Goal: Transaction & Acquisition: Download file/media

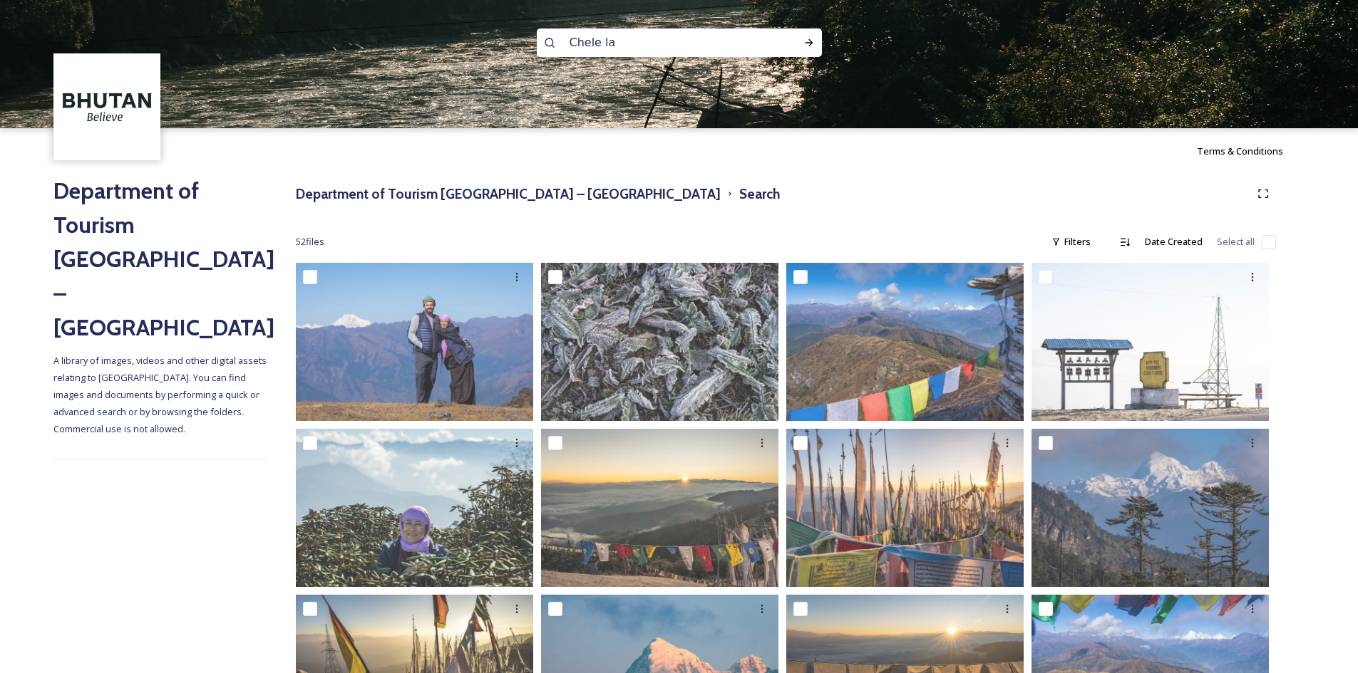
click at [713, 48] on input "Chele la" at bounding box center [659, 42] width 195 height 31
type input "C"
type input "dagala"
click at [812, 43] on icon at bounding box center [809, 42] width 8 height 7
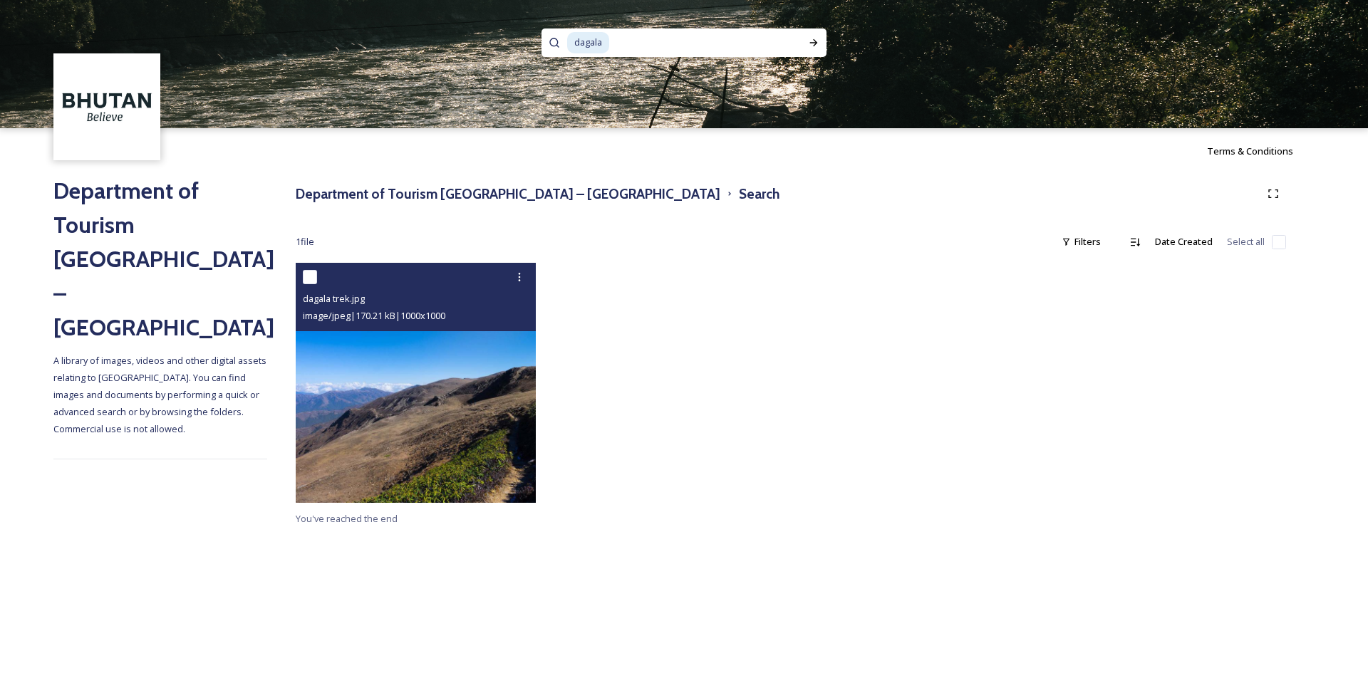
click at [446, 397] on img at bounding box center [416, 383] width 240 height 240
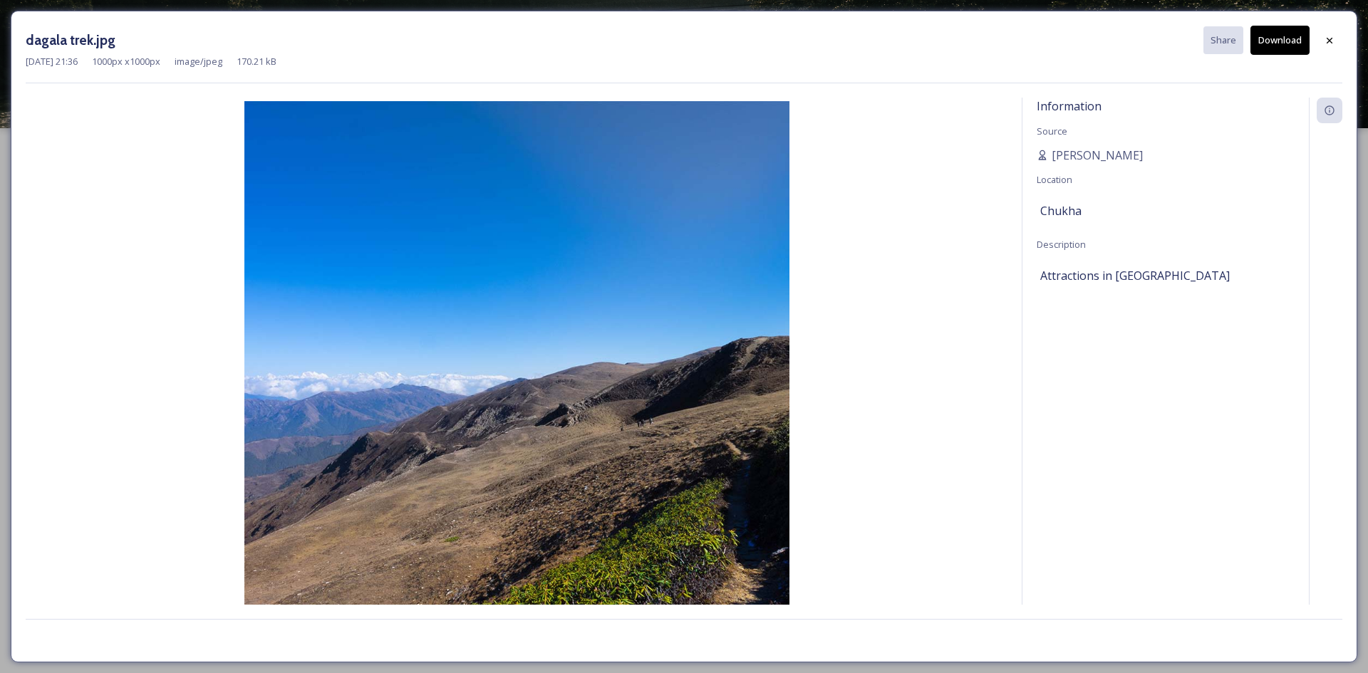
click at [1283, 42] on button "Download" at bounding box center [1280, 40] width 59 height 29
click at [1322, 45] on div at bounding box center [1330, 41] width 26 height 26
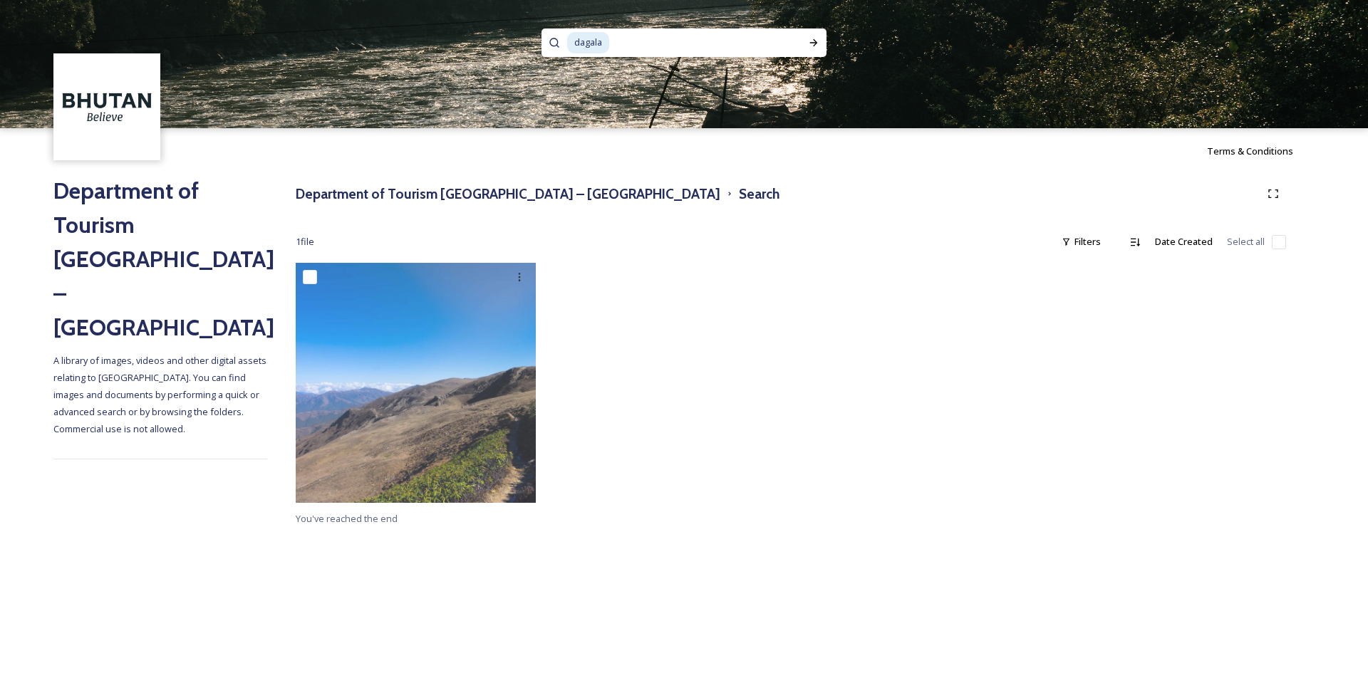
click at [608, 54] on div "dagala" at bounding box center [675, 43] width 217 height 29
click at [609, 46] on span "dagala" at bounding box center [588, 42] width 42 height 21
click at [611, 43] on input at bounding box center [698, 42] width 174 height 31
click at [613, 41] on input at bounding box center [698, 42] width 174 height 31
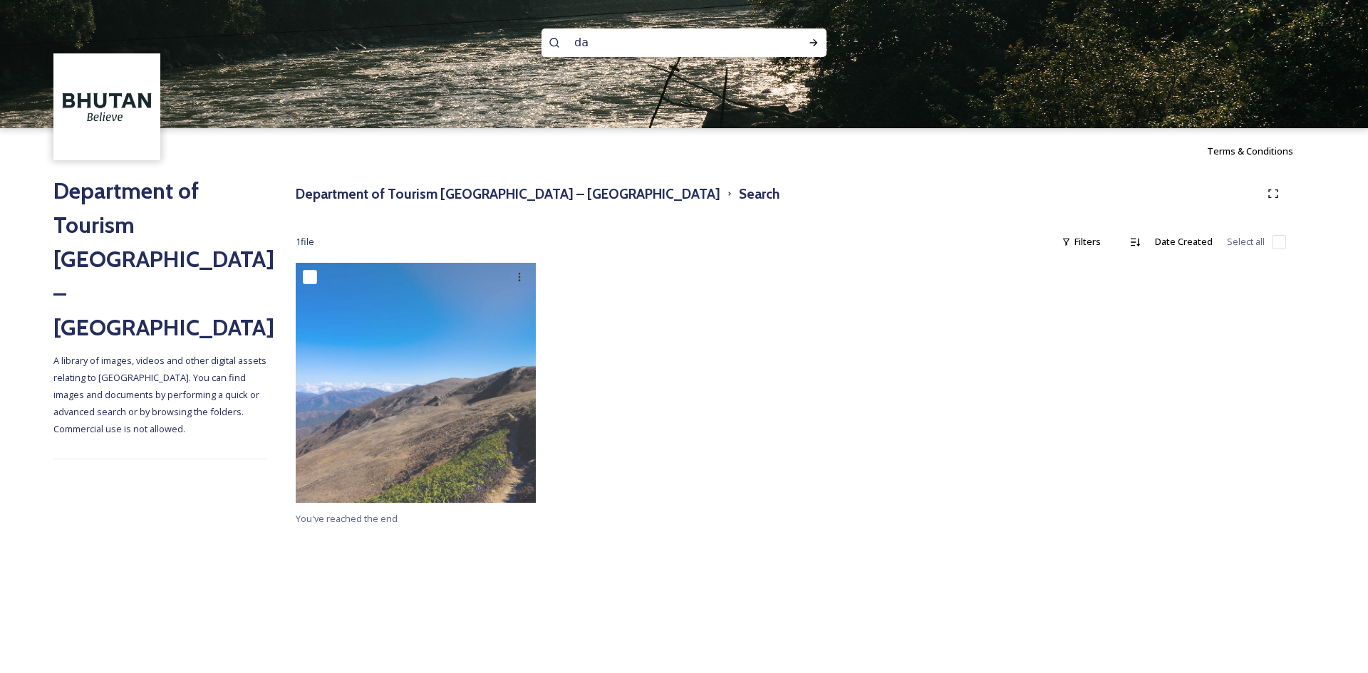
type input "d"
click at [809, 40] on icon at bounding box center [813, 42] width 11 height 11
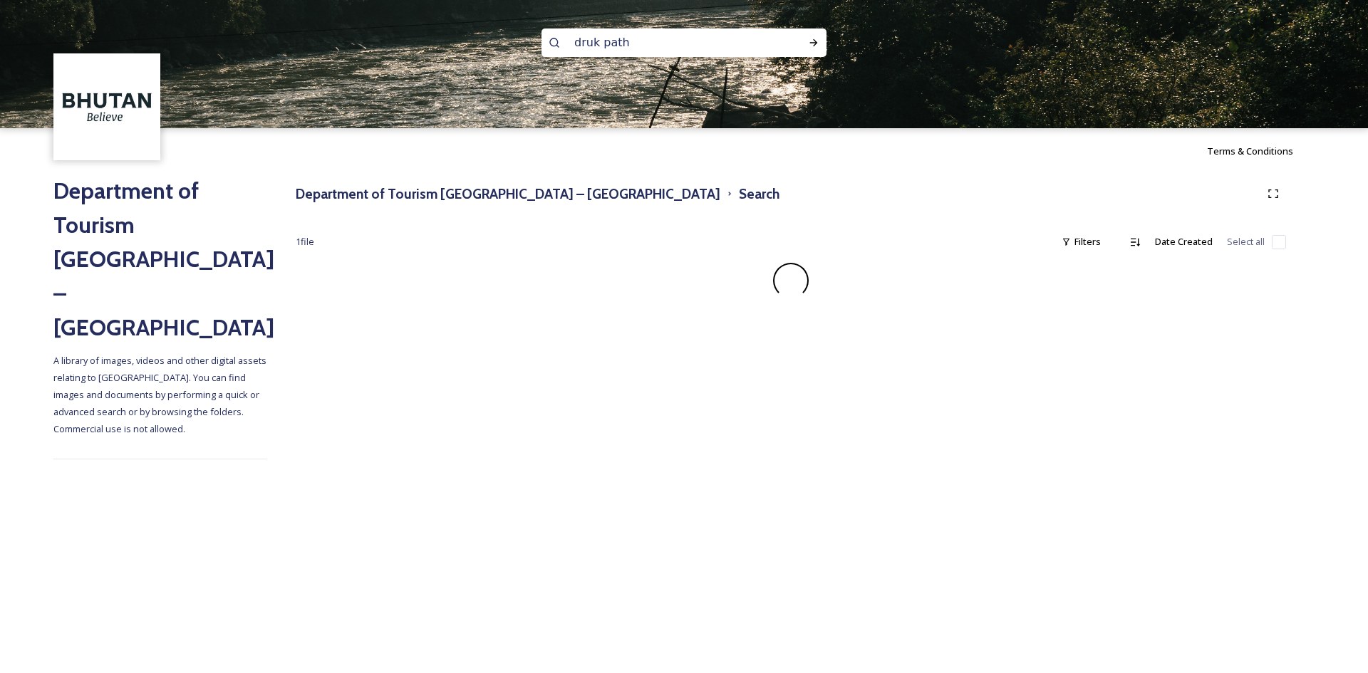
click at [599, 46] on input "druk path" at bounding box center [664, 42] width 195 height 31
click at [815, 43] on icon at bounding box center [814, 42] width 8 height 7
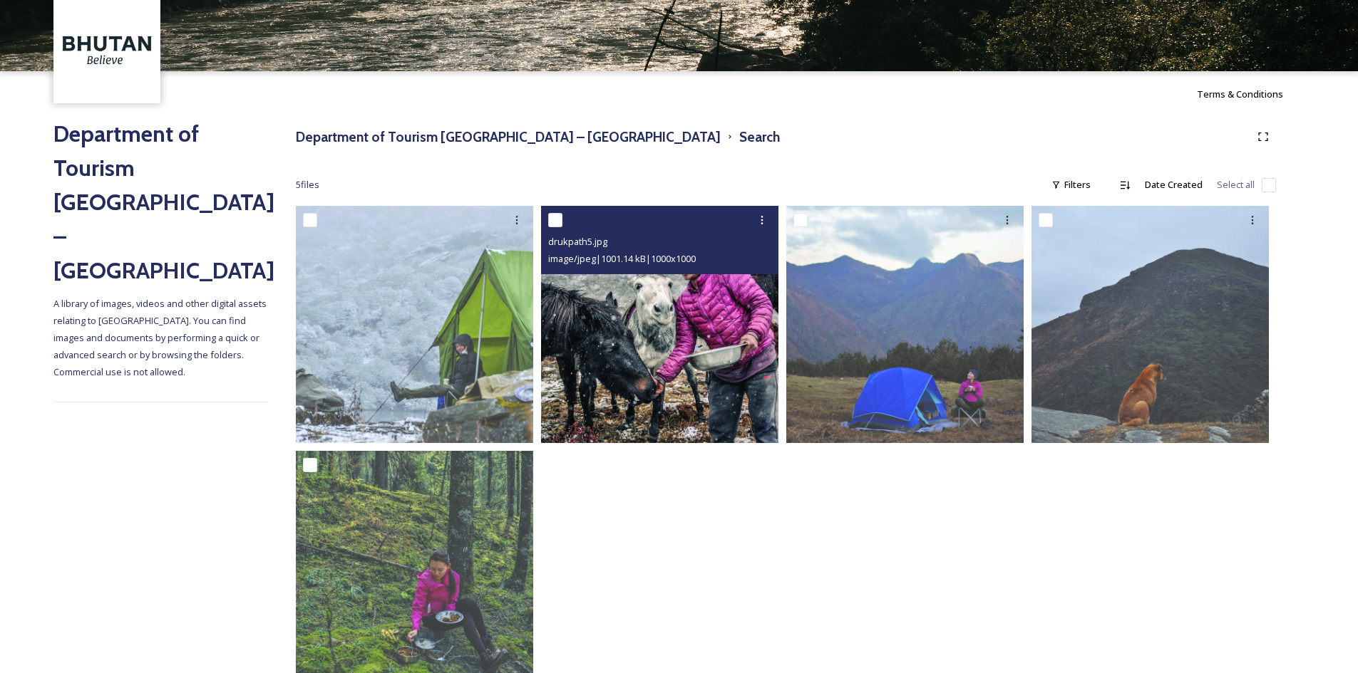
scroll to position [103, 0]
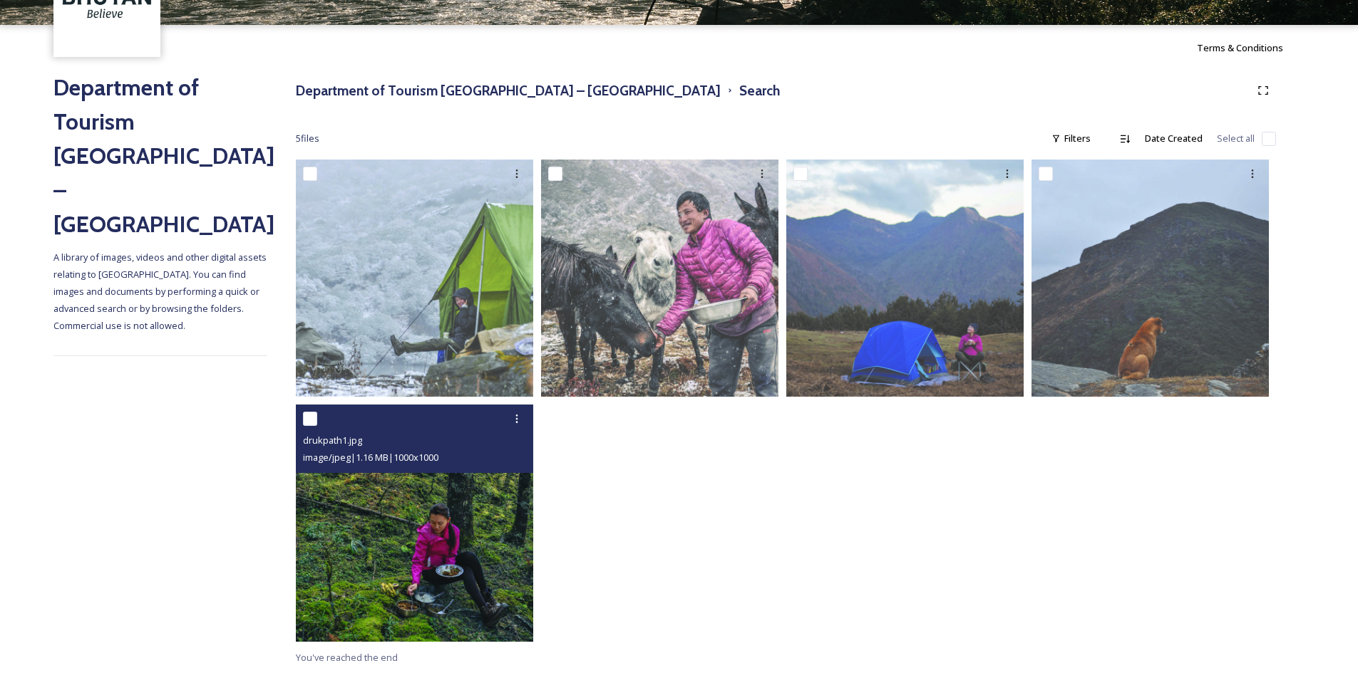
click at [415, 549] on img at bounding box center [414, 523] width 237 height 237
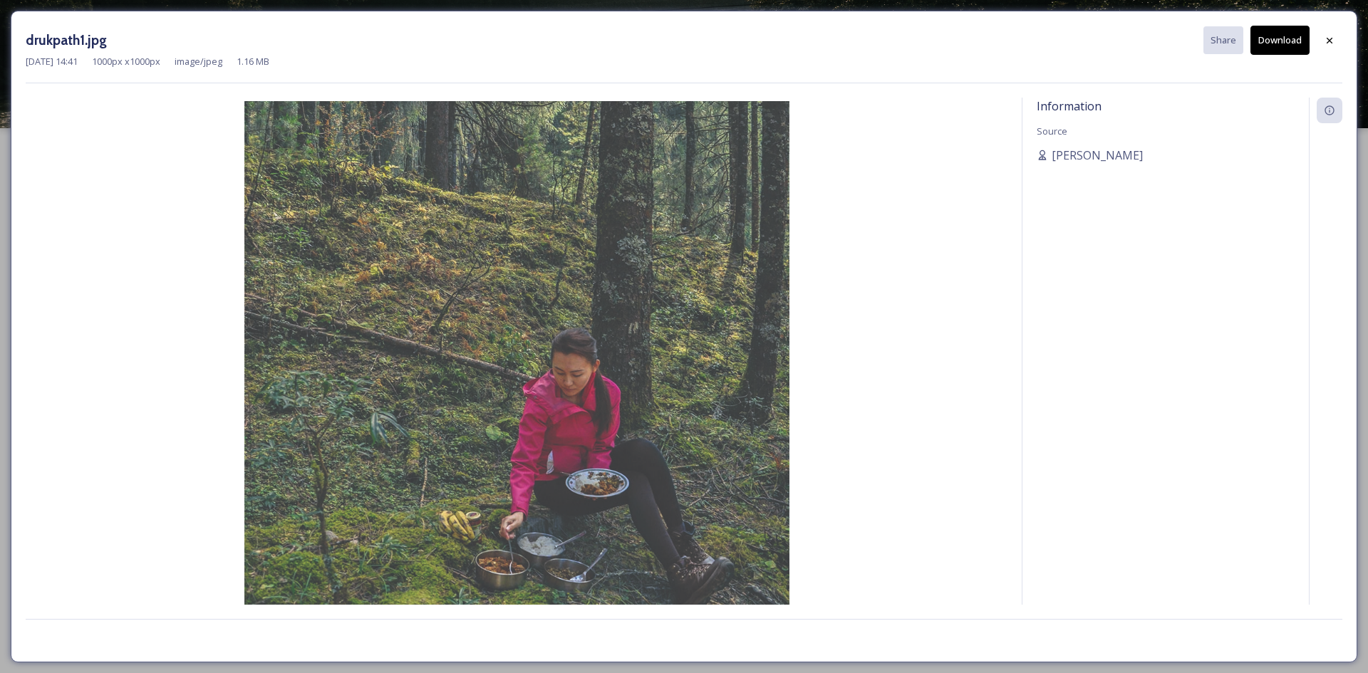
click at [1284, 39] on button "Download" at bounding box center [1280, 40] width 59 height 29
click at [1328, 48] on div at bounding box center [1330, 41] width 26 height 26
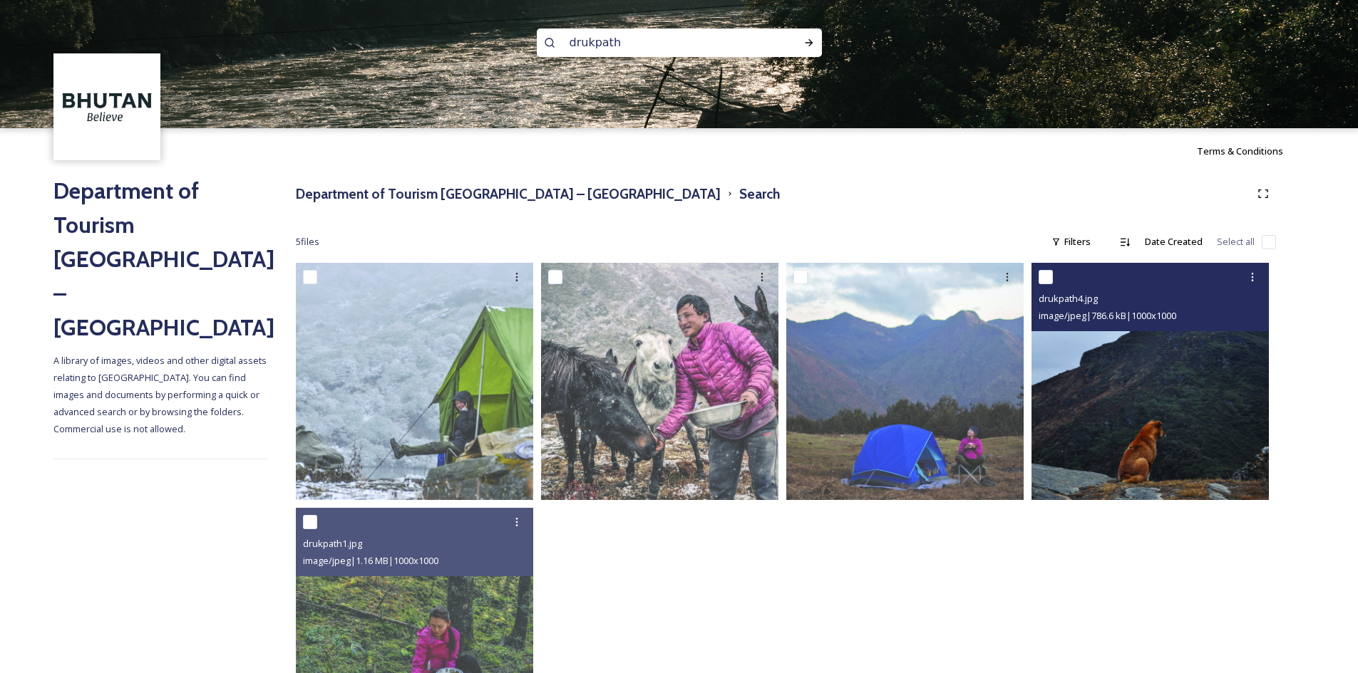
click at [1139, 397] on img at bounding box center [1149, 381] width 237 height 237
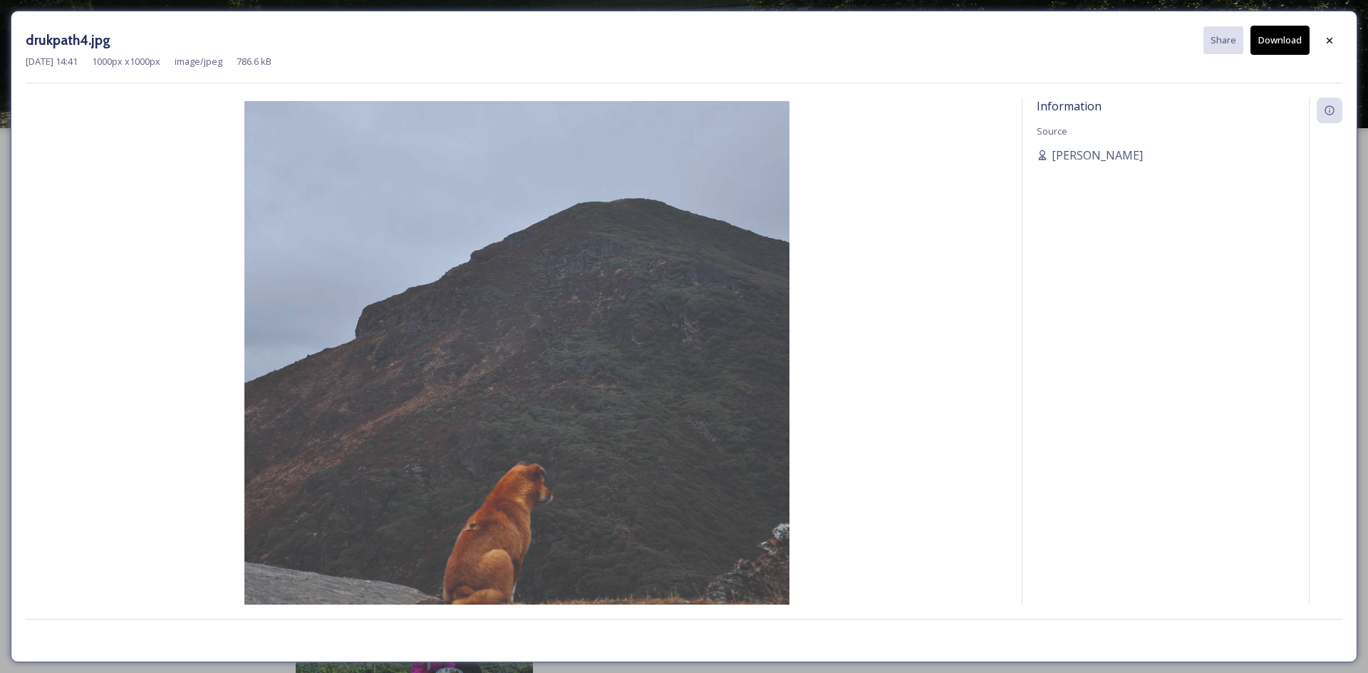
click at [1269, 43] on button "Download" at bounding box center [1280, 40] width 59 height 29
click at [1326, 44] on icon at bounding box center [1329, 40] width 11 height 11
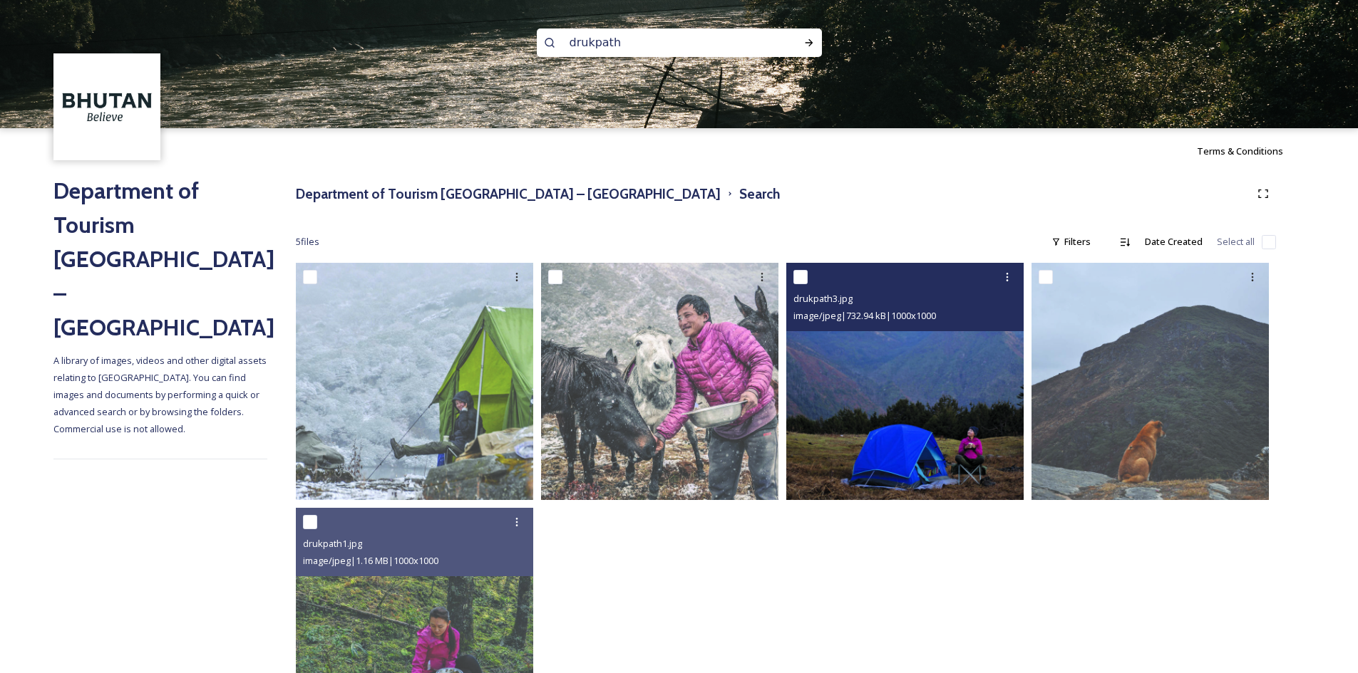
click at [869, 340] on img at bounding box center [904, 381] width 237 height 237
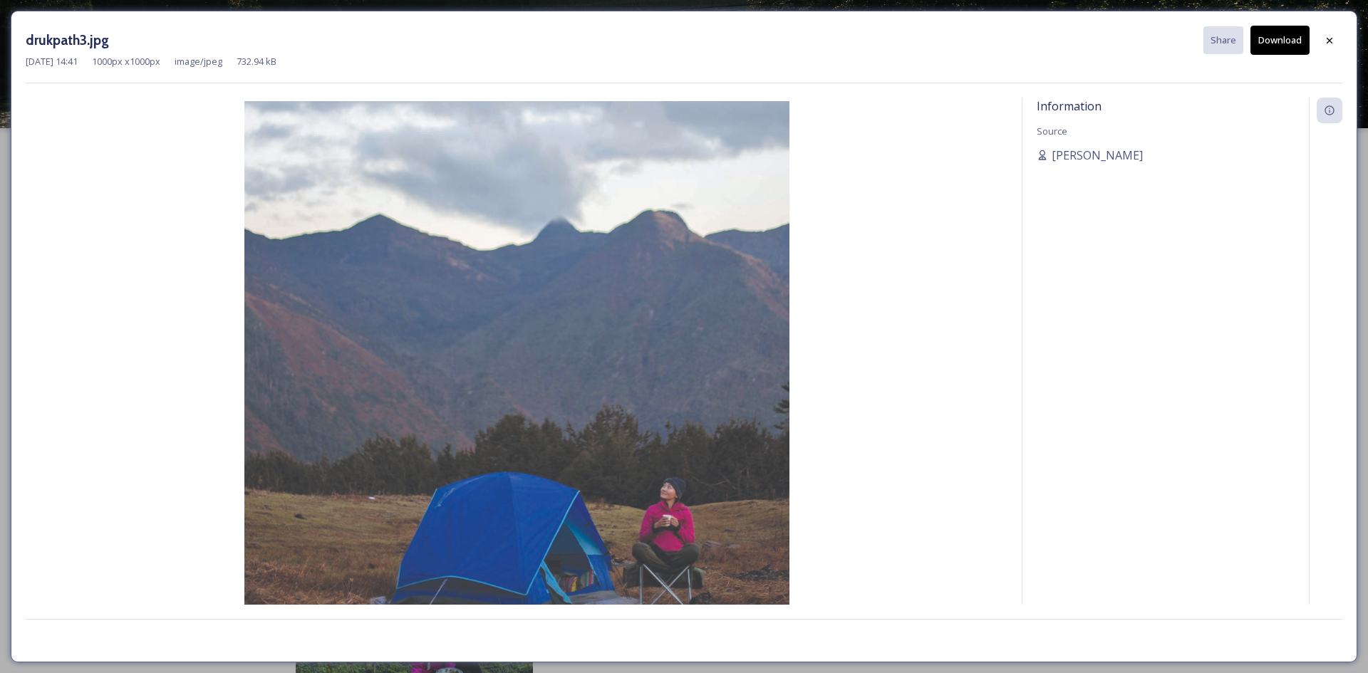
click at [1277, 38] on button "Download" at bounding box center [1280, 40] width 59 height 29
click at [1330, 39] on icon at bounding box center [1330, 39] width 6 height 6
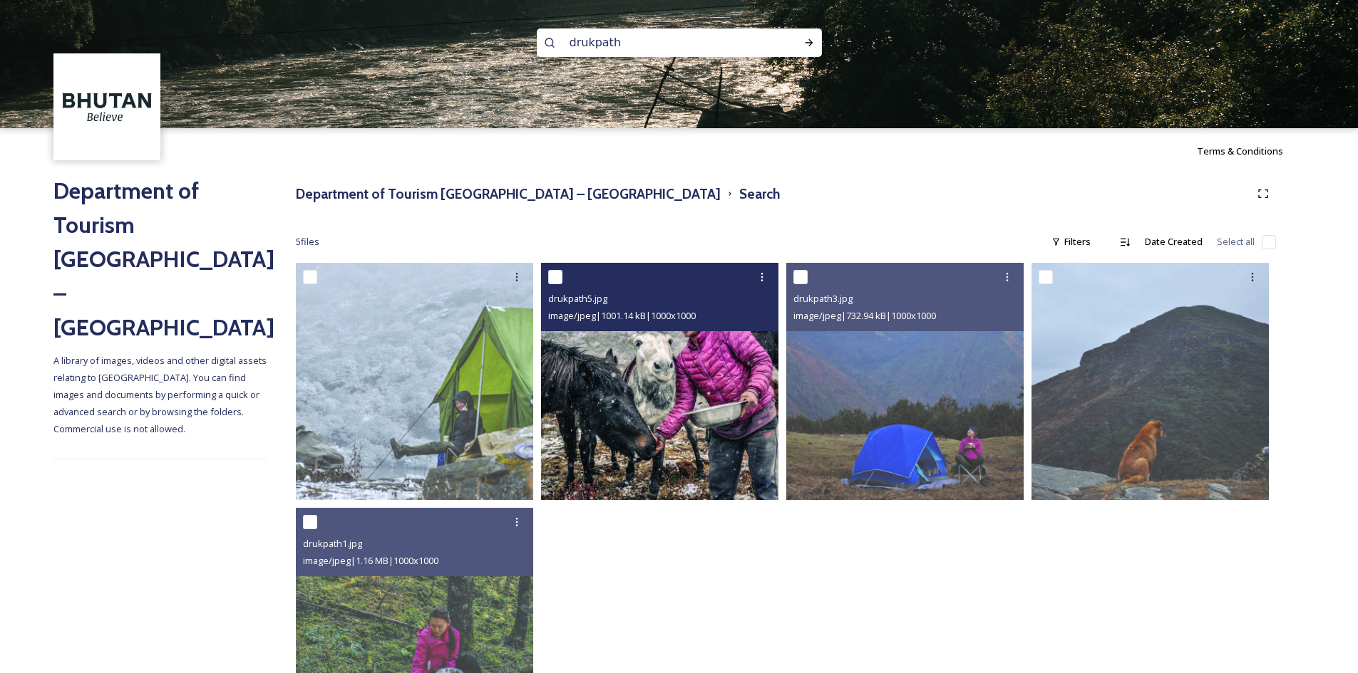
click at [658, 394] on img at bounding box center [659, 381] width 237 height 237
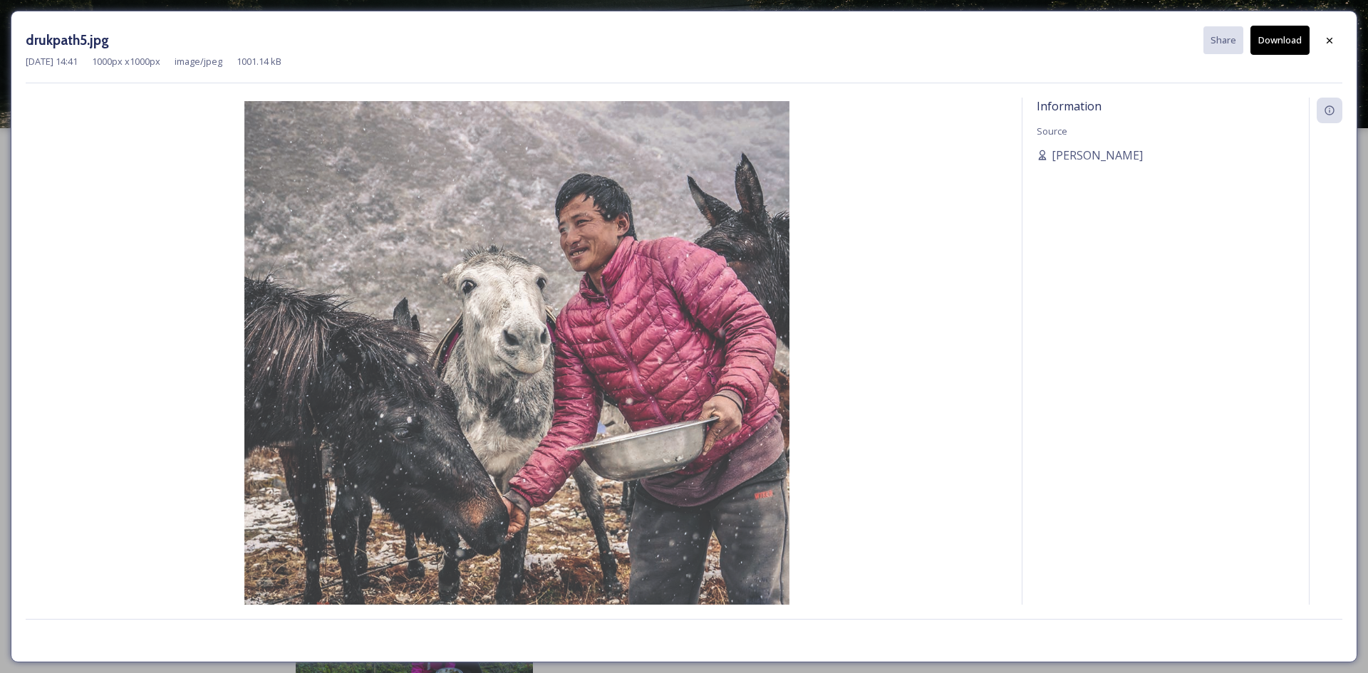
click at [1281, 43] on button "Download" at bounding box center [1280, 40] width 59 height 29
click at [1329, 46] on icon at bounding box center [1329, 40] width 11 height 11
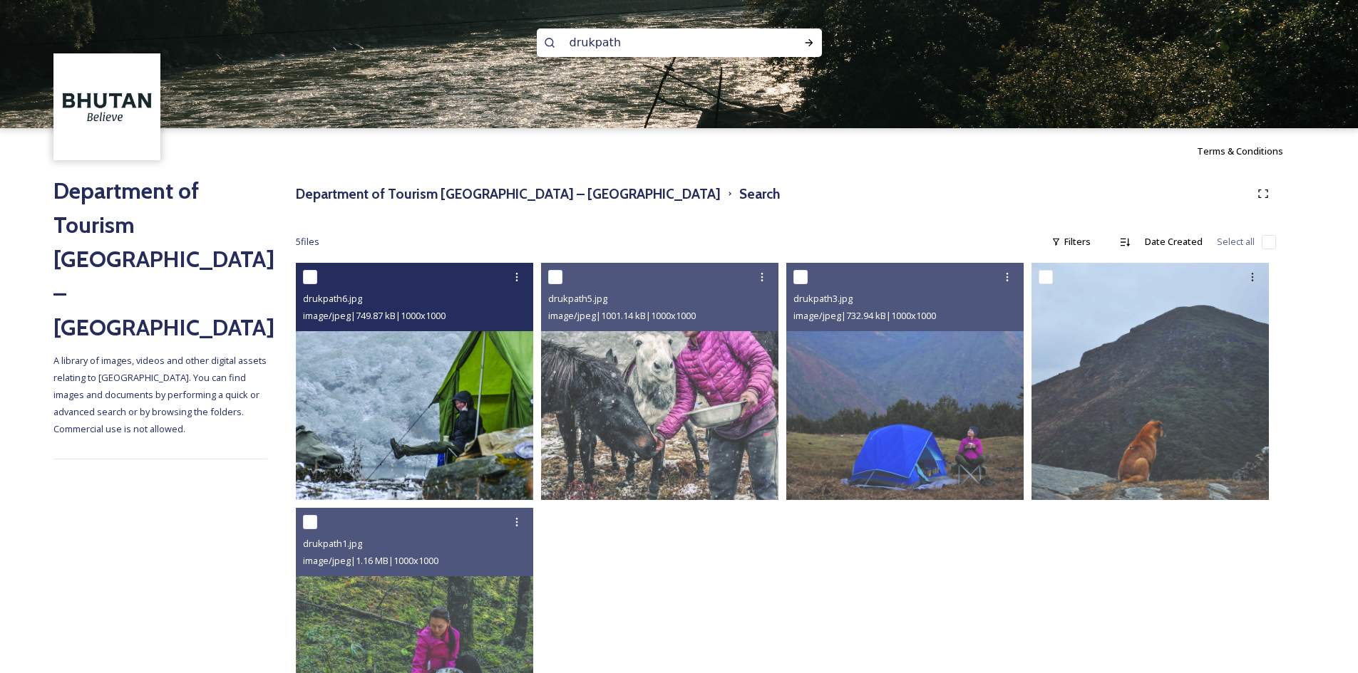
click at [356, 472] on img at bounding box center [414, 381] width 237 height 237
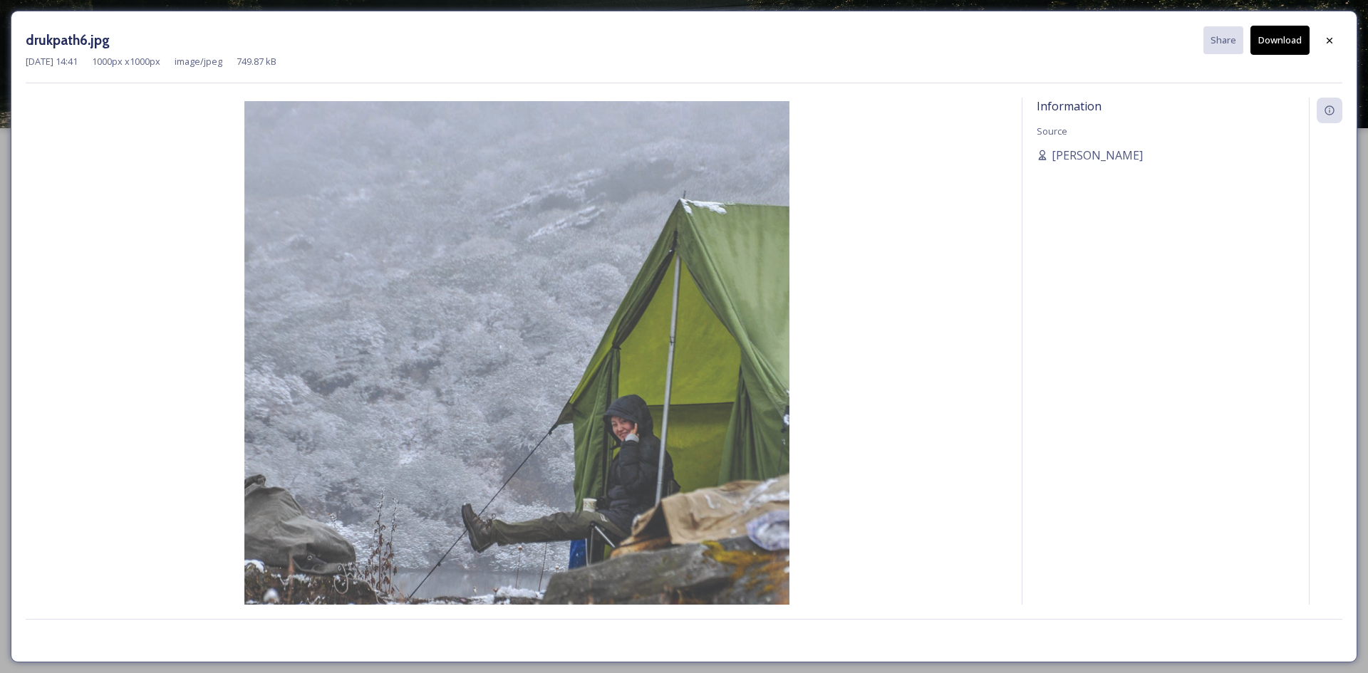
click at [1281, 43] on button "Download" at bounding box center [1280, 40] width 59 height 29
click at [1323, 40] on div at bounding box center [1330, 41] width 26 height 26
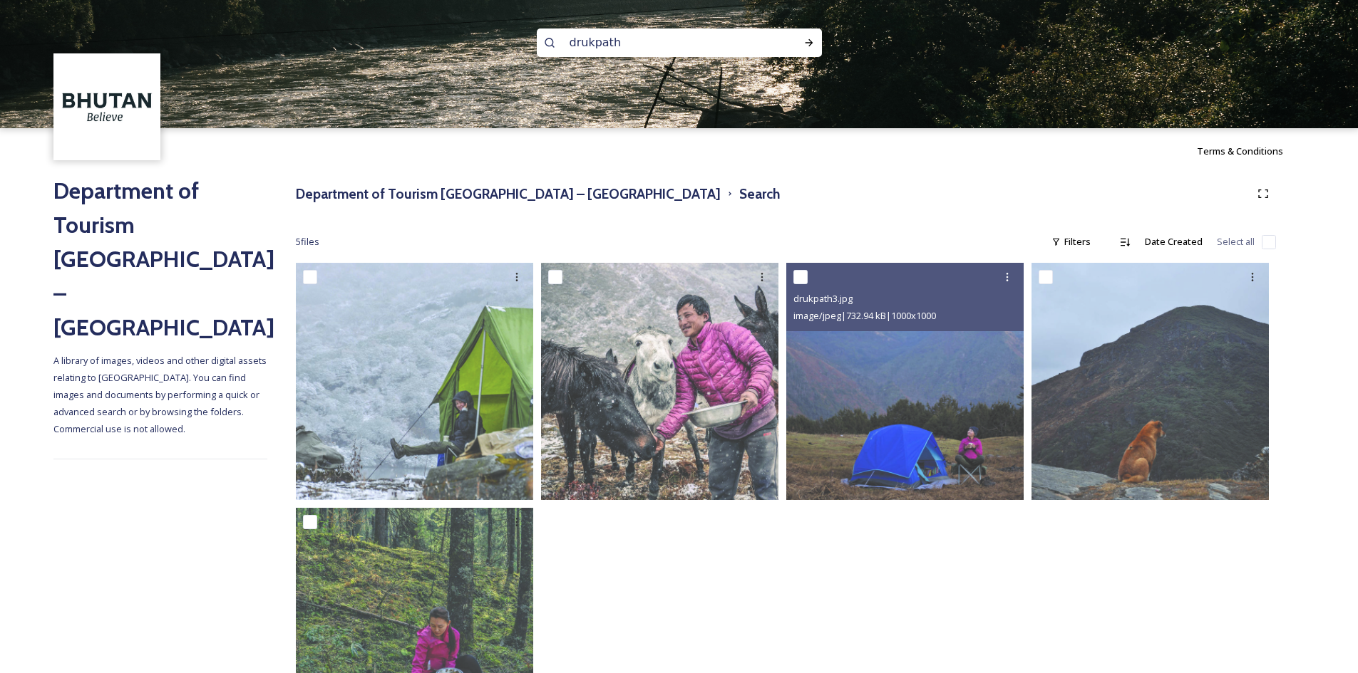
click at [634, 41] on input "drukpath" at bounding box center [659, 42] width 195 height 31
type input "d"
type input "phajoding"
click at [812, 43] on icon at bounding box center [809, 42] width 8 height 7
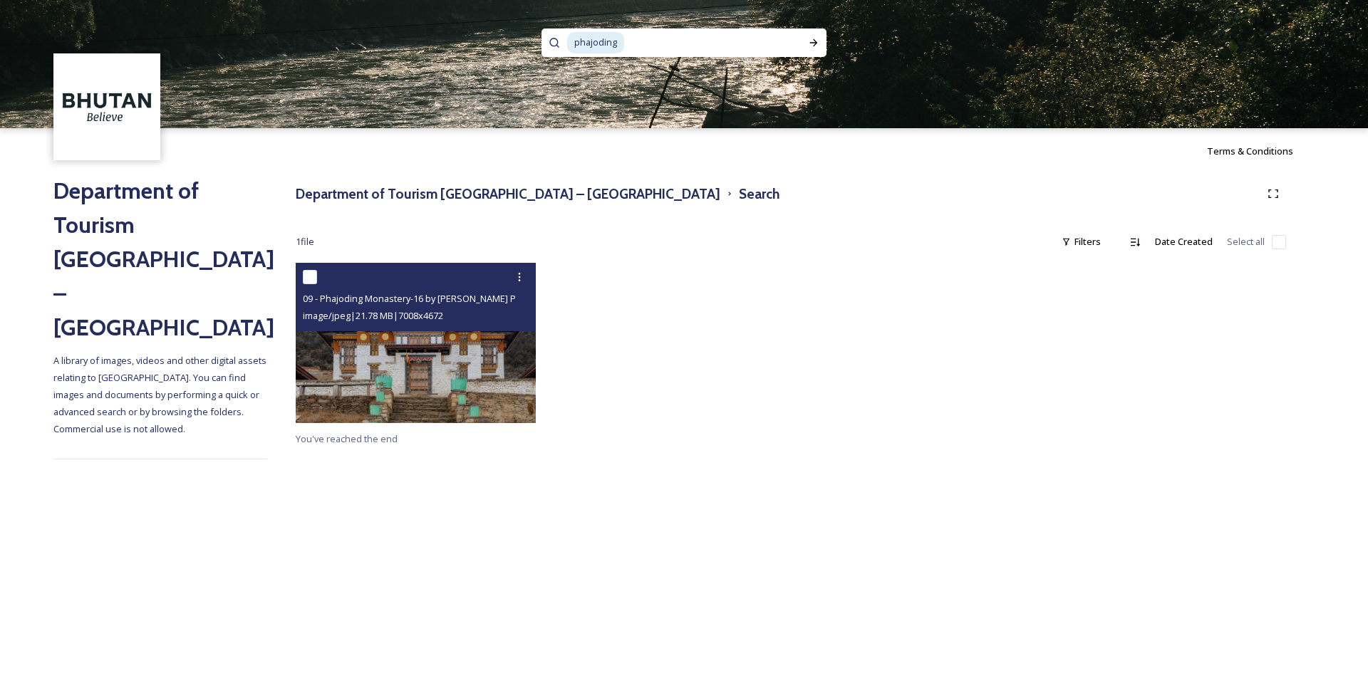
click at [407, 365] on img at bounding box center [416, 343] width 240 height 160
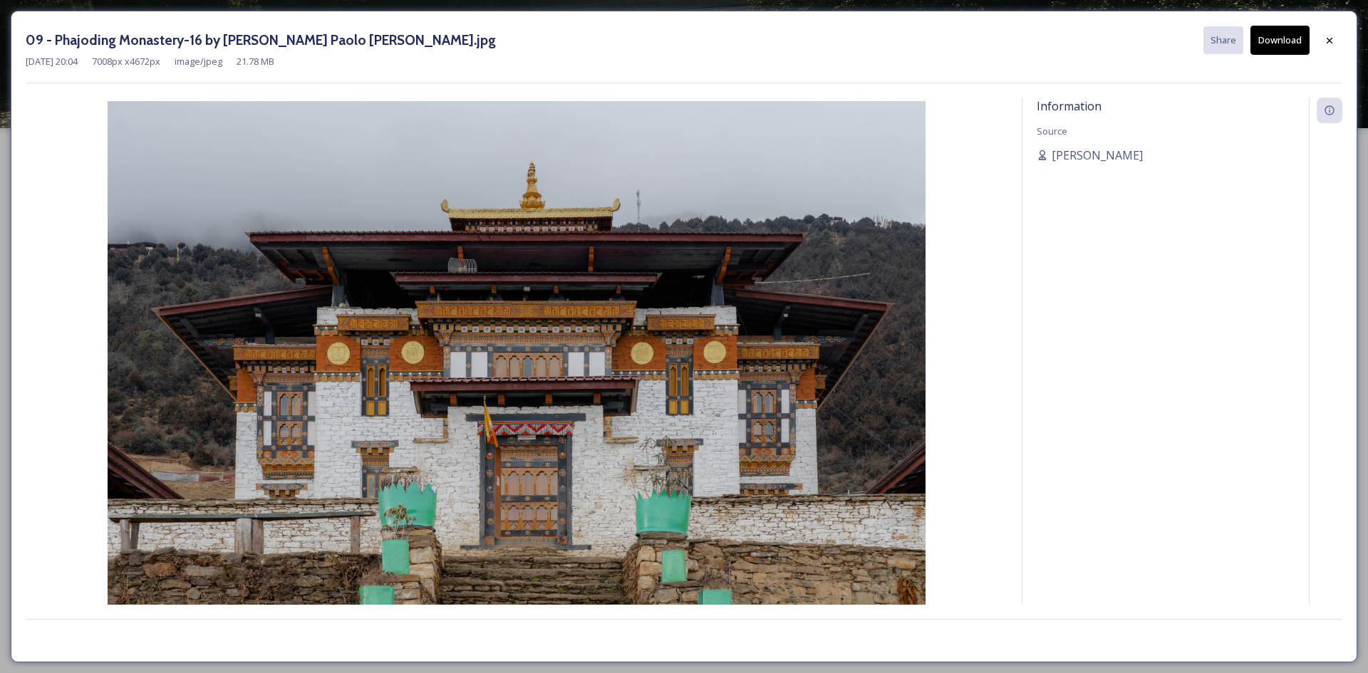
click at [1281, 43] on button "Download" at bounding box center [1280, 40] width 59 height 29
click at [1330, 38] on icon at bounding box center [1329, 40] width 11 height 11
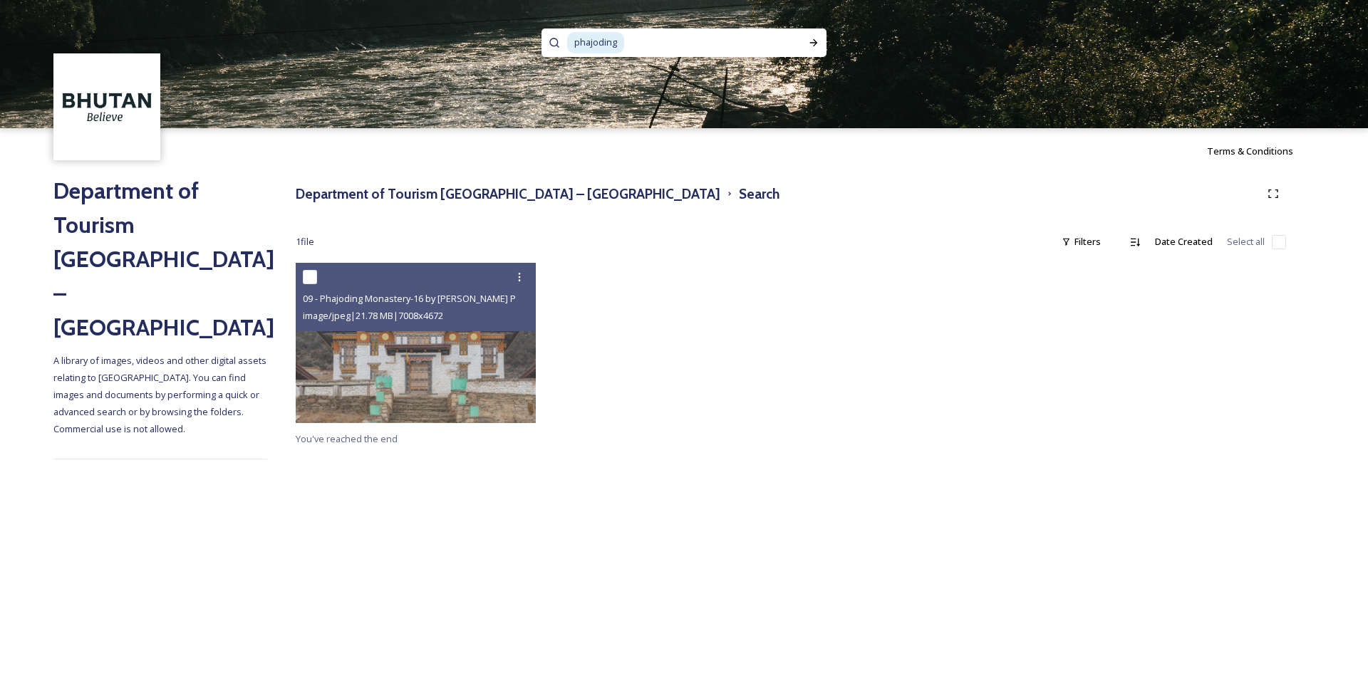
click at [725, 42] on input at bounding box center [709, 42] width 166 height 31
paste input "Yaktsha Trek"
click at [630, 38] on input "Yaktsha Trek" at bounding box center [709, 42] width 166 height 31
type input "Yaktsha Trek"
click at [620, 37] on span "phajoding" at bounding box center [595, 42] width 57 height 21
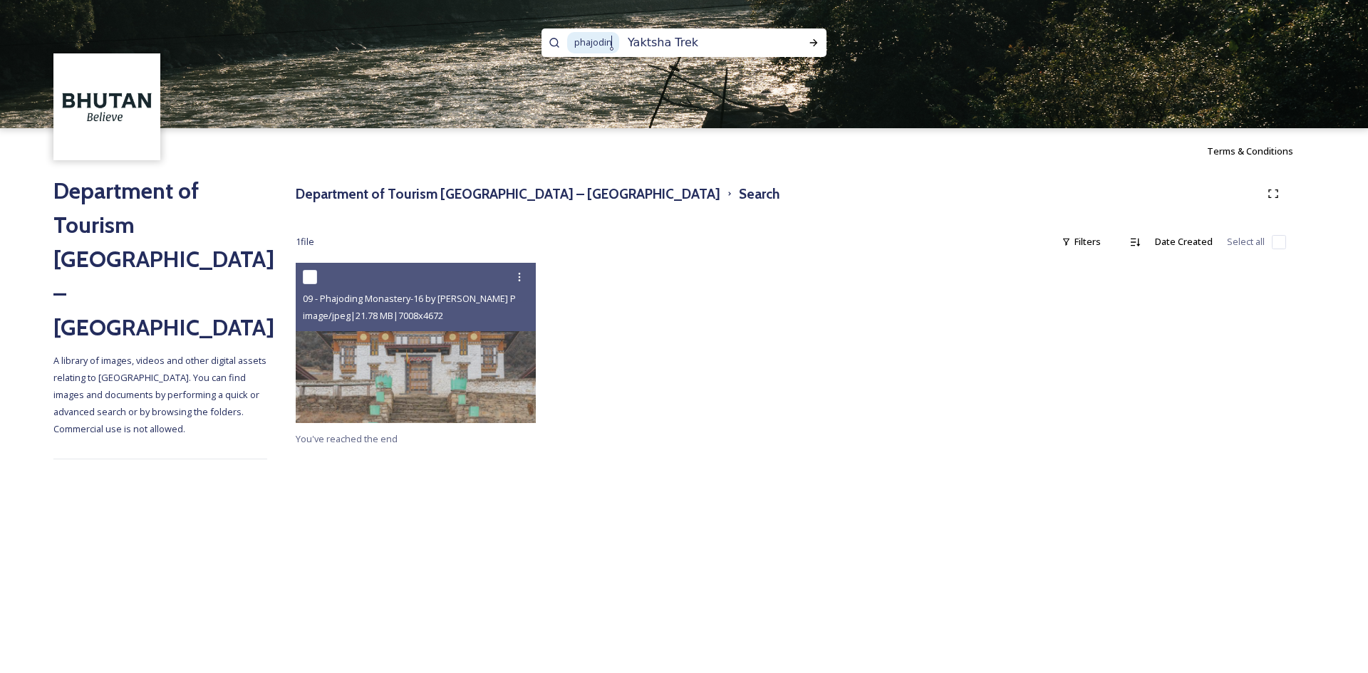
click at [614, 43] on span "phajodin" at bounding box center [593, 42] width 52 height 21
click at [588, 41] on input "Yaktsha Trek" at bounding box center [676, 42] width 187 height 31
click at [662, 44] on input "Yaktsha Trek" at bounding box center [676, 42] width 187 height 31
click at [810, 43] on icon at bounding box center [813, 42] width 11 height 11
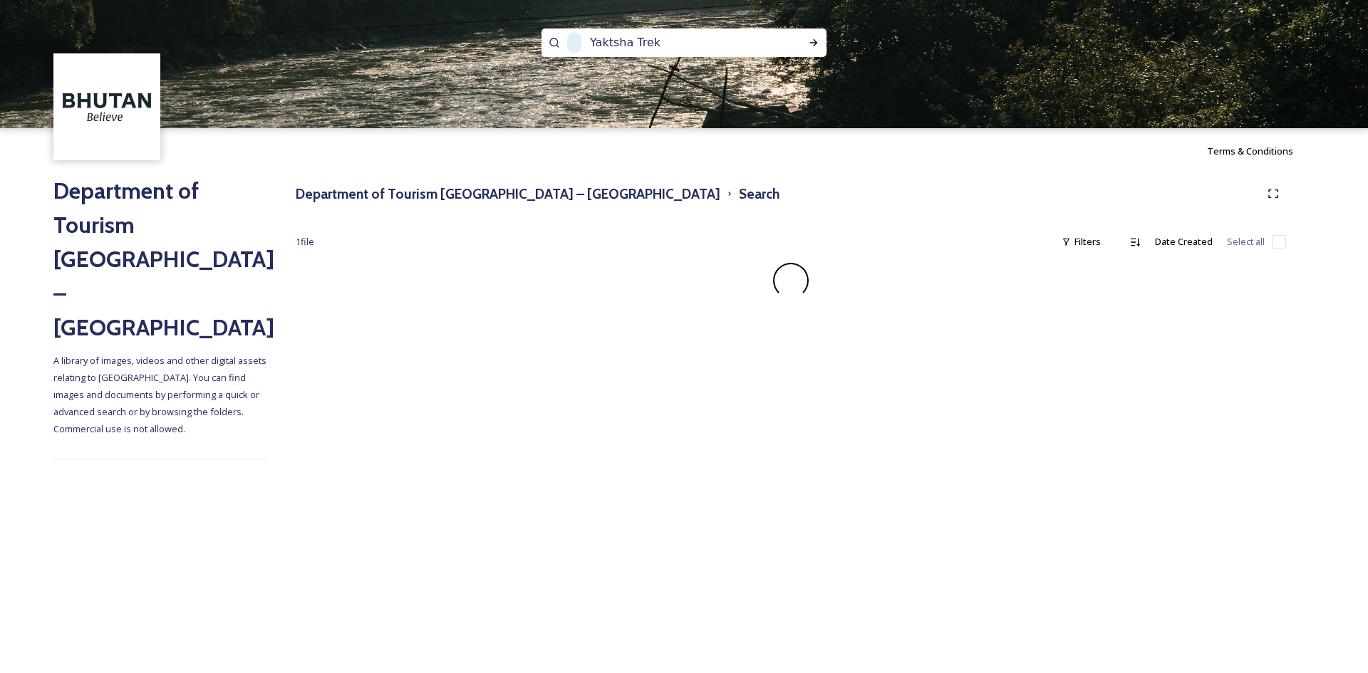
click at [739, 191] on h3 "Search" at bounding box center [759, 194] width 41 height 21
click at [379, 197] on h3 "Department of Tourism [GEOGRAPHIC_DATA] – [GEOGRAPHIC_DATA]" at bounding box center [508, 194] width 425 height 21
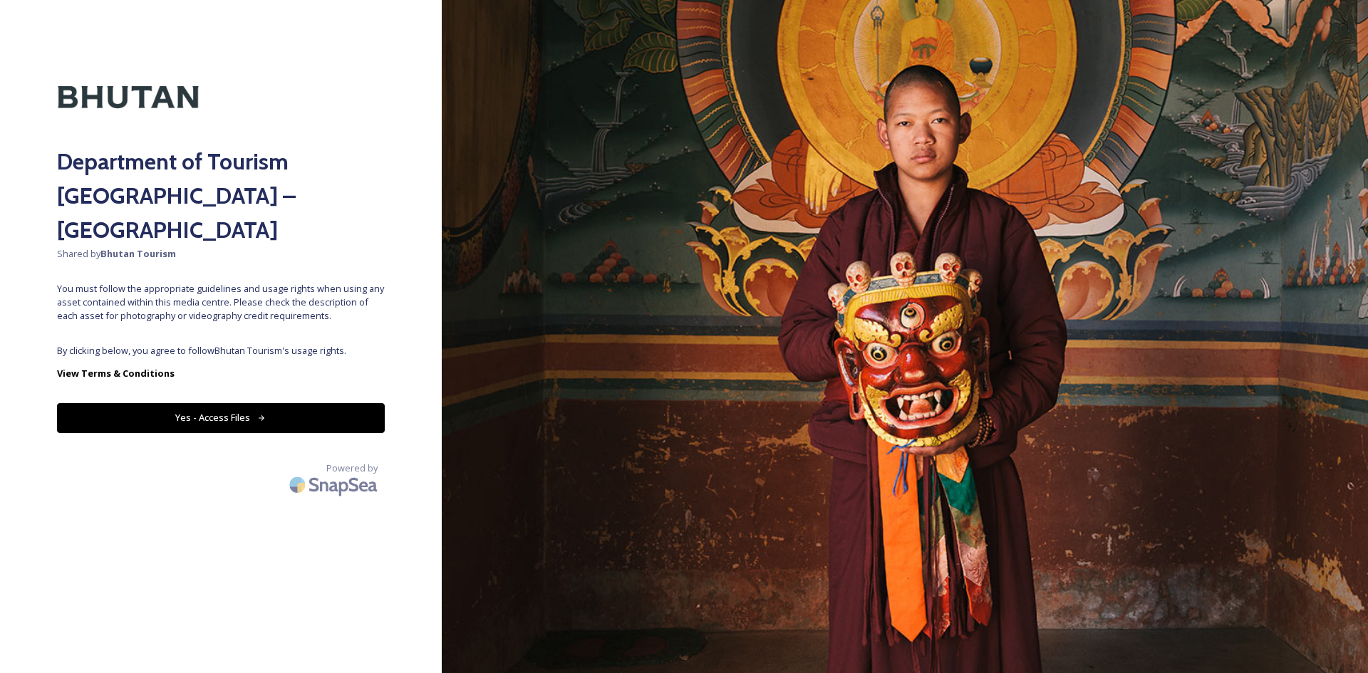
click at [298, 302] on div "Department of Tourism [GEOGRAPHIC_DATA] – Brand Centre Shared by Bhutan Tourism…" at bounding box center [221, 336] width 442 height 559
click at [314, 403] on button "Yes - Access Files" at bounding box center [221, 417] width 328 height 29
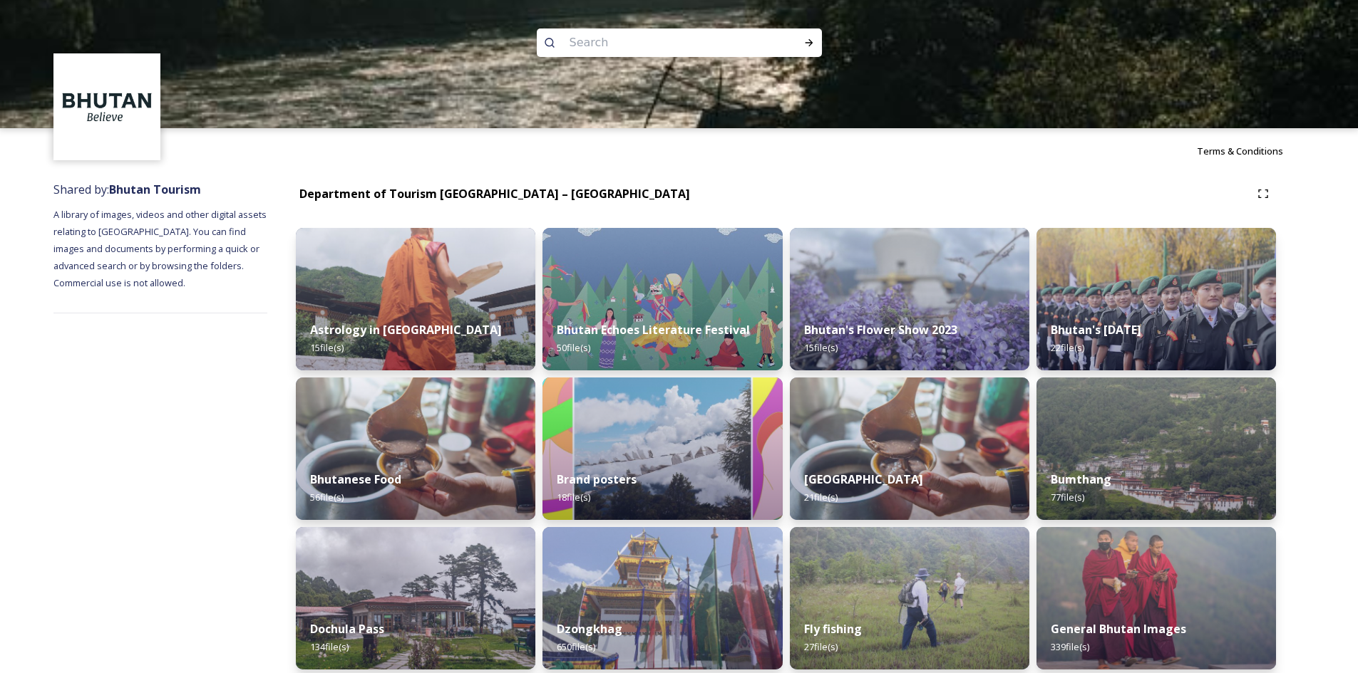
click at [582, 48] on input at bounding box center [659, 42] width 195 height 31
paste input "Yaktsha Trek"
type input "Yaktsha Trek"
click at [816, 41] on div "Run Search" at bounding box center [809, 43] width 26 height 26
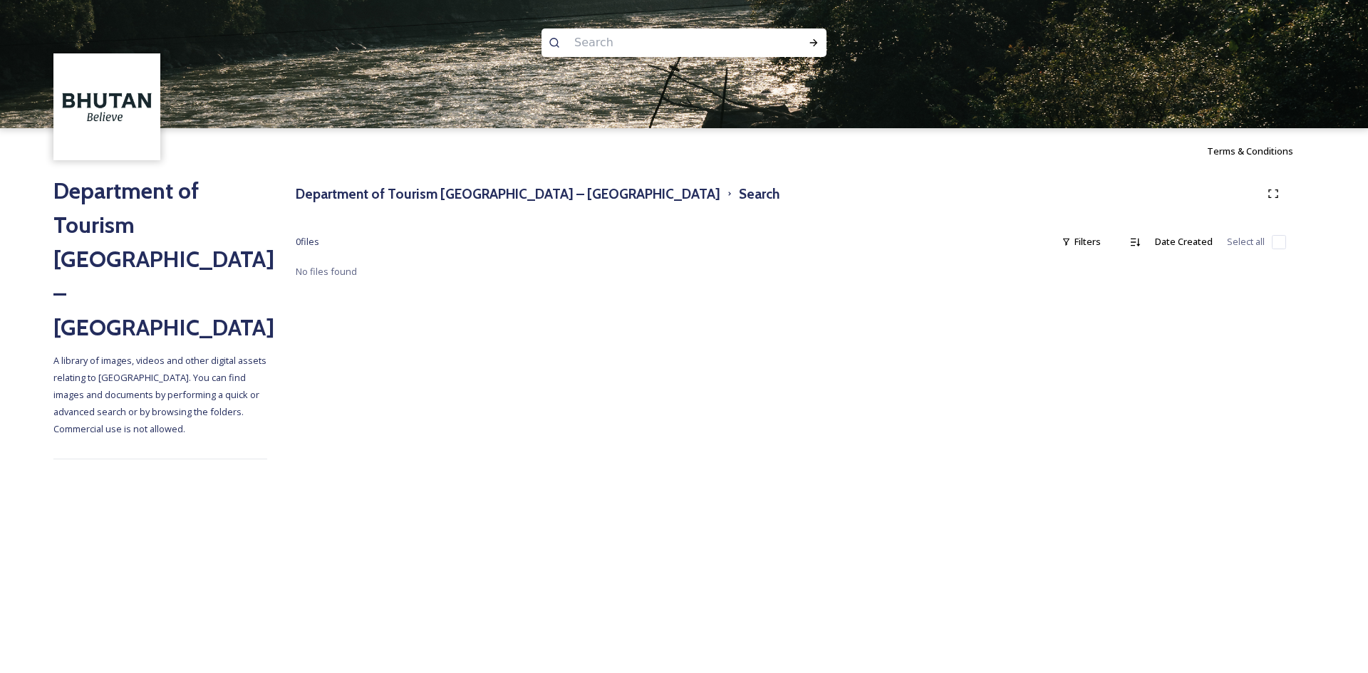
click at [627, 37] on input at bounding box center [664, 42] width 195 height 31
type input "nub"
click at [808, 44] on icon at bounding box center [813, 42] width 11 height 11
click at [589, 42] on span "nub" at bounding box center [582, 42] width 31 height 21
click at [815, 36] on div "Run Search" at bounding box center [814, 43] width 26 height 26
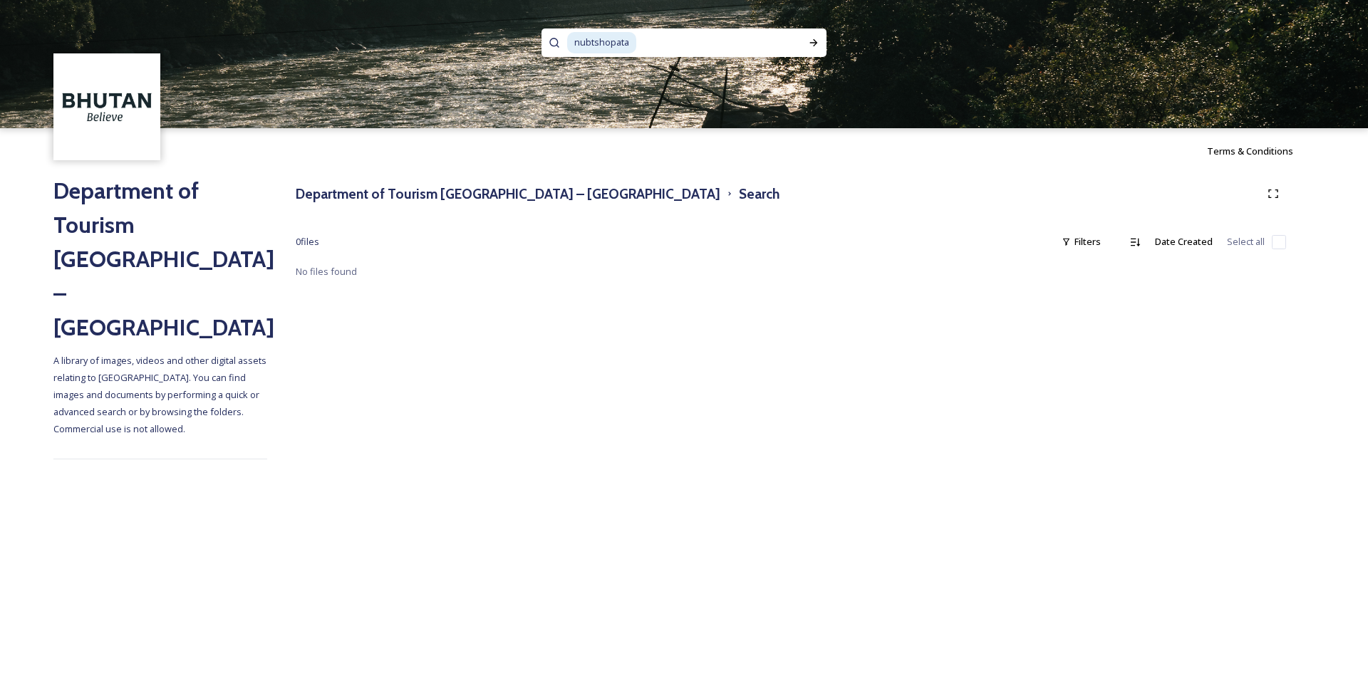
click at [651, 38] on input at bounding box center [718, 42] width 160 height 31
type input "n"
click at [816, 41] on icon at bounding box center [813, 42] width 11 height 11
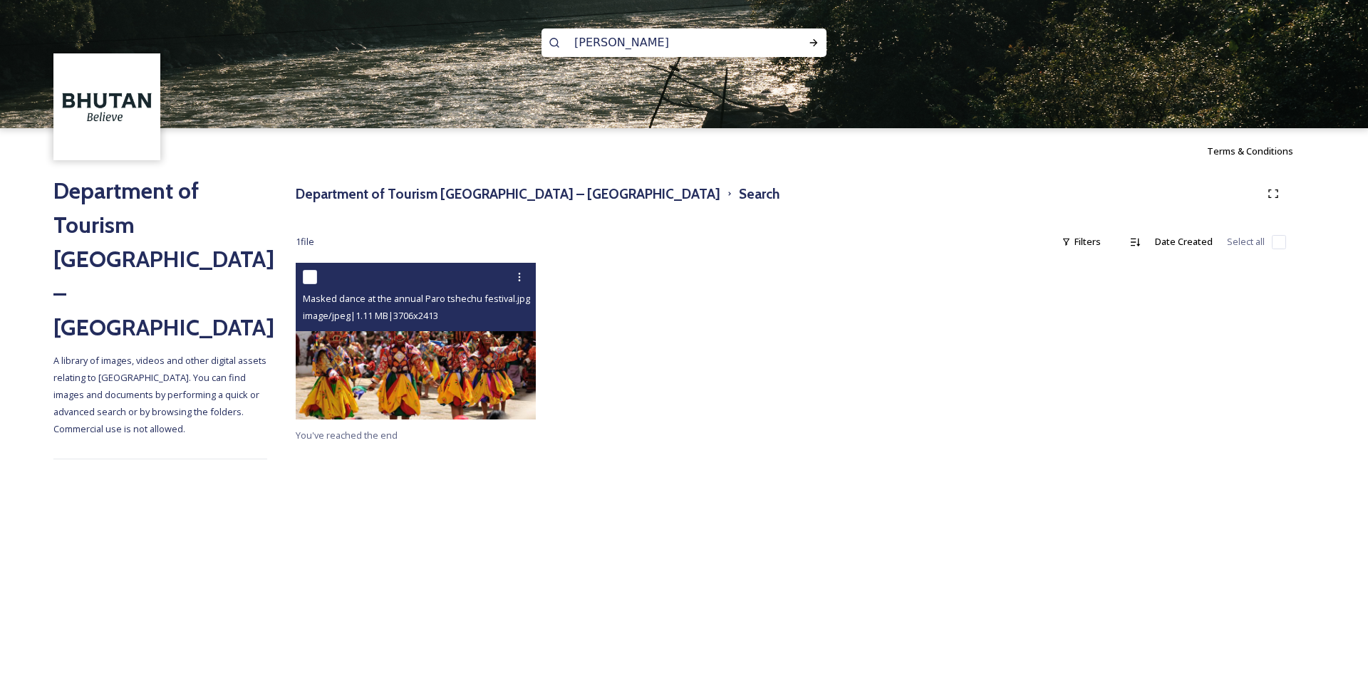
click at [395, 384] on img at bounding box center [416, 341] width 240 height 157
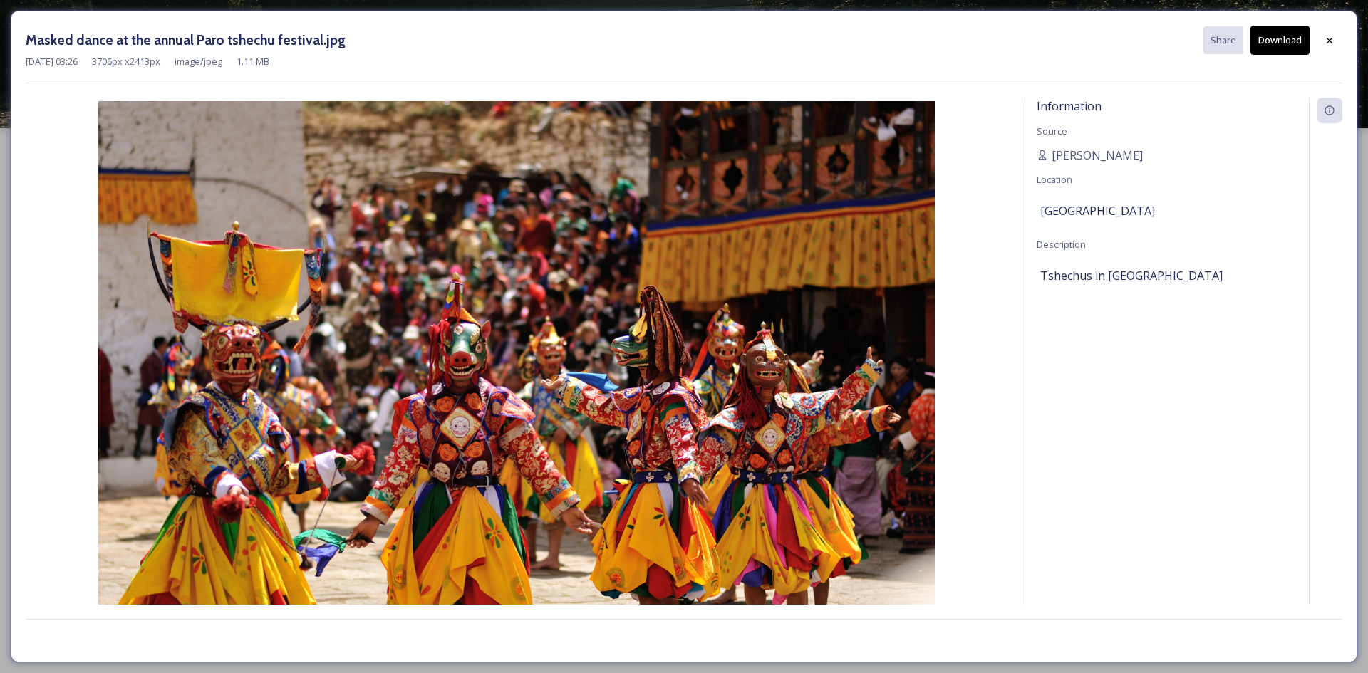
click at [1282, 48] on button "Download" at bounding box center [1280, 40] width 59 height 29
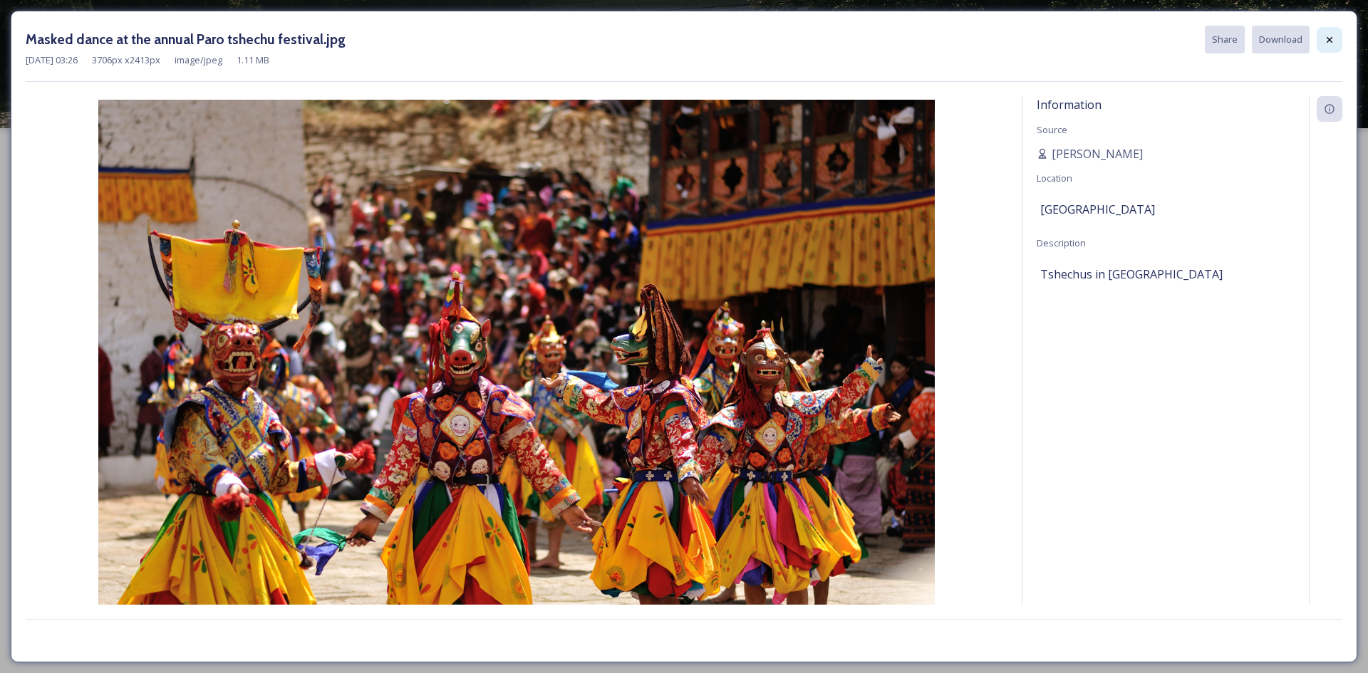
click at [1342, 43] on div at bounding box center [1330, 40] width 26 height 26
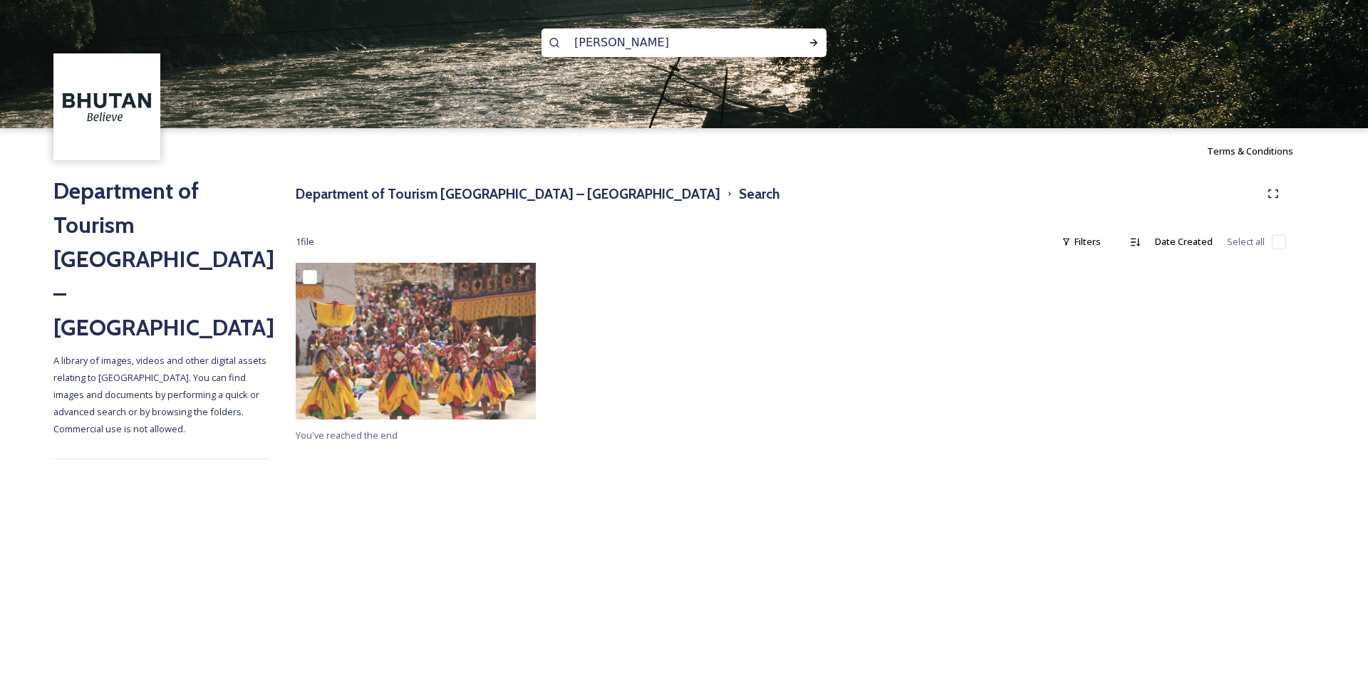
click at [604, 44] on input "[PERSON_NAME]" at bounding box center [664, 42] width 195 height 31
click at [604, 47] on input "[PERSON_NAME]" at bounding box center [664, 42] width 195 height 31
click at [601, 42] on input "[PERSON_NAME]" at bounding box center [664, 42] width 195 height 31
click at [807, 34] on div at bounding box center [814, 43] width 26 height 26
click at [812, 38] on icon at bounding box center [813, 42] width 11 height 11
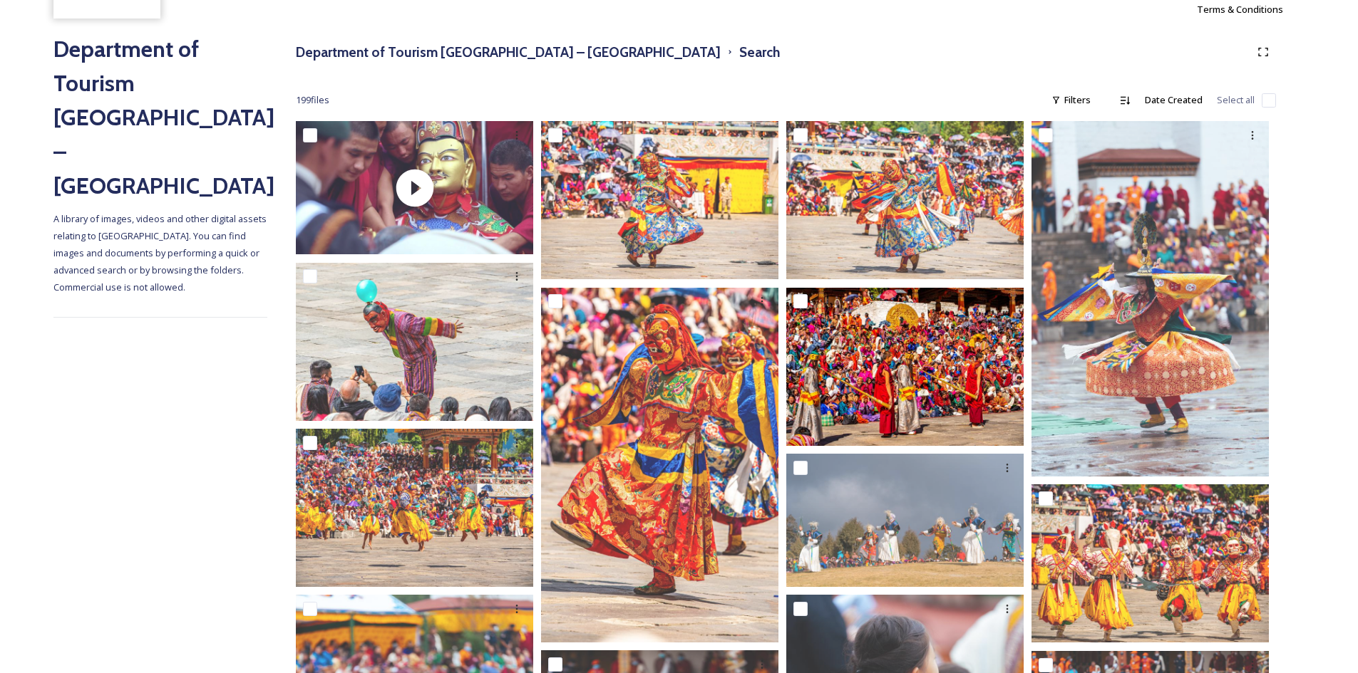
scroll to position [143, 0]
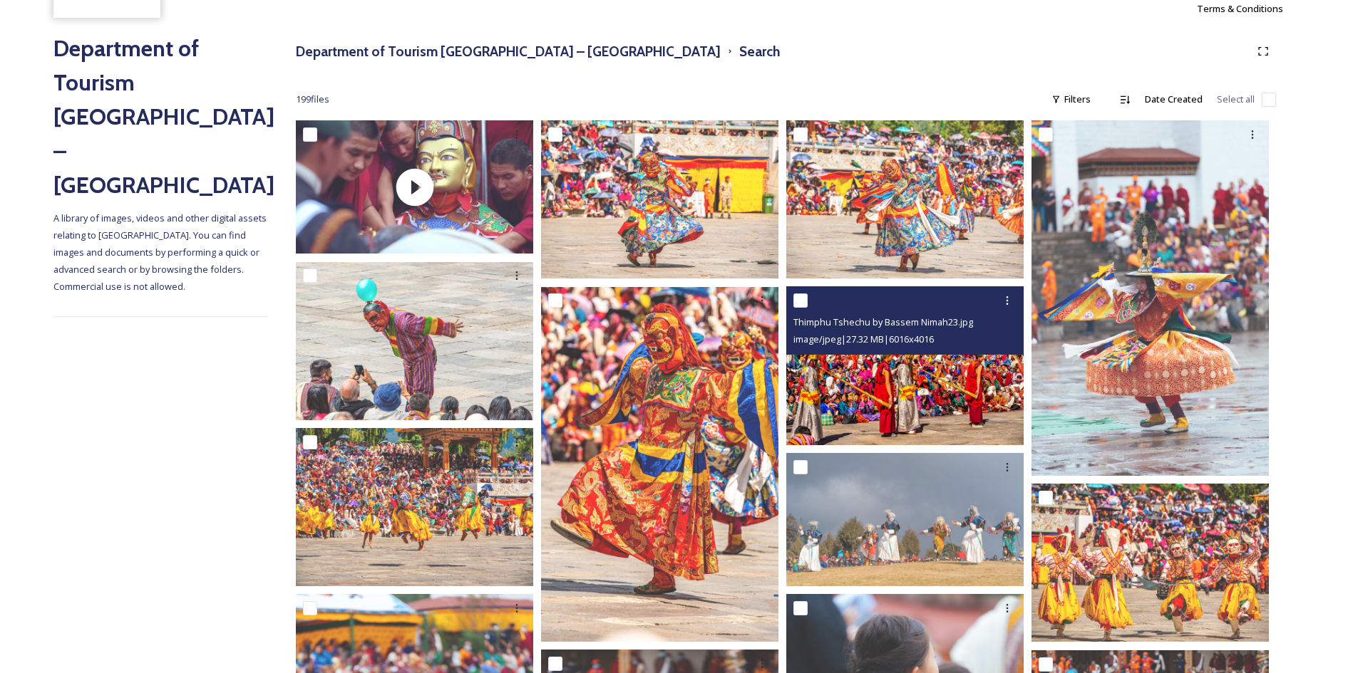
click at [890, 379] on img at bounding box center [904, 366] width 237 height 158
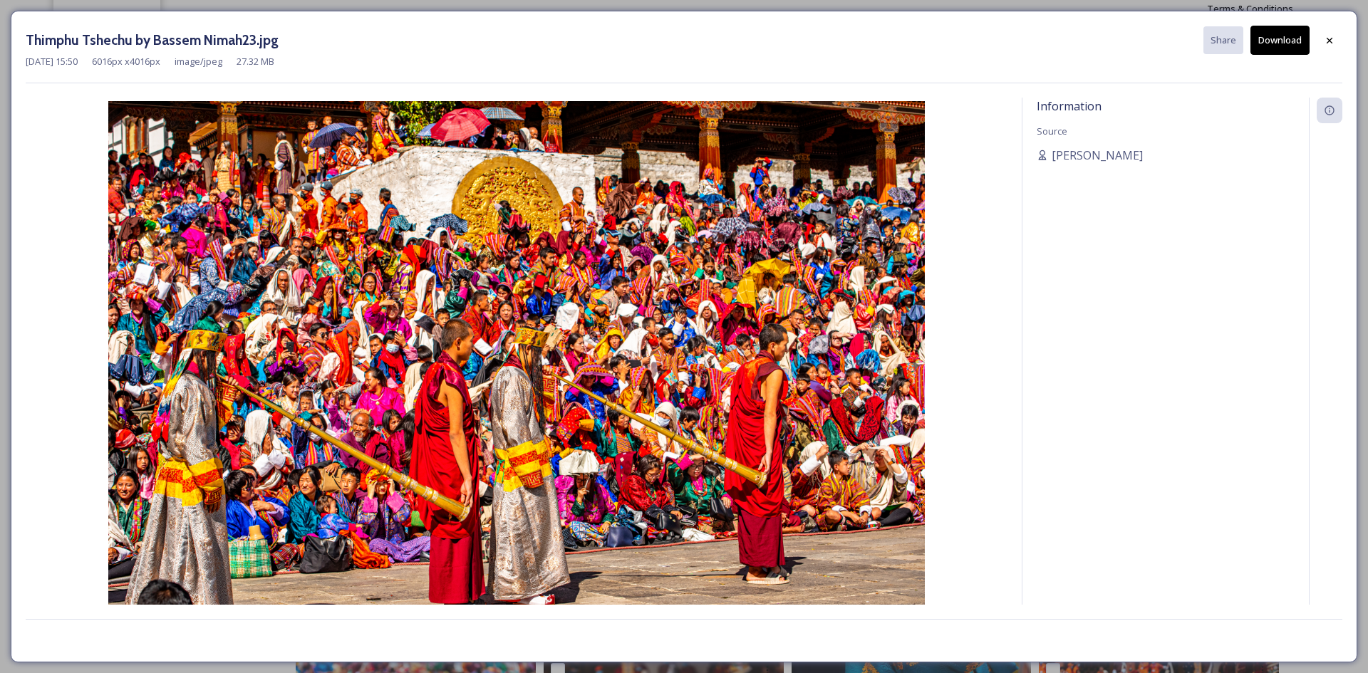
click at [1286, 39] on button "Download" at bounding box center [1280, 40] width 59 height 29
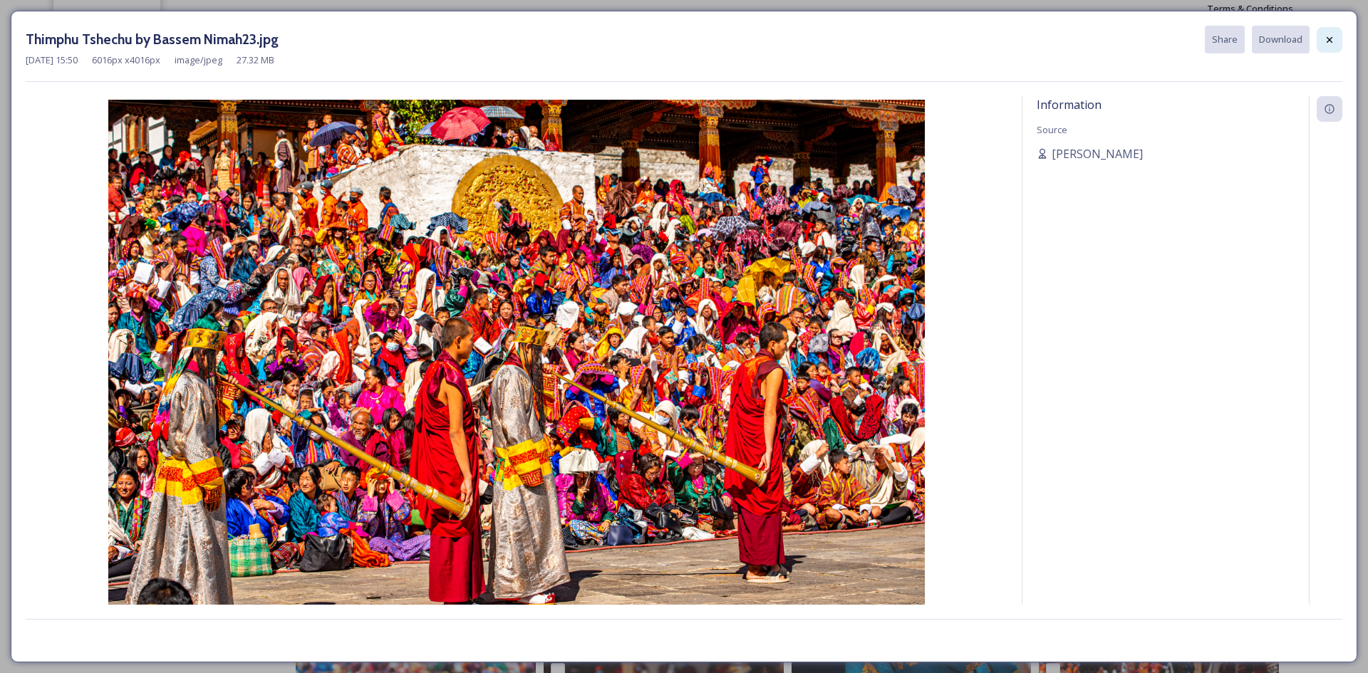
click at [1318, 38] on div at bounding box center [1330, 40] width 26 height 26
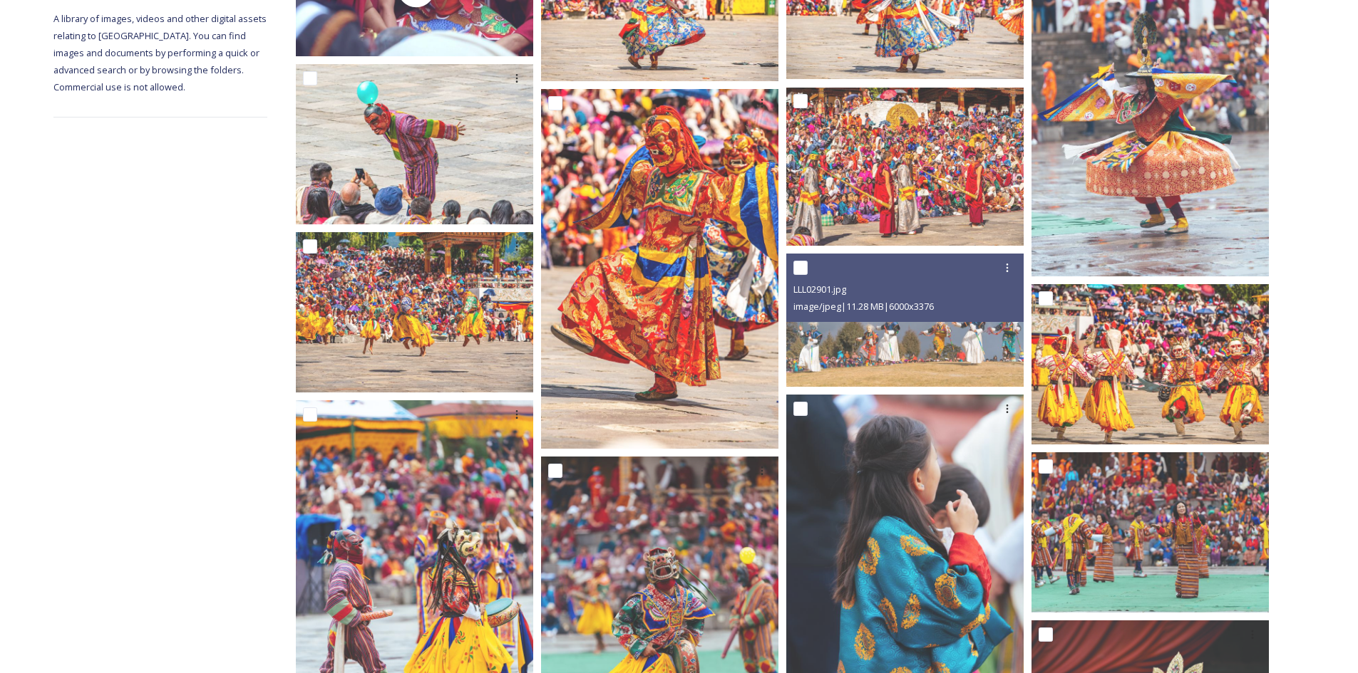
scroll to position [428, 0]
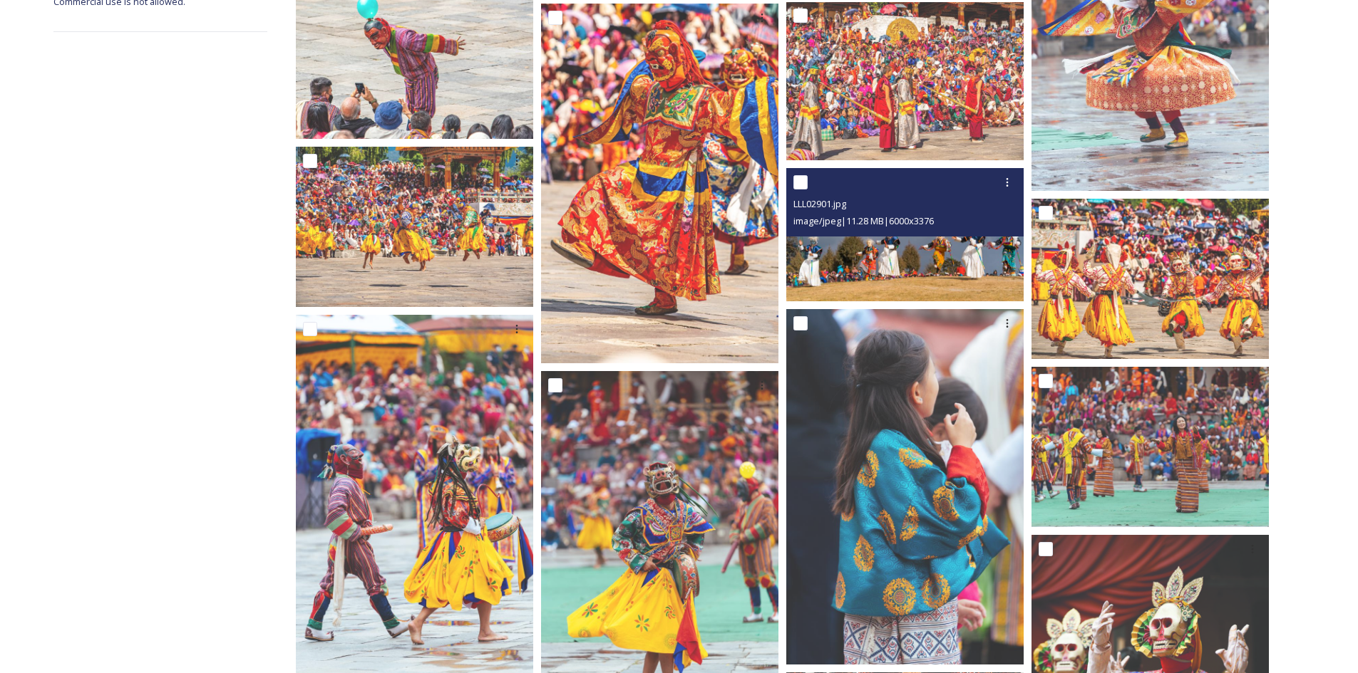
click at [901, 259] on img at bounding box center [904, 234] width 237 height 133
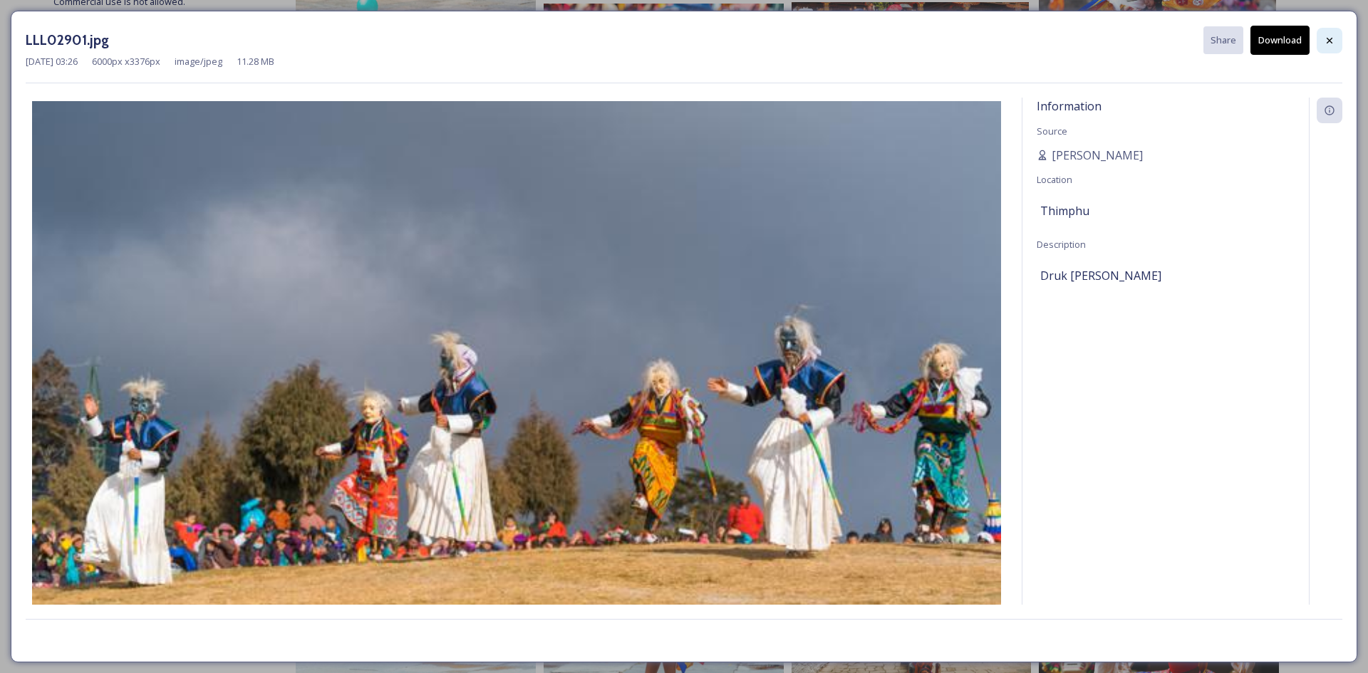
click at [1326, 43] on icon at bounding box center [1329, 40] width 11 height 11
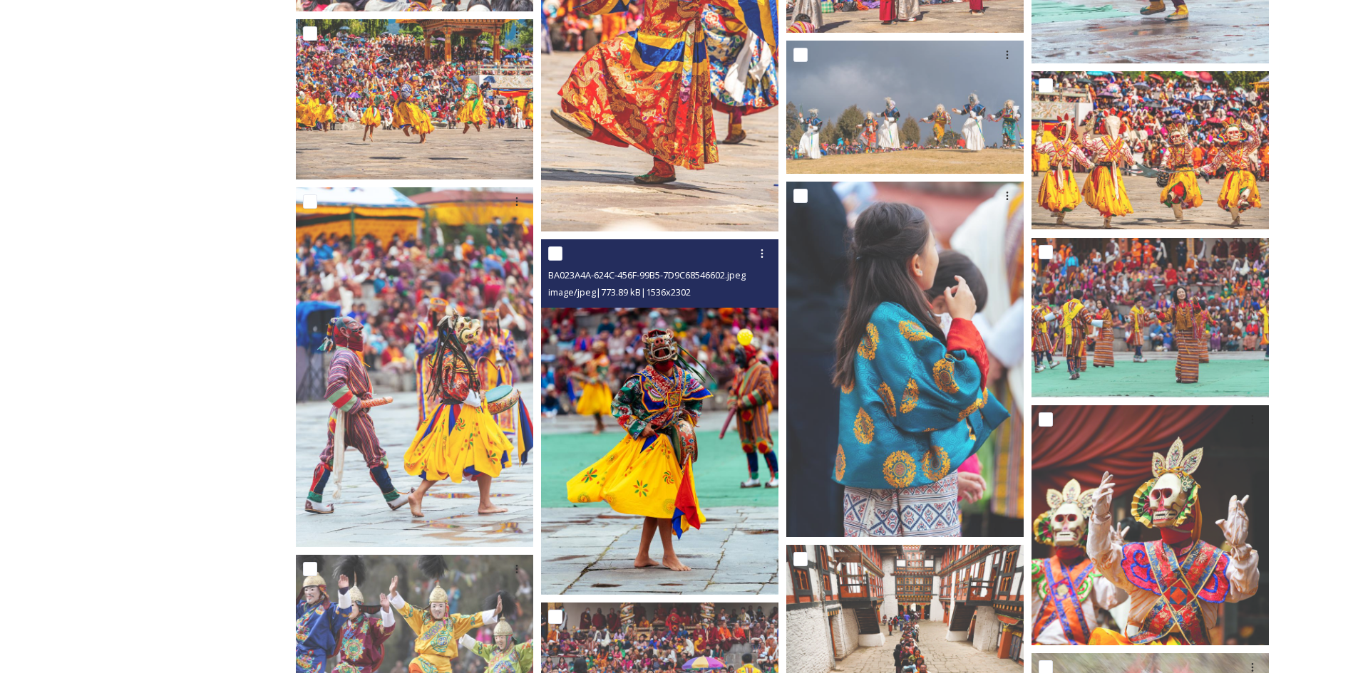
scroll to position [570, 0]
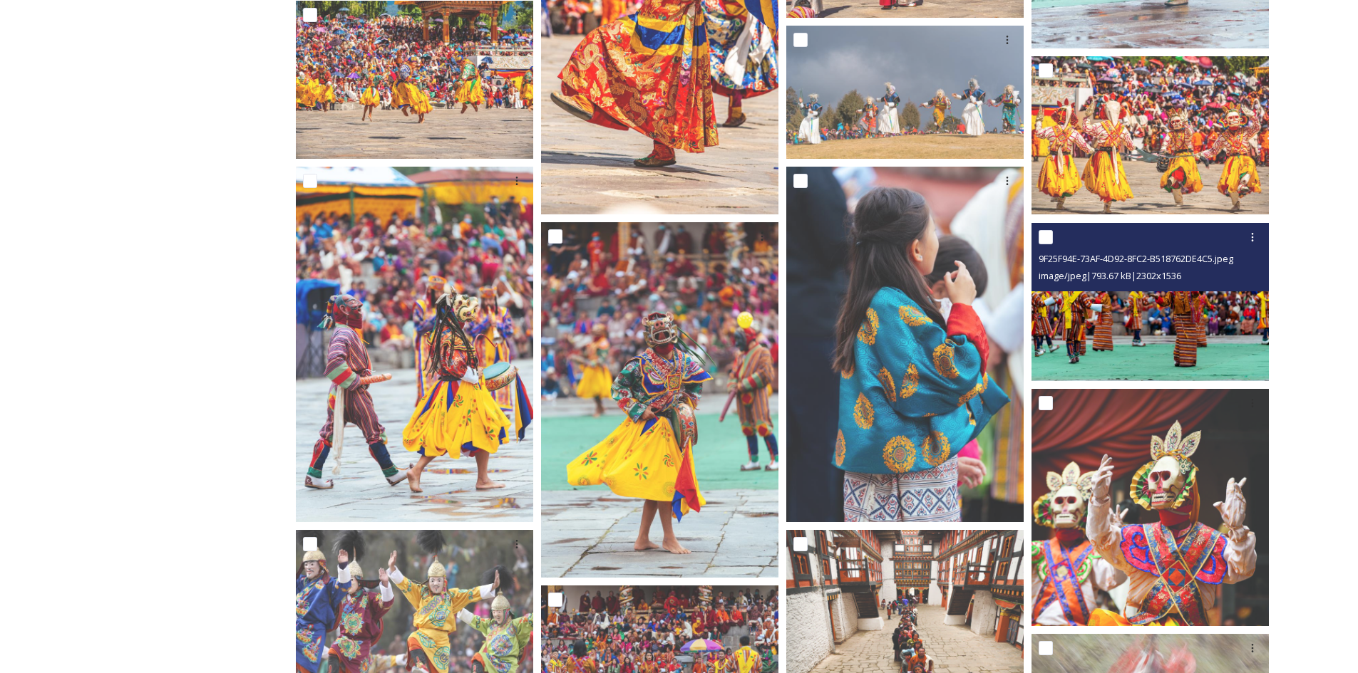
click at [1157, 320] on img at bounding box center [1149, 302] width 237 height 158
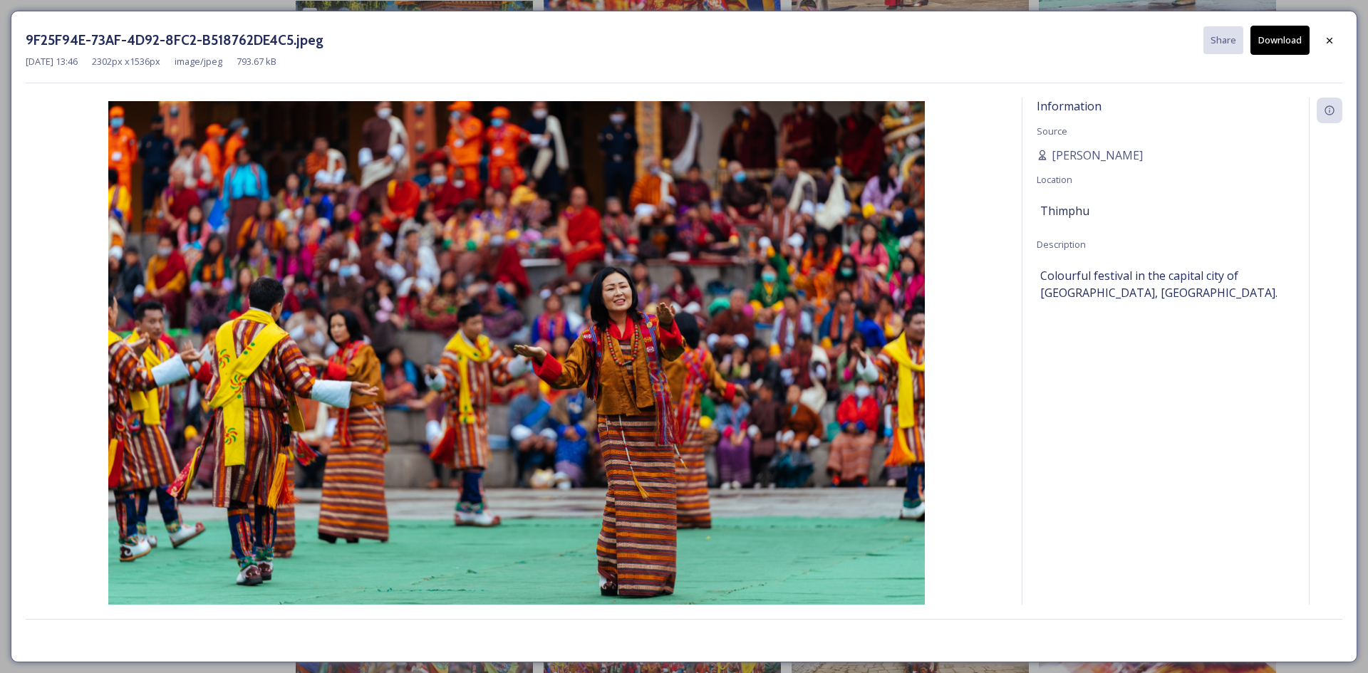
click at [1274, 44] on button "Download" at bounding box center [1280, 40] width 59 height 29
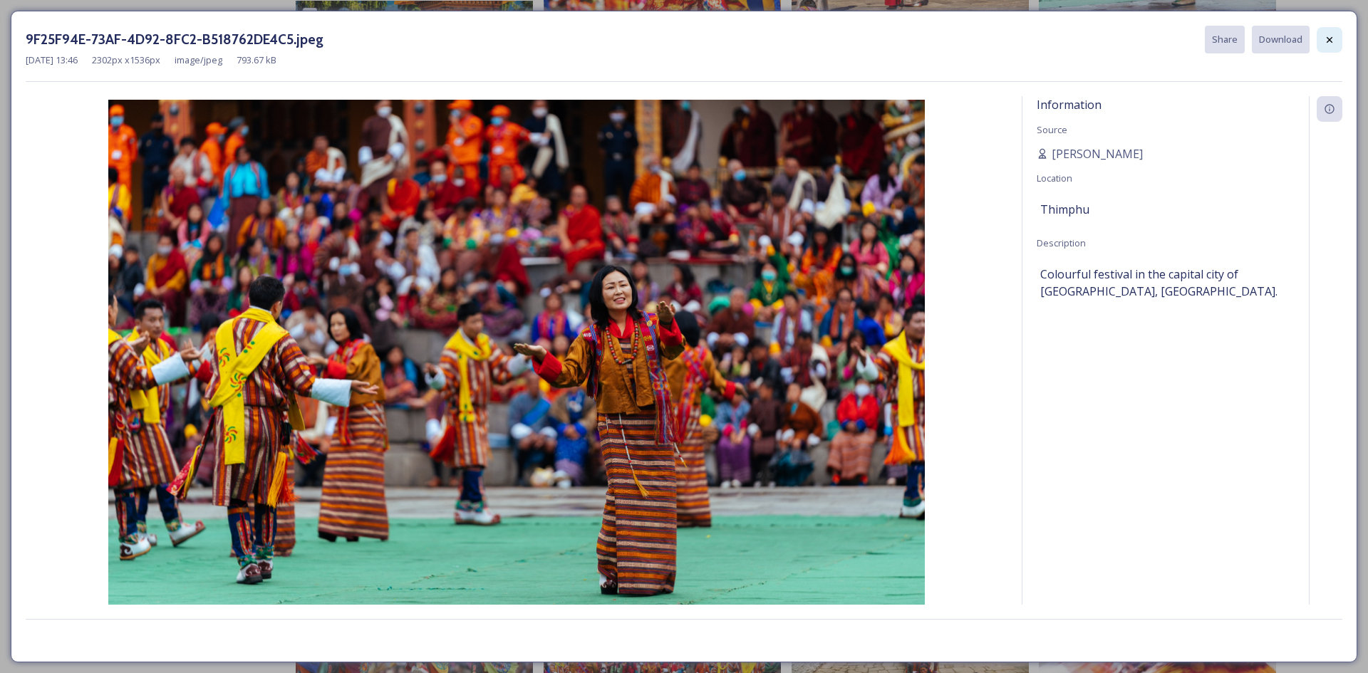
click at [1330, 40] on icon at bounding box center [1330, 39] width 6 height 6
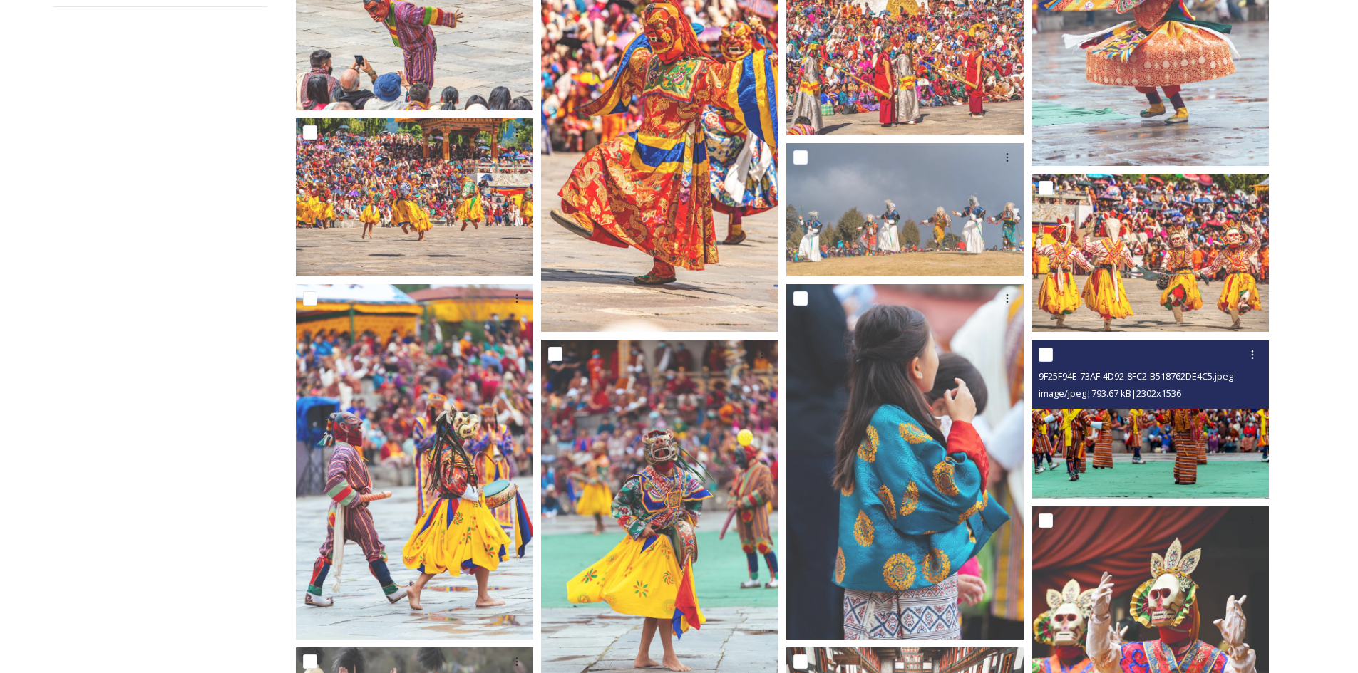
scroll to position [428, 0]
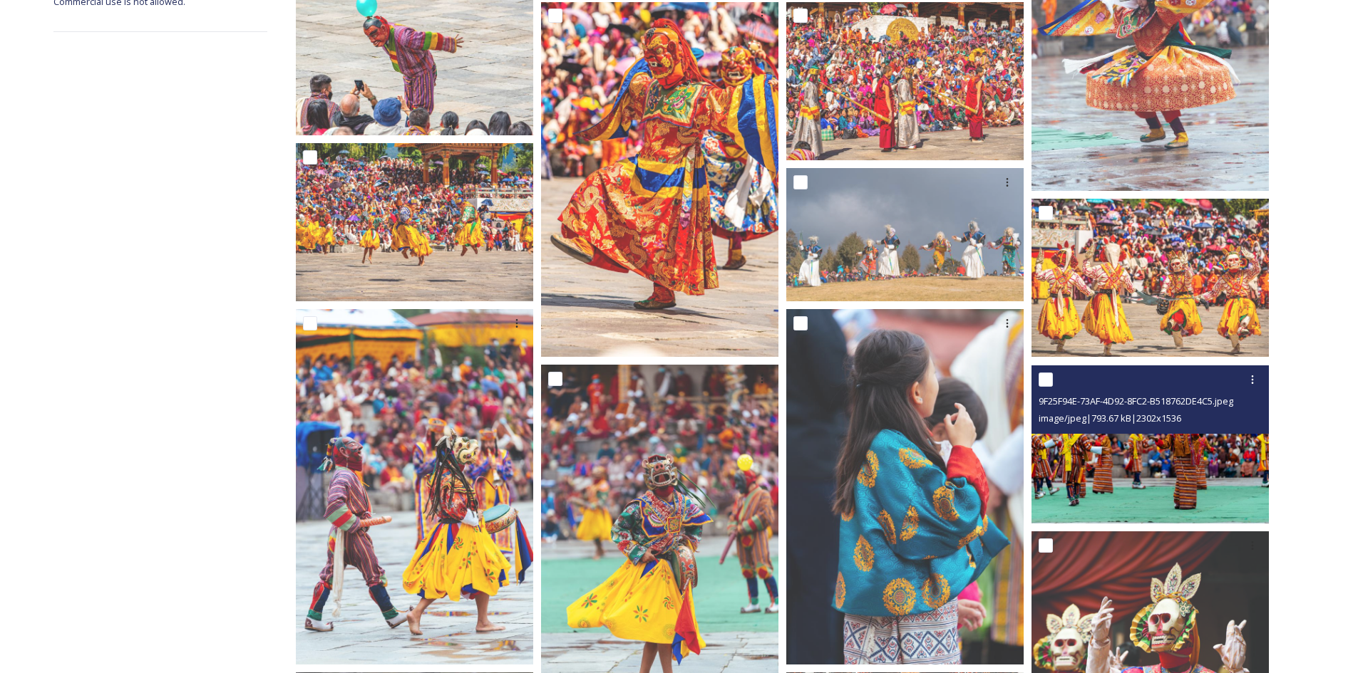
click at [1148, 255] on div at bounding box center [1149, 278] width 237 height 158
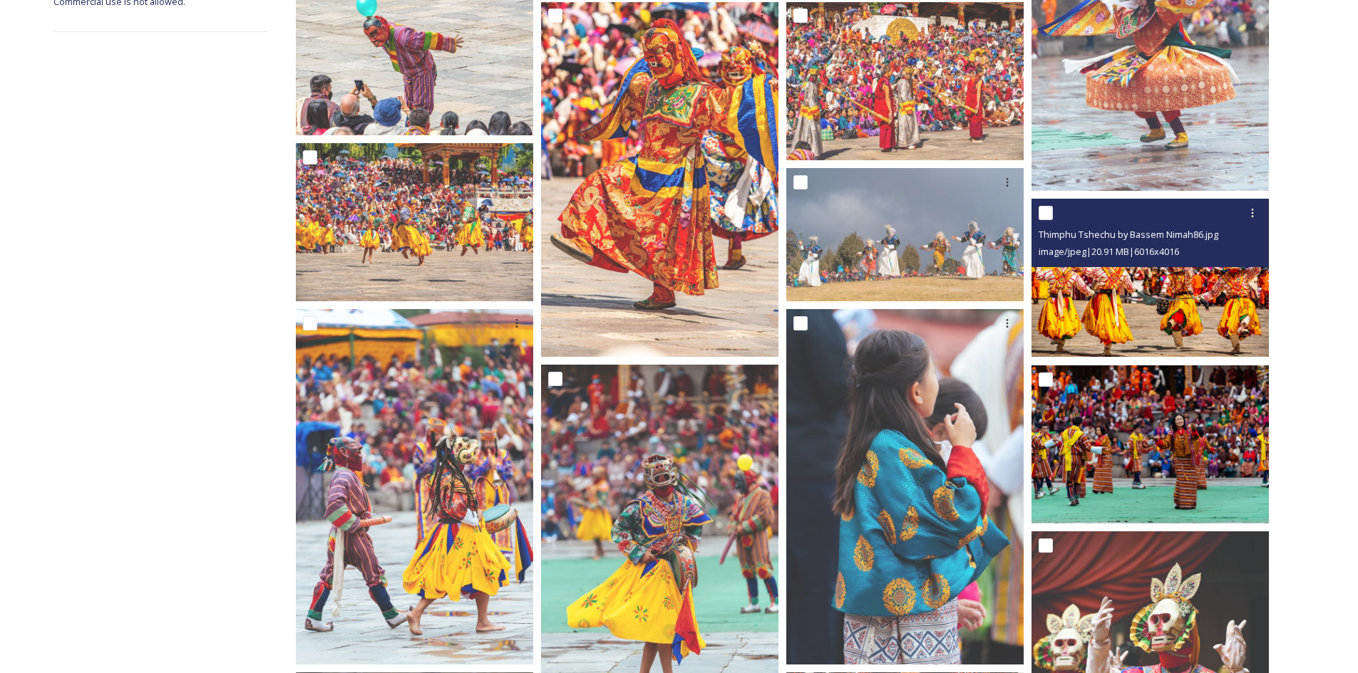
click at [1090, 293] on img at bounding box center [1149, 278] width 237 height 158
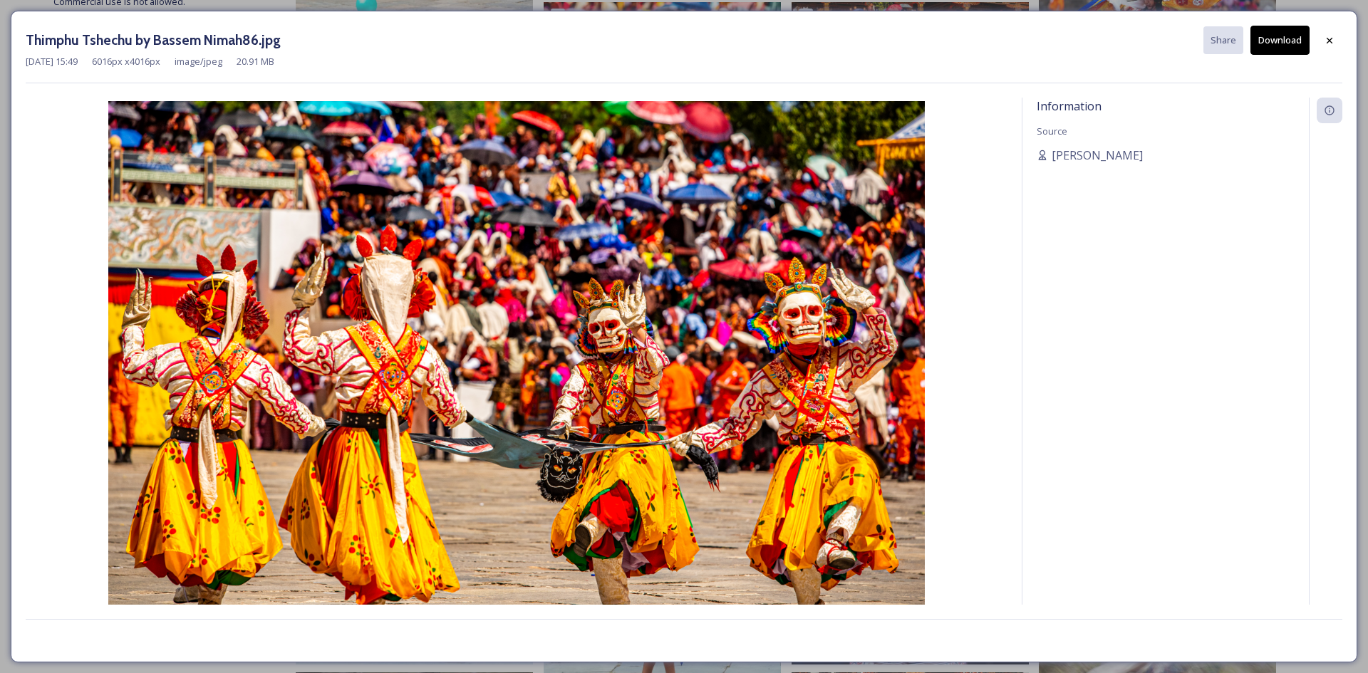
click at [1300, 45] on button "Download" at bounding box center [1280, 40] width 59 height 29
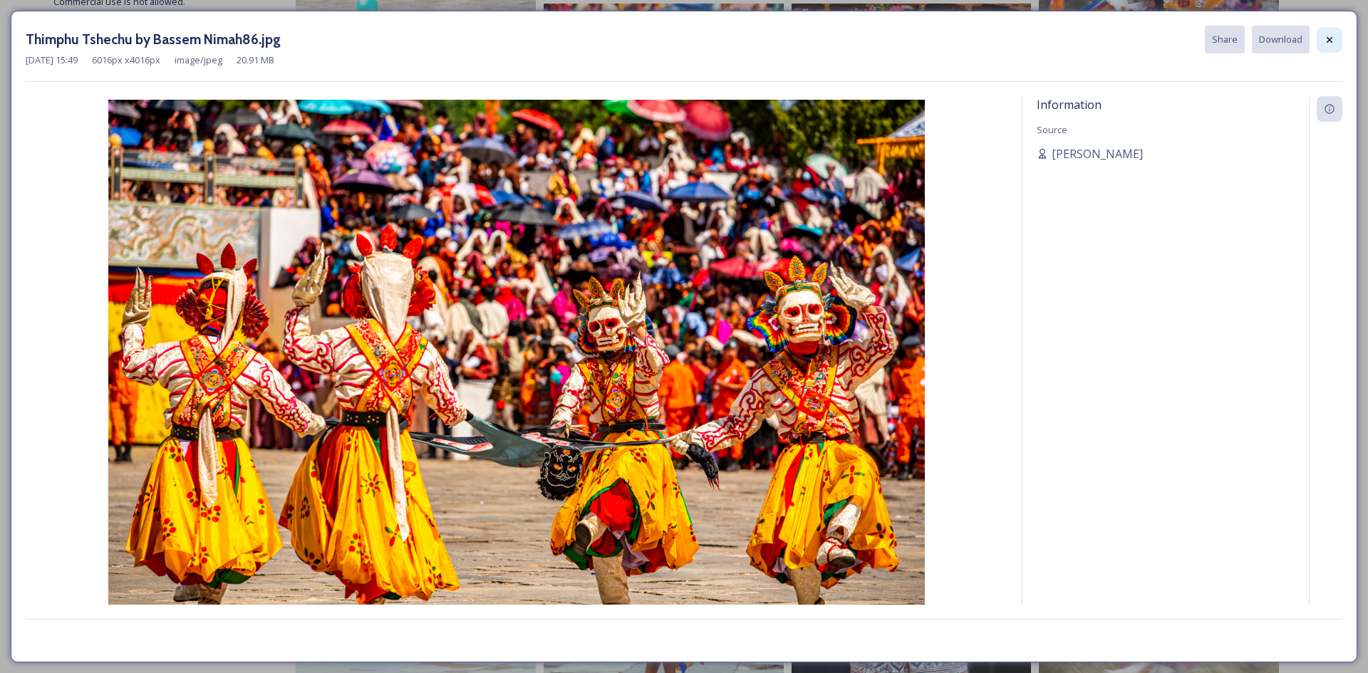
click at [1333, 41] on icon at bounding box center [1329, 39] width 11 height 11
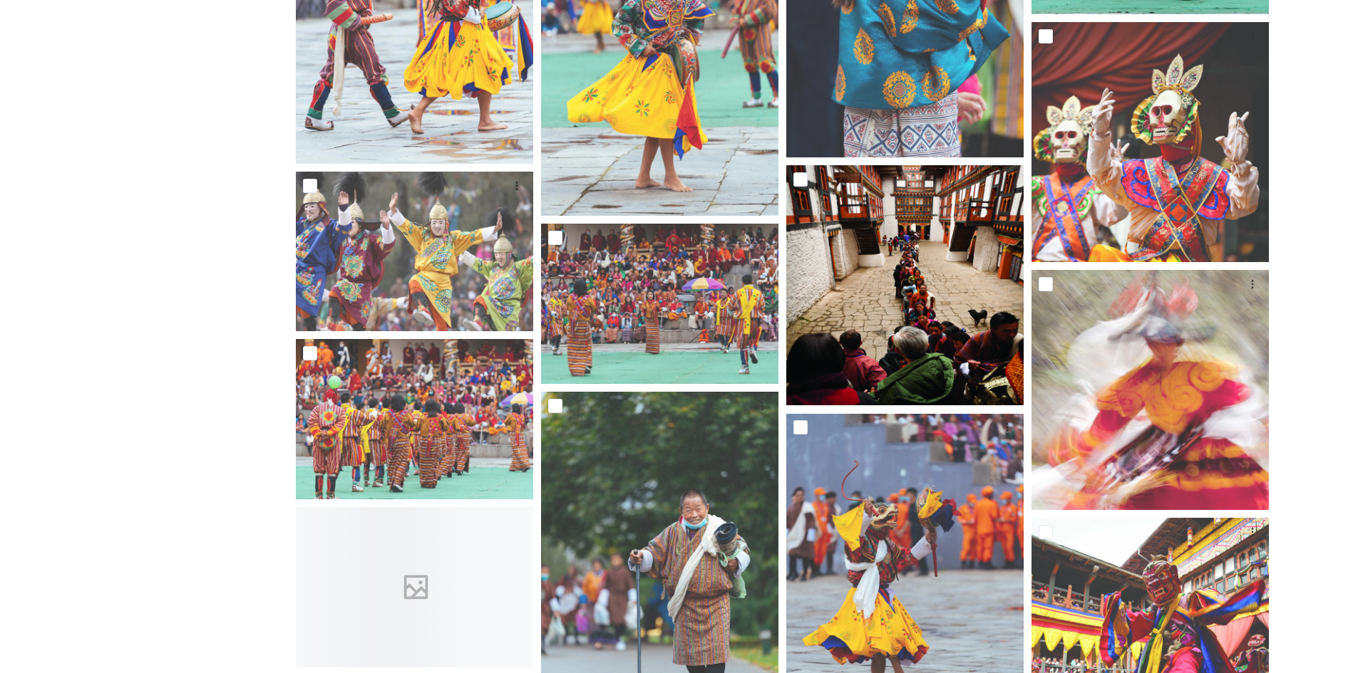
scroll to position [998, 0]
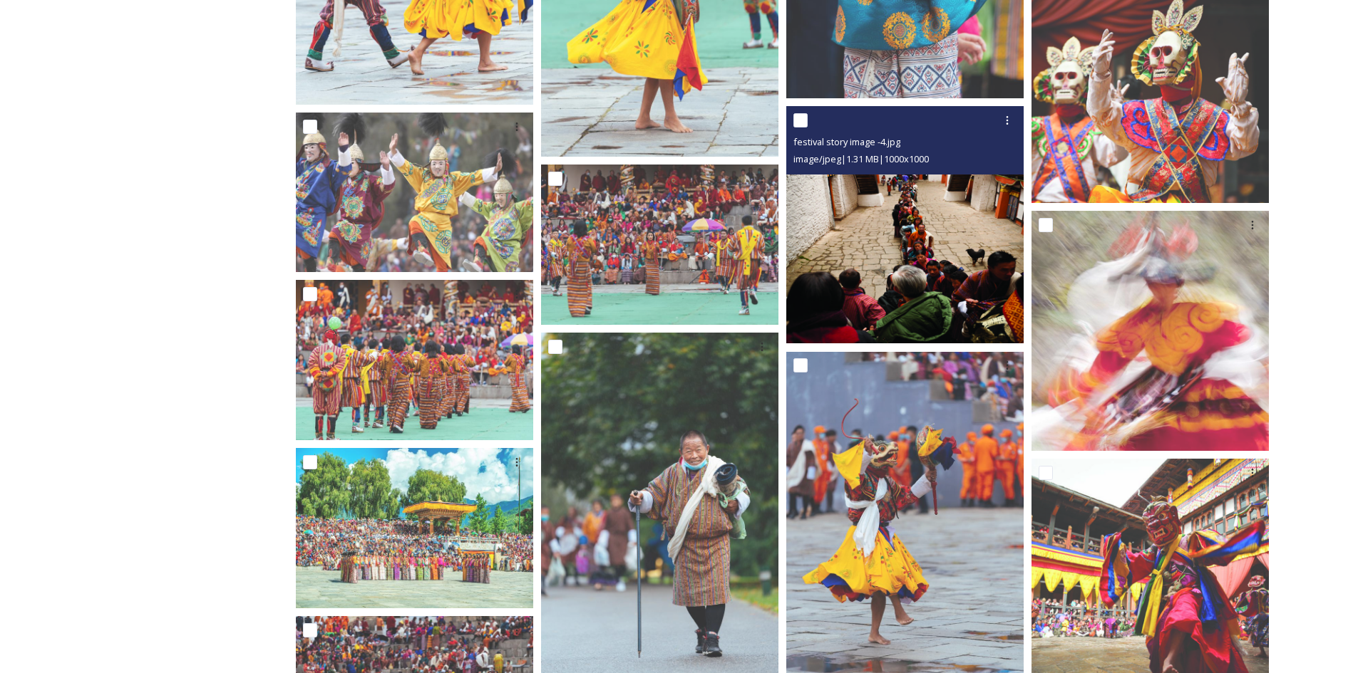
click at [916, 254] on img at bounding box center [904, 224] width 237 height 237
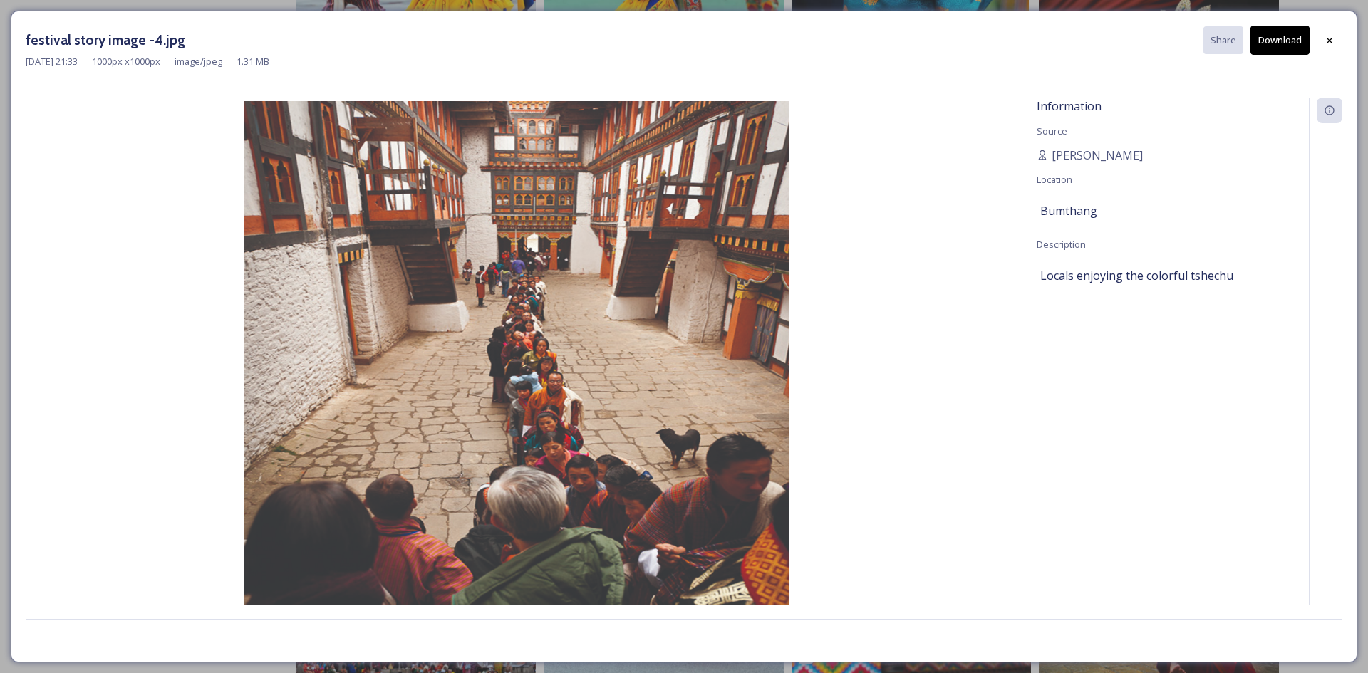
click at [1280, 41] on button "Download" at bounding box center [1280, 40] width 59 height 29
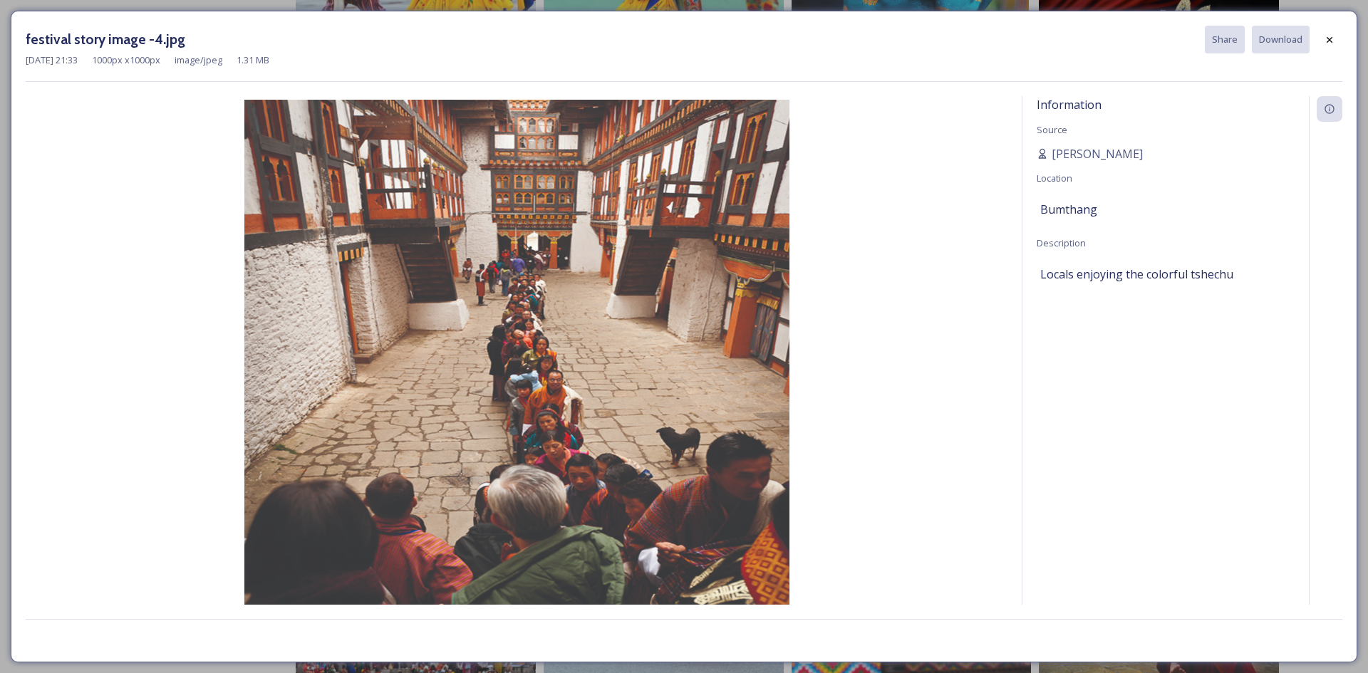
click at [1330, 37] on icon at bounding box center [1329, 39] width 11 height 11
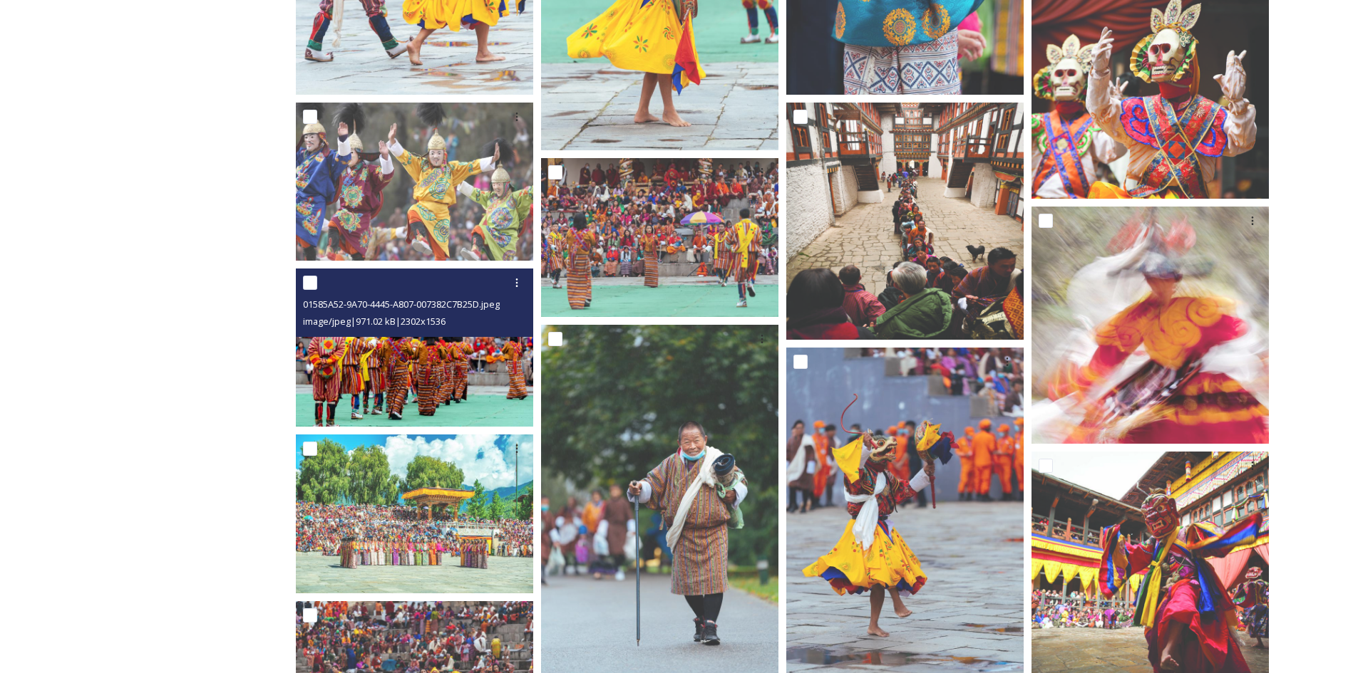
scroll to position [1140, 0]
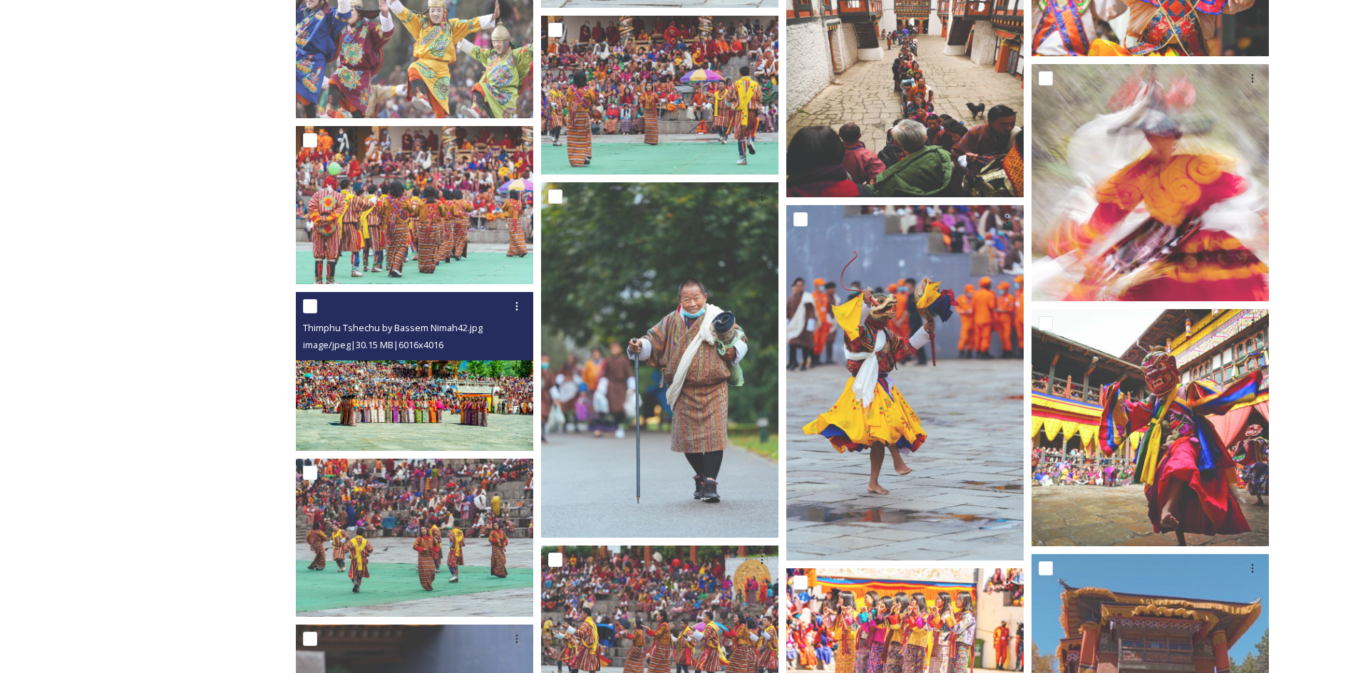
click at [454, 385] on img at bounding box center [414, 371] width 237 height 158
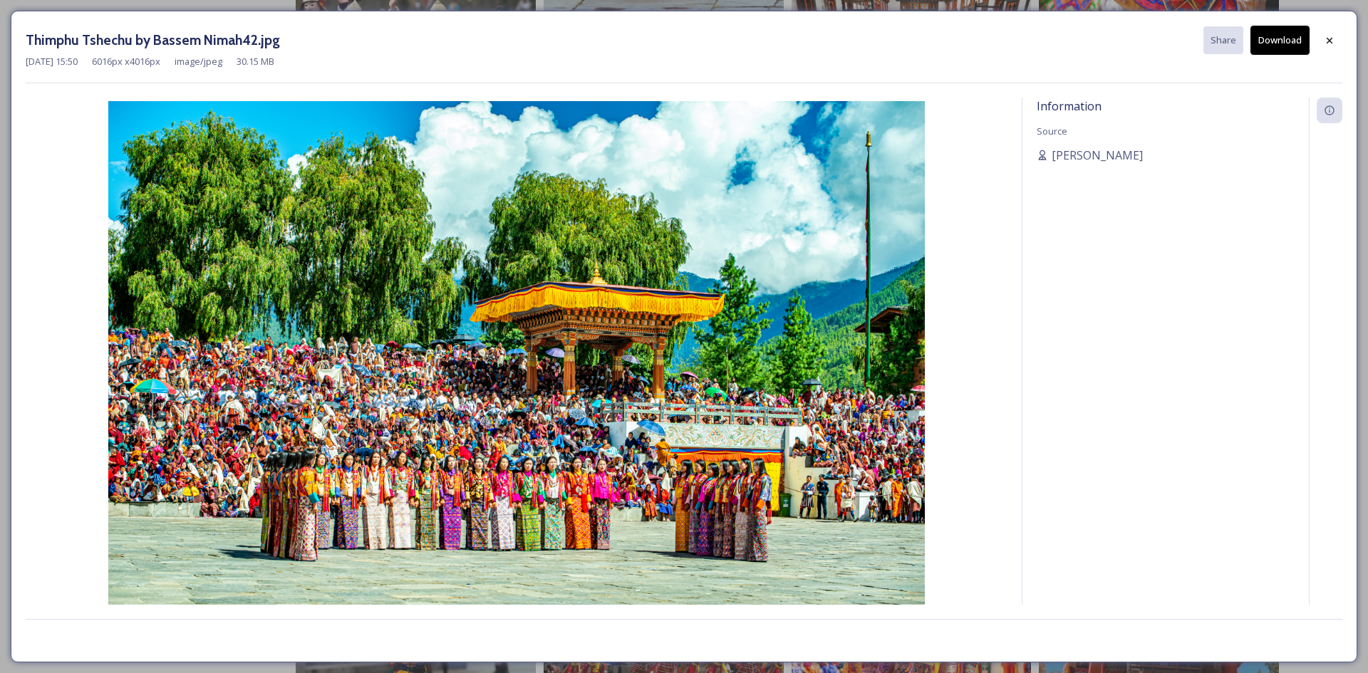
click at [1297, 40] on button "Download" at bounding box center [1280, 40] width 59 height 29
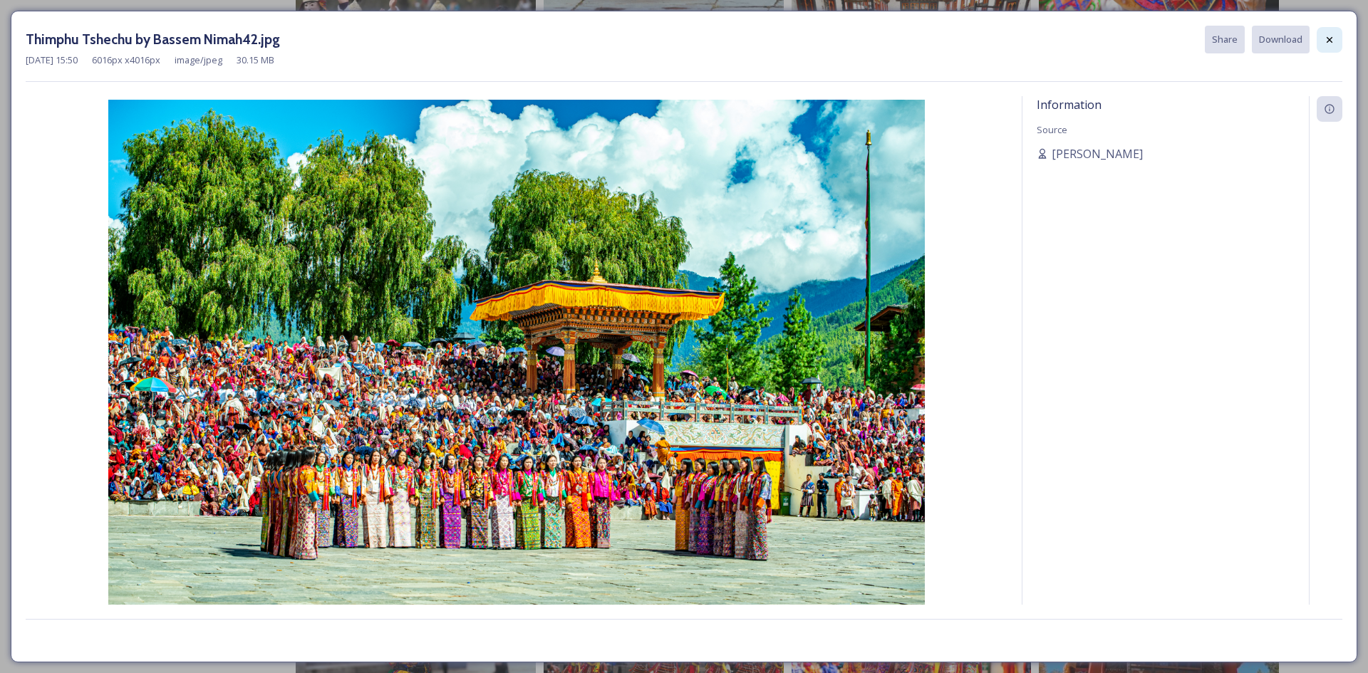
click at [1327, 38] on icon at bounding box center [1329, 39] width 11 height 11
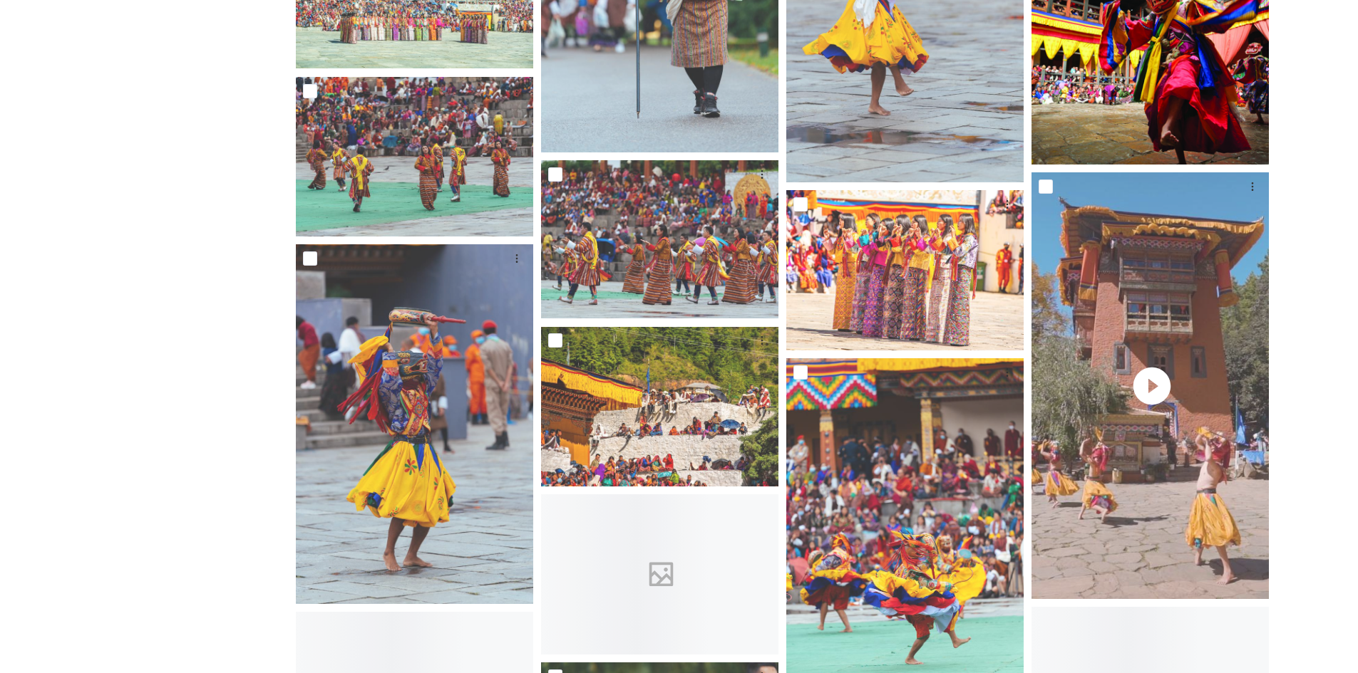
scroll to position [1283, 0]
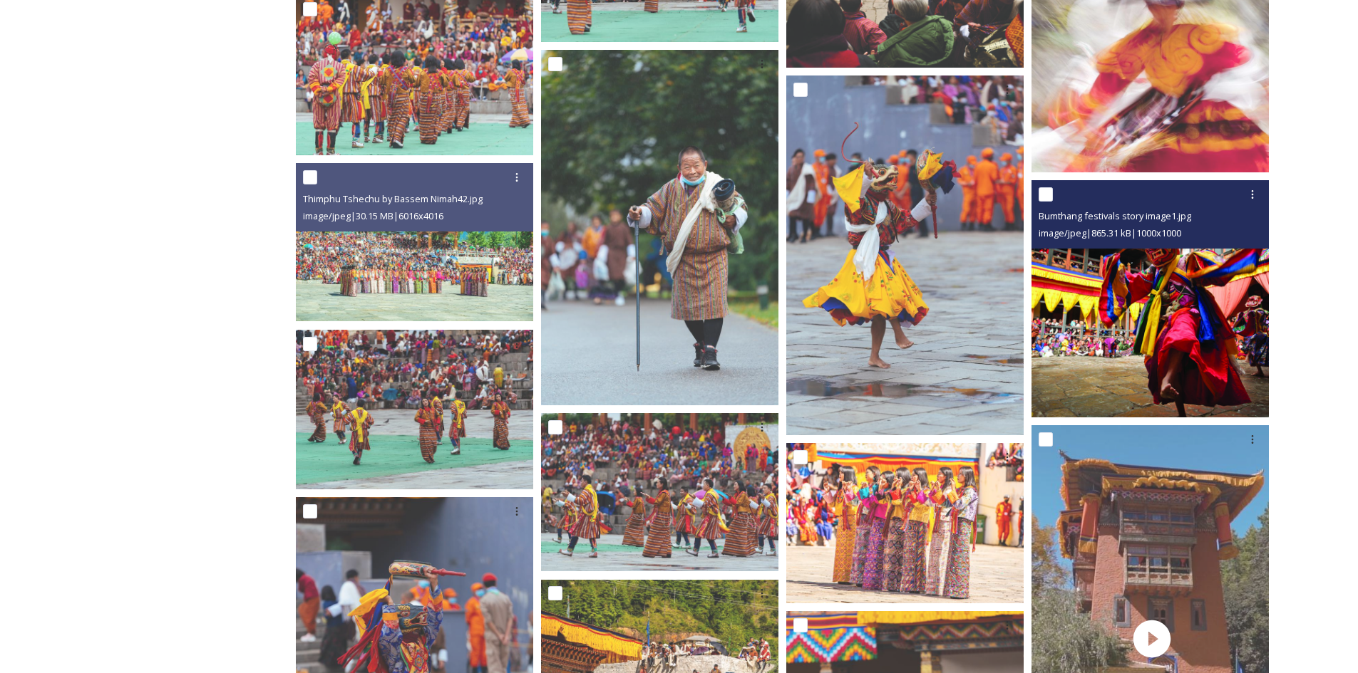
click at [1142, 364] on img at bounding box center [1149, 298] width 237 height 237
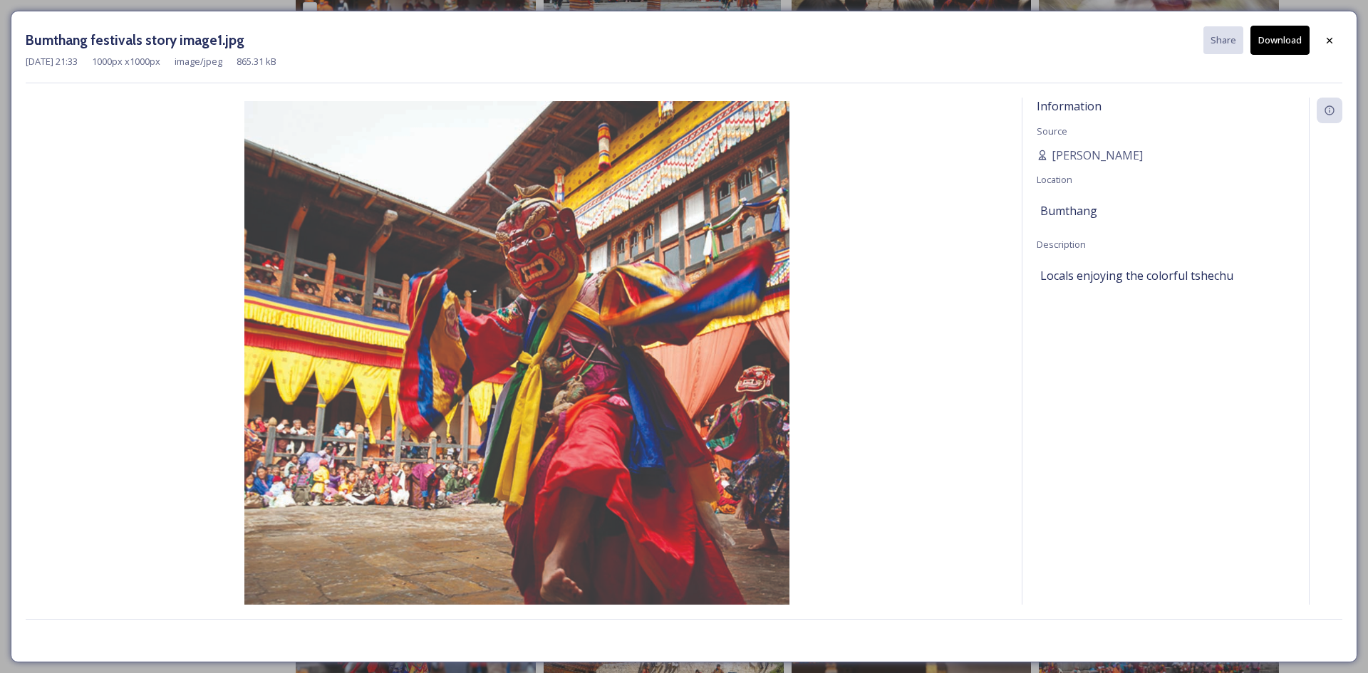
click at [1273, 43] on button "Download" at bounding box center [1280, 40] width 59 height 29
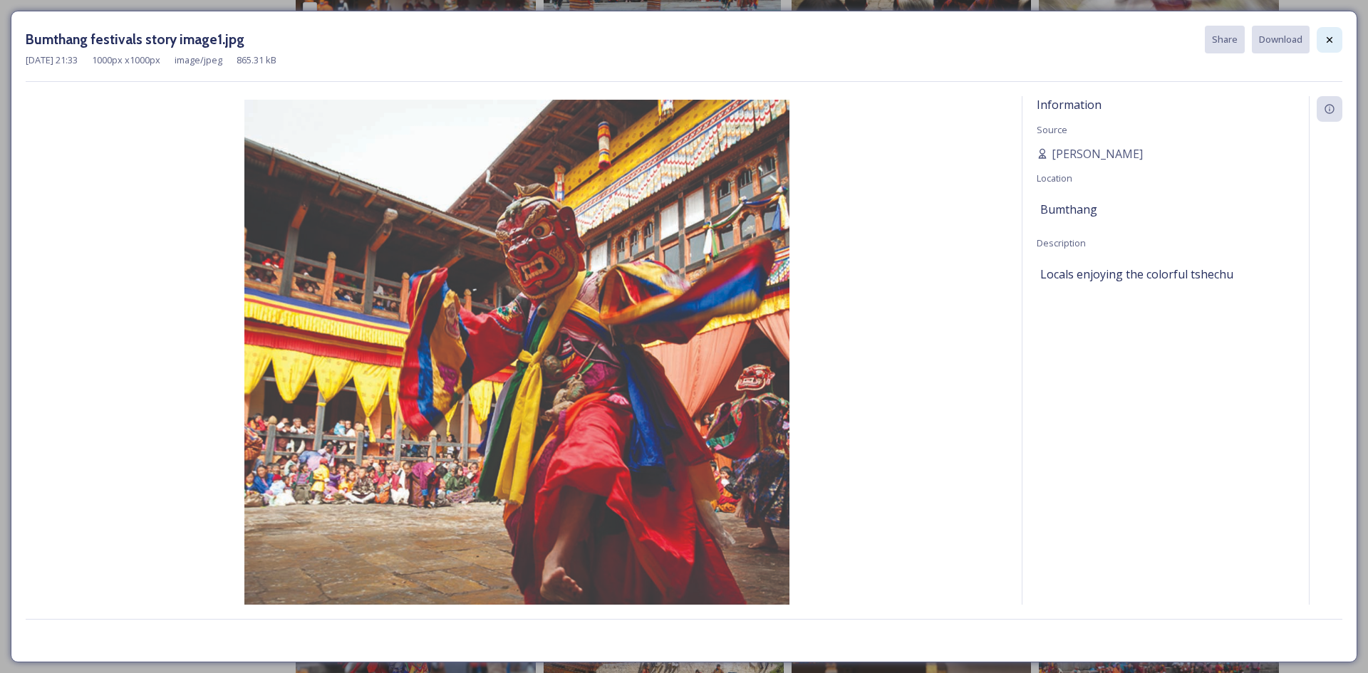
click at [1339, 39] on div at bounding box center [1330, 40] width 26 height 26
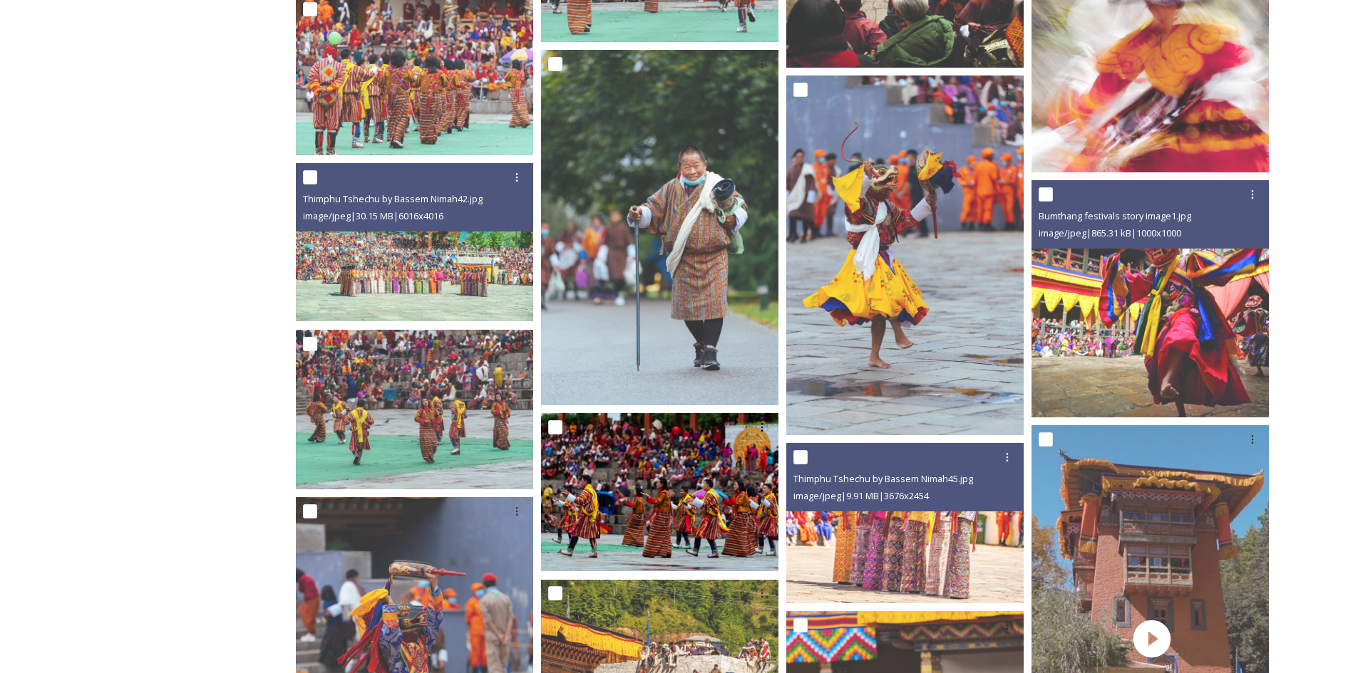
scroll to position [1568, 0]
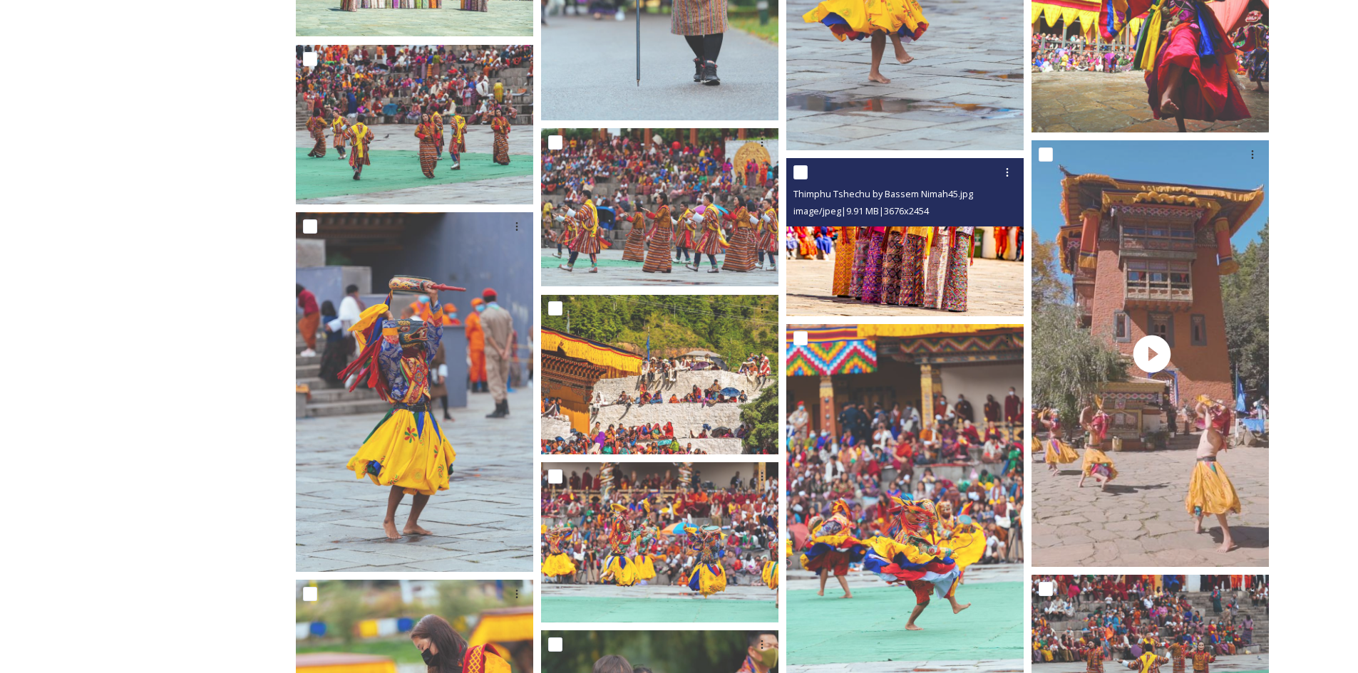
click at [892, 264] on img at bounding box center [904, 237] width 237 height 158
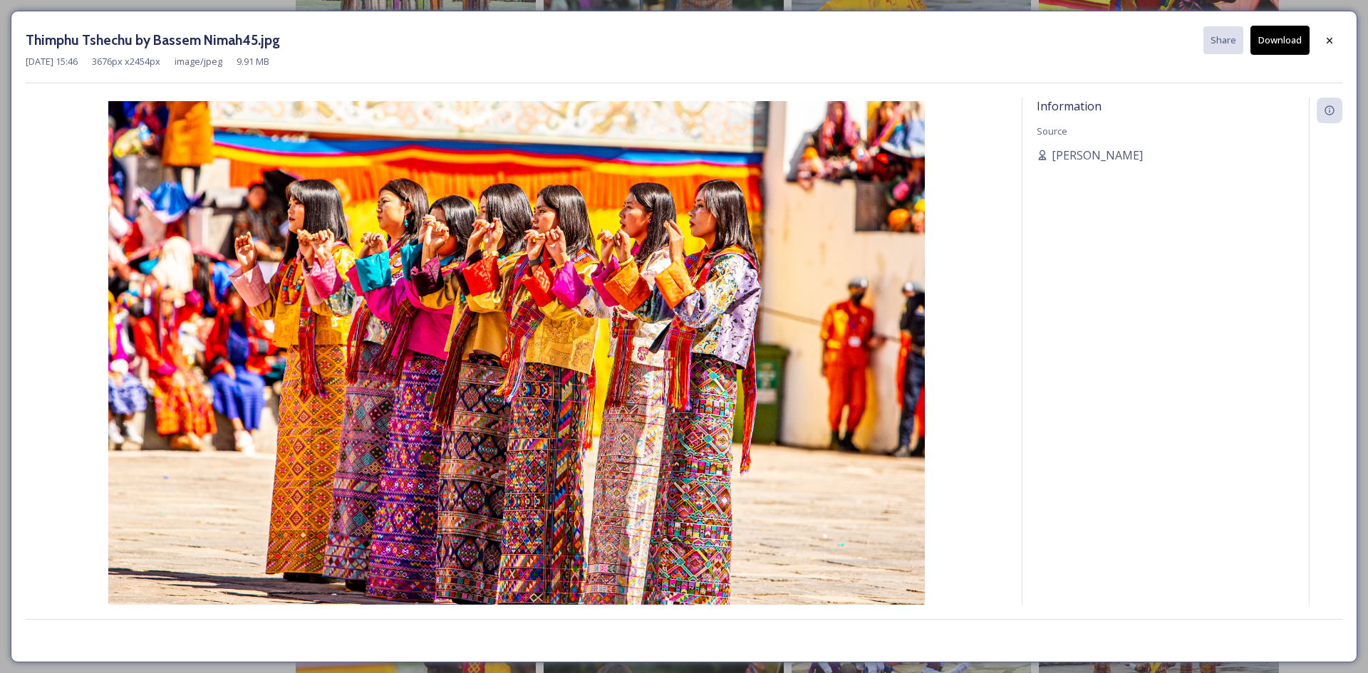
click at [1274, 45] on button "Download" at bounding box center [1280, 40] width 59 height 29
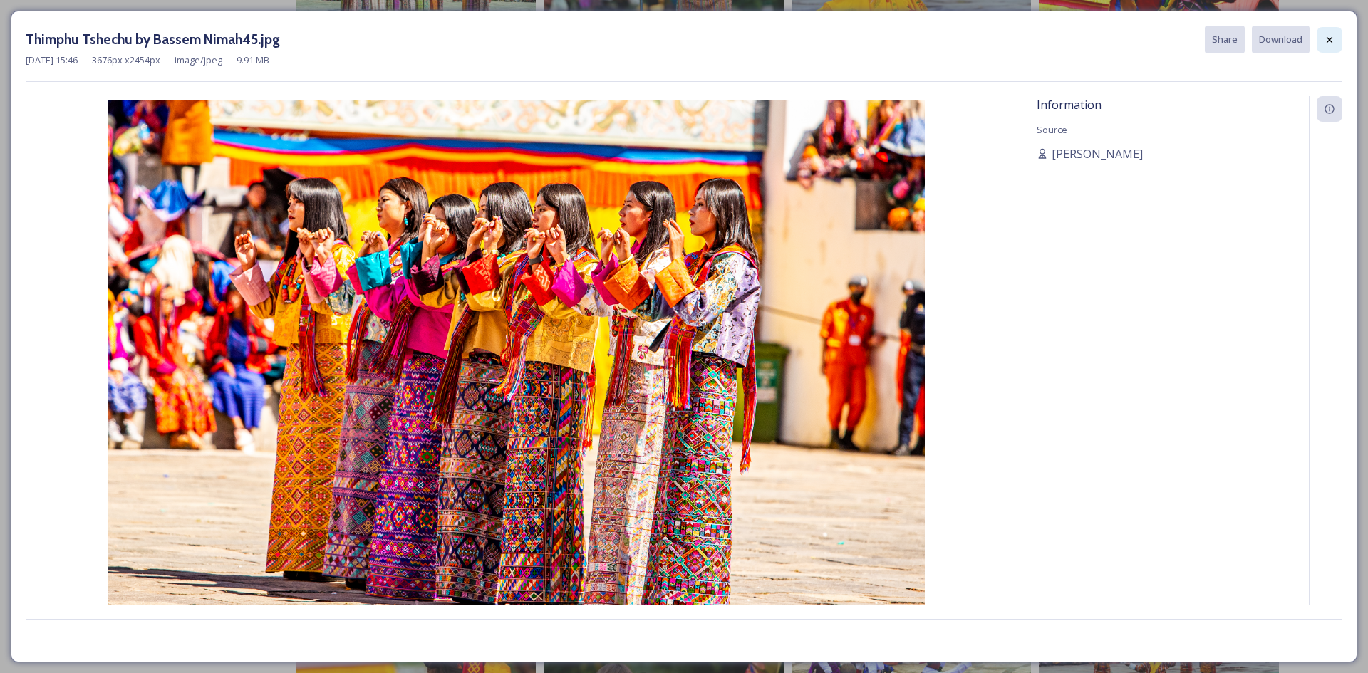
click at [1329, 37] on icon at bounding box center [1329, 39] width 11 height 11
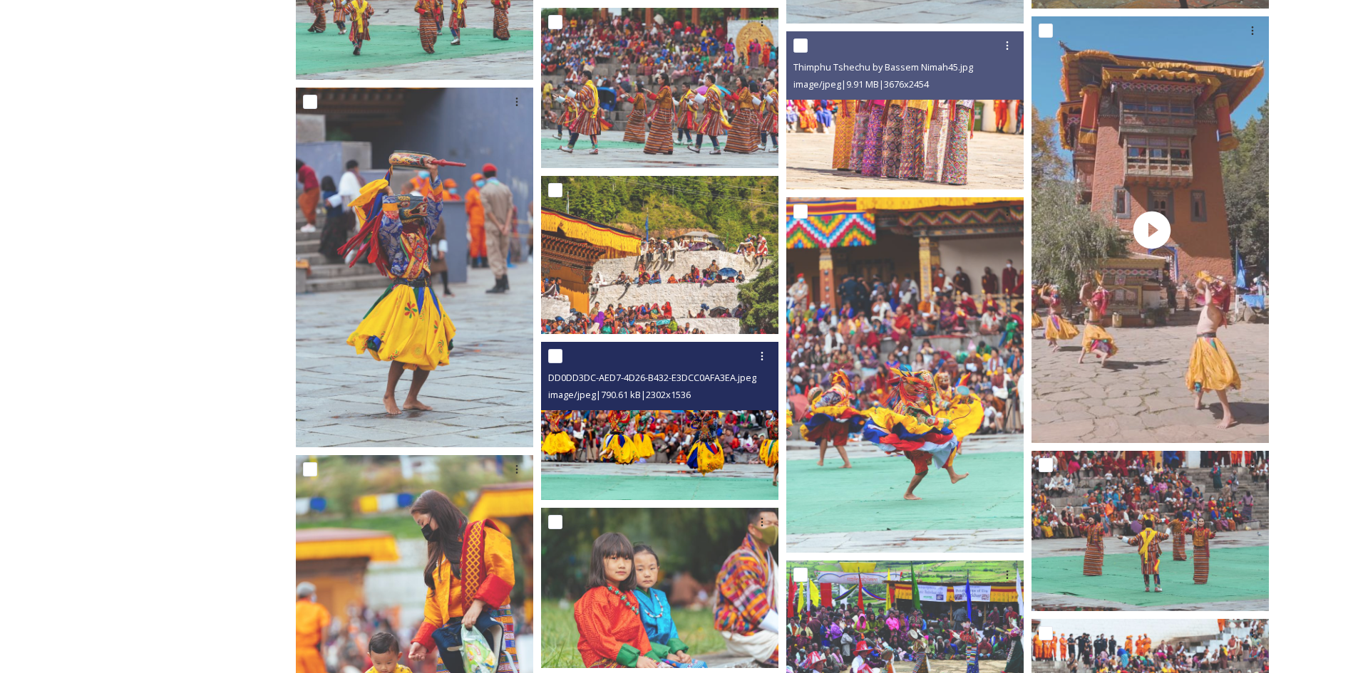
scroll to position [1710, 0]
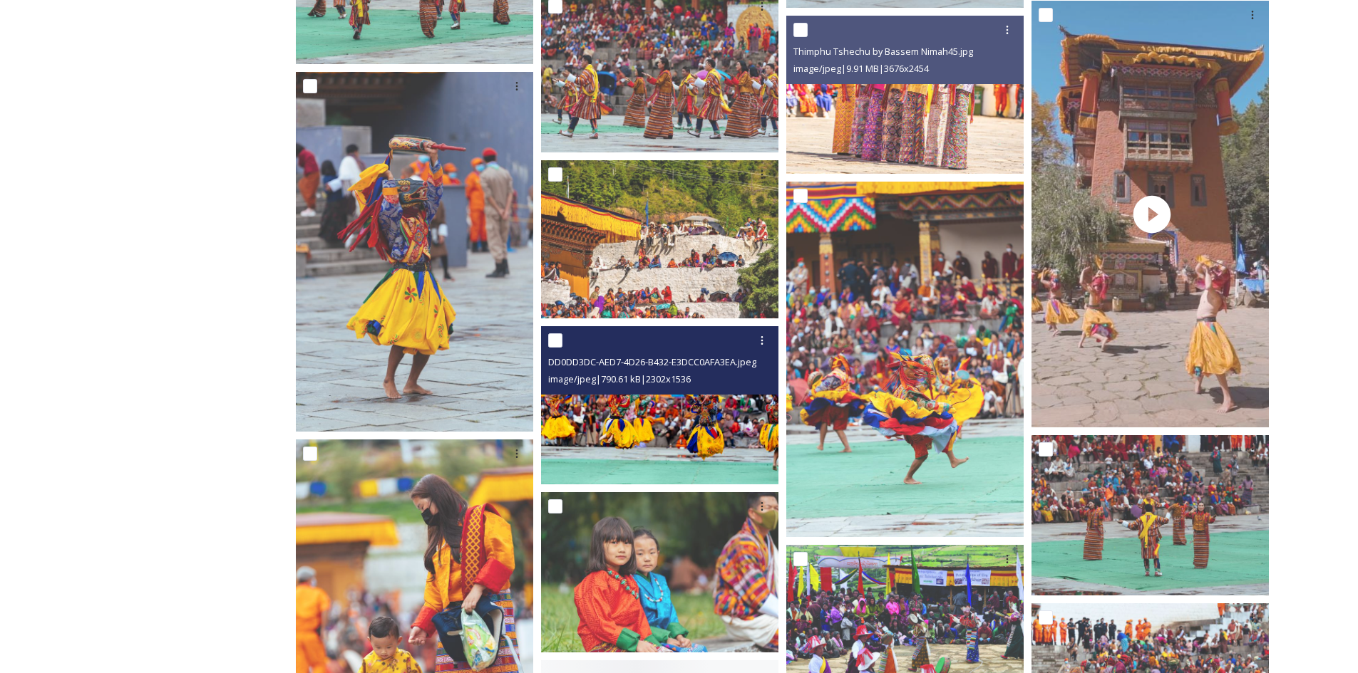
click at [626, 393] on div "DD0DD3DC-AED7-4D26-B432-E3DCC0AFA3EA.jpeg image/jpeg | 790.61 kB | 2302 x 1536" at bounding box center [659, 360] width 237 height 68
click at [602, 431] on img at bounding box center [659, 405] width 237 height 158
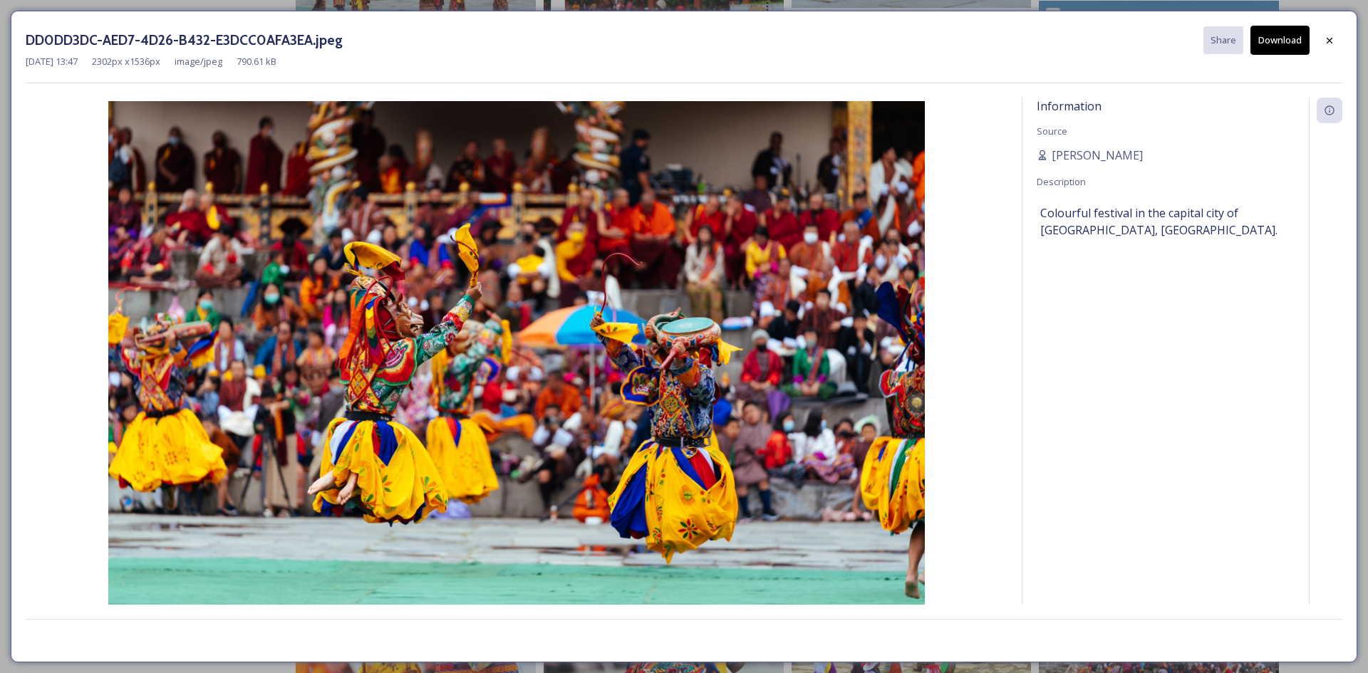
click at [1284, 50] on button "Download" at bounding box center [1280, 40] width 59 height 29
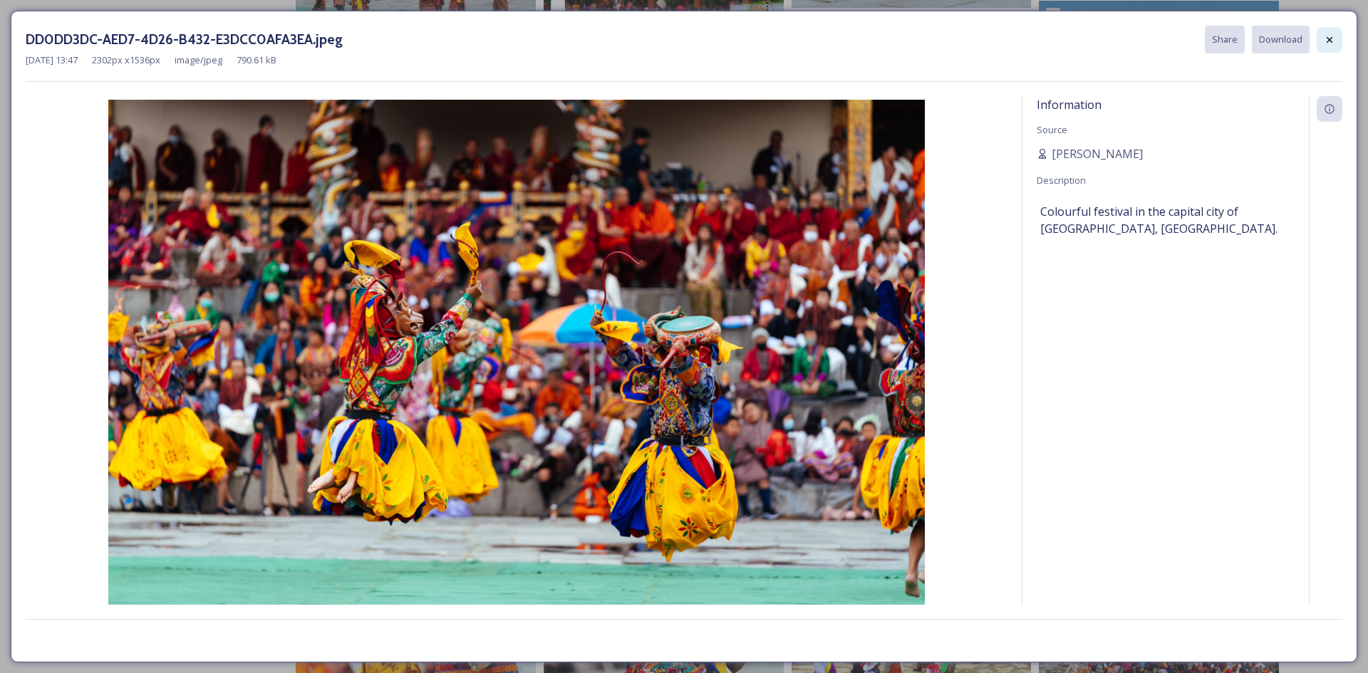
click at [1325, 46] on div at bounding box center [1330, 40] width 26 height 26
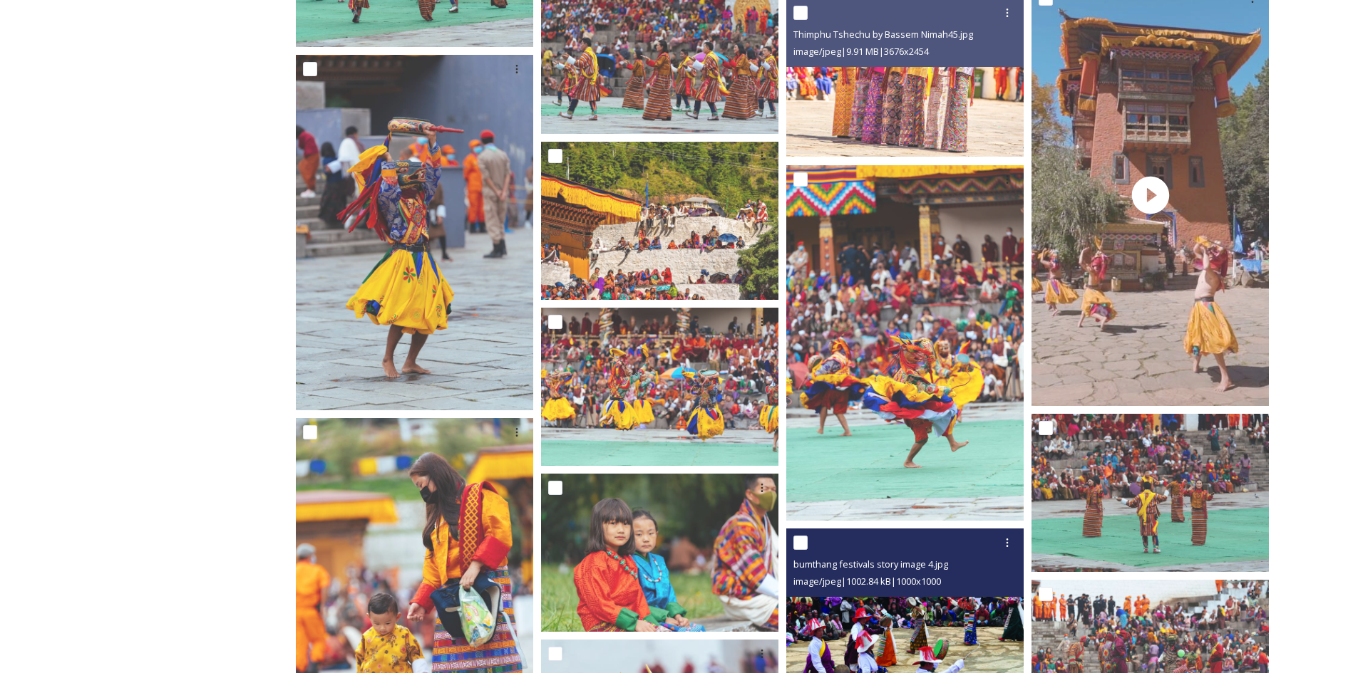
scroll to position [2138, 0]
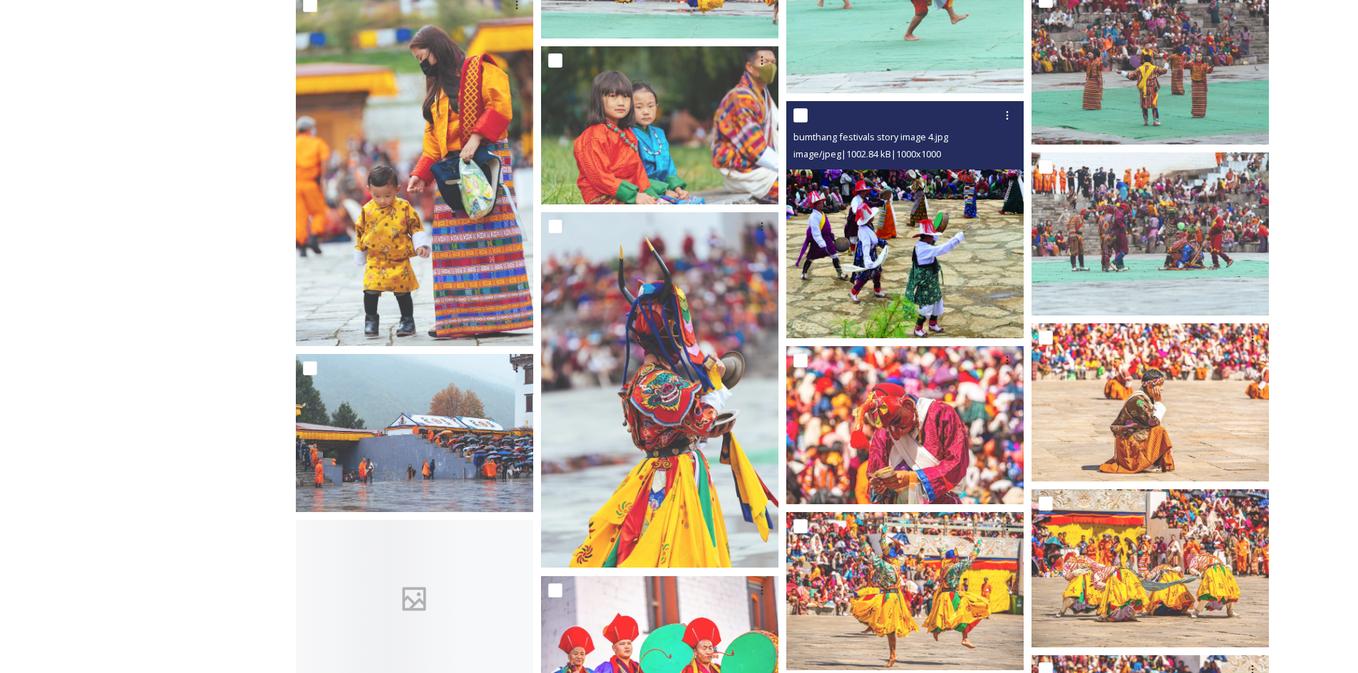
click at [915, 266] on img at bounding box center [904, 219] width 237 height 237
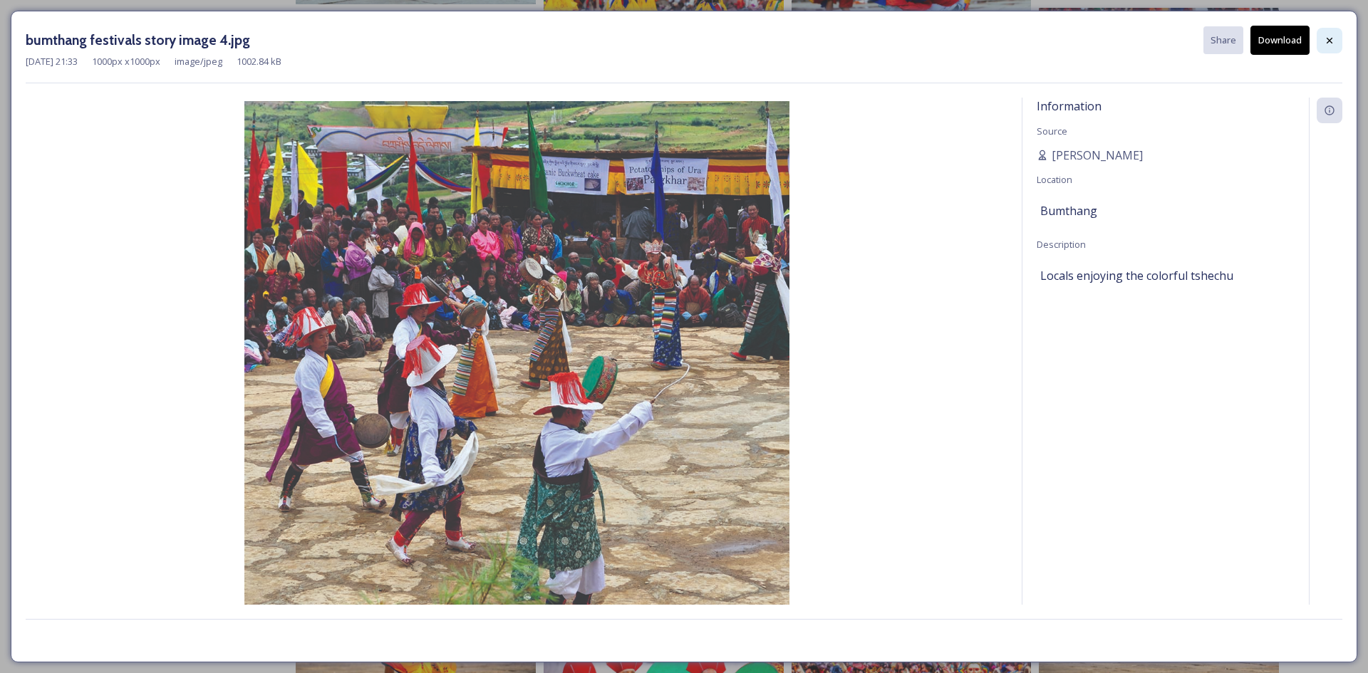
click at [1322, 38] on div at bounding box center [1330, 41] width 26 height 26
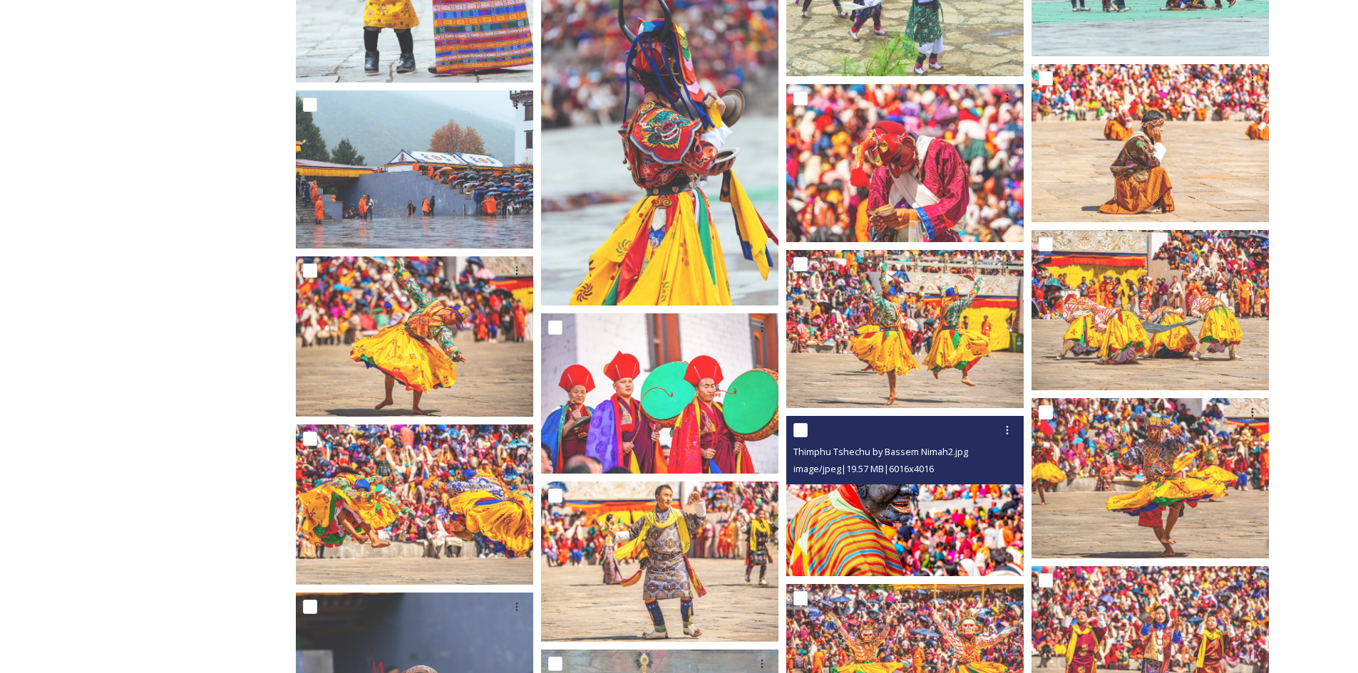
scroll to position [2565, 0]
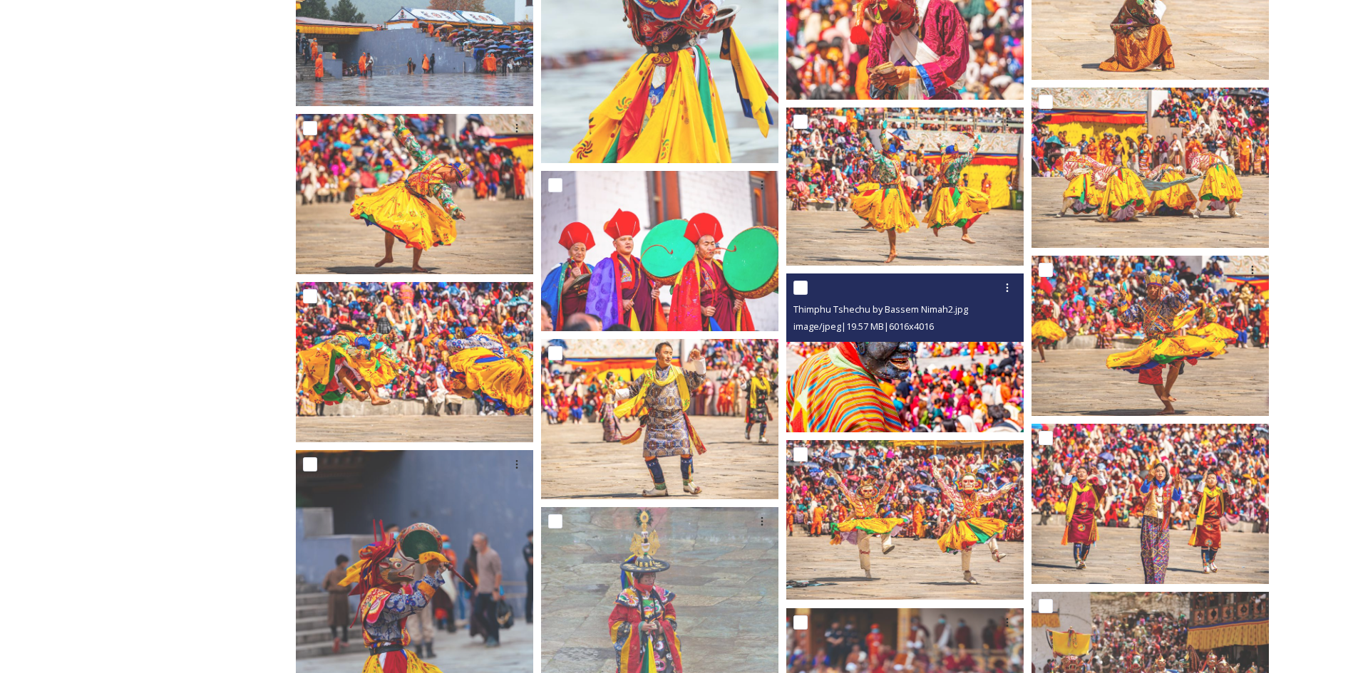
click at [904, 370] on img at bounding box center [904, 353] width 237 height 158
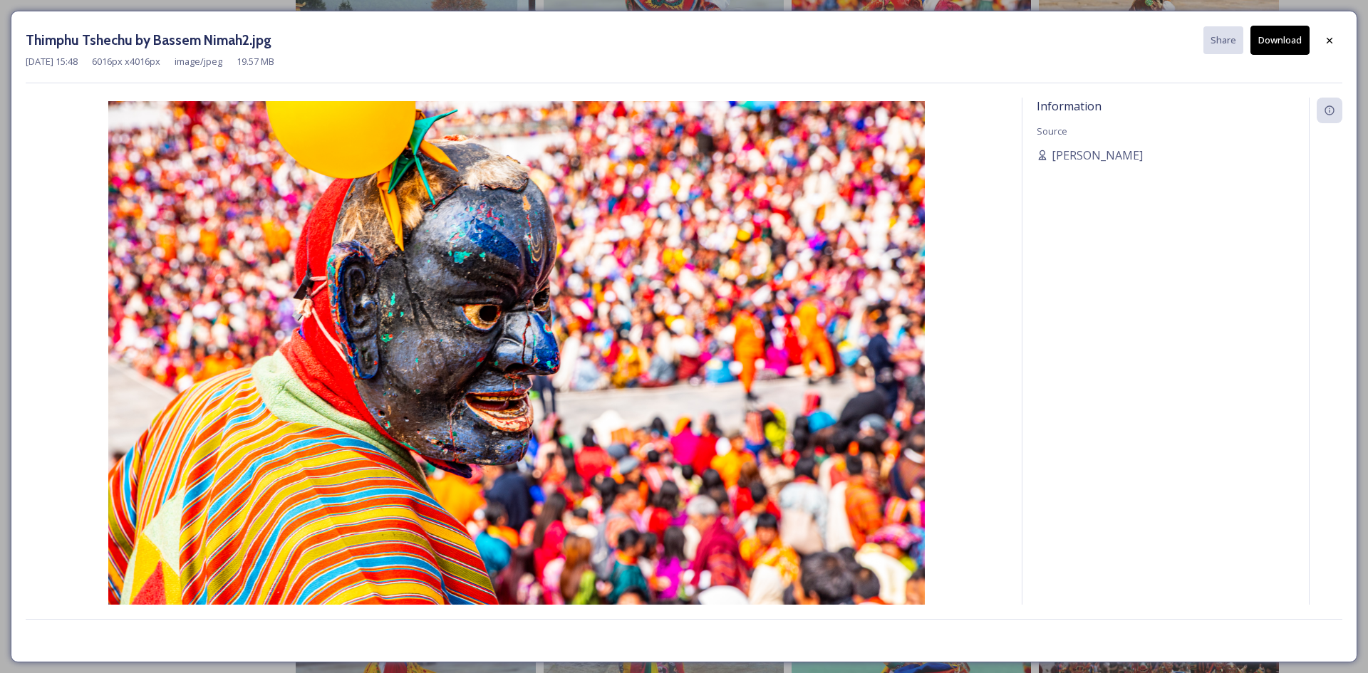
click at [1273, 43] on button "Download" at bounding box center [1280, 40] width 59 height 29
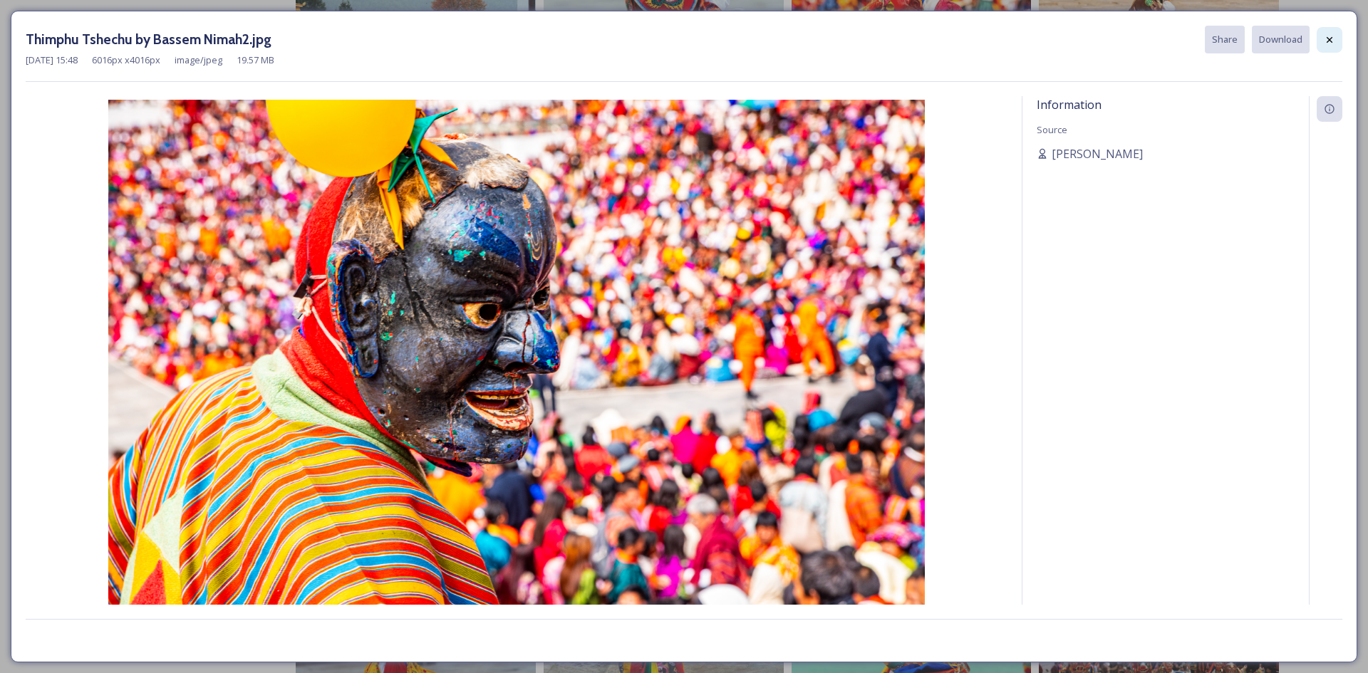
click at [1326, 38] on icon at bounding box center [1329, 39] width 11 height 11
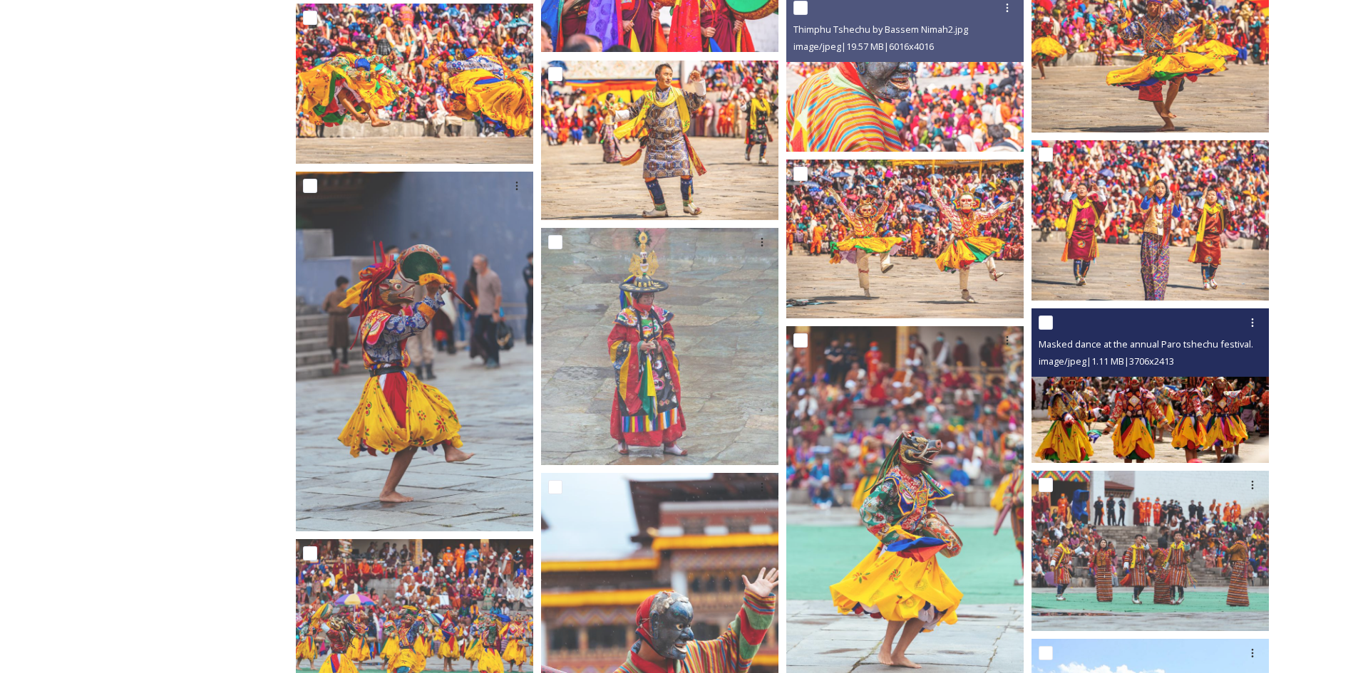
scroll to position [3136, 0]
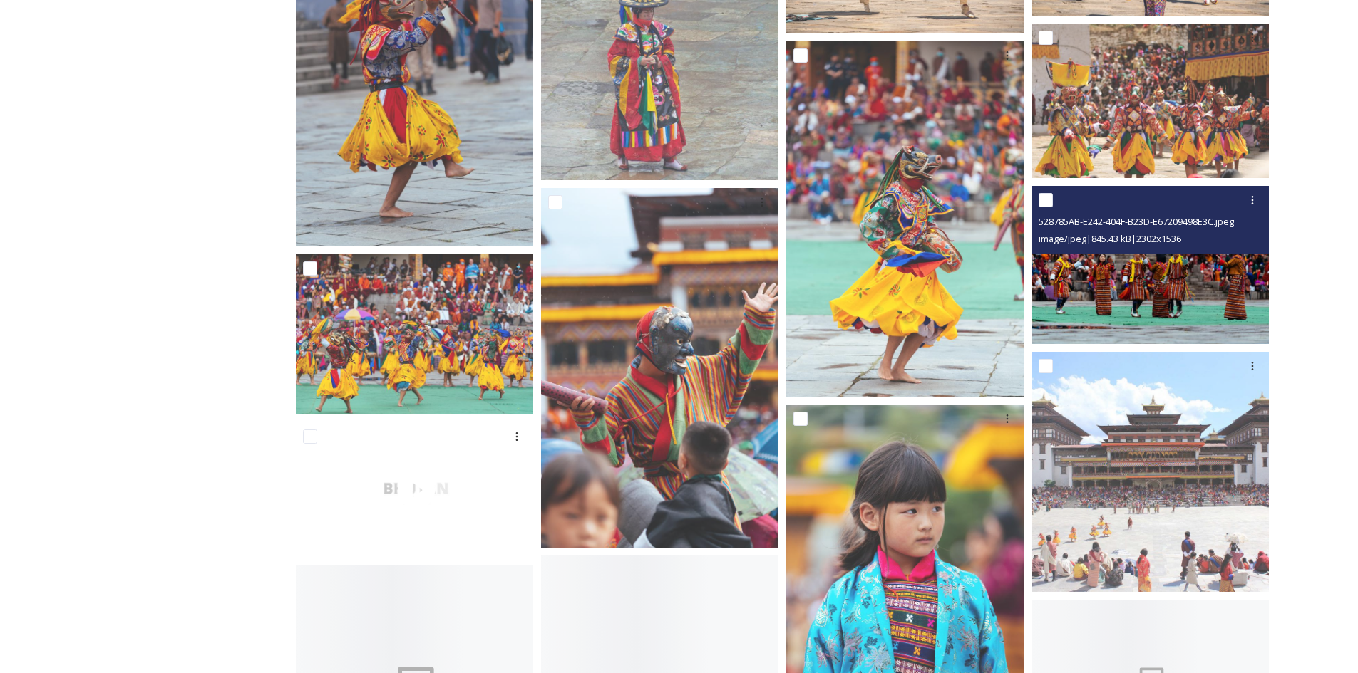
click at [1182, 301] on img at bounding box center [1149, 265] width 237 height 158
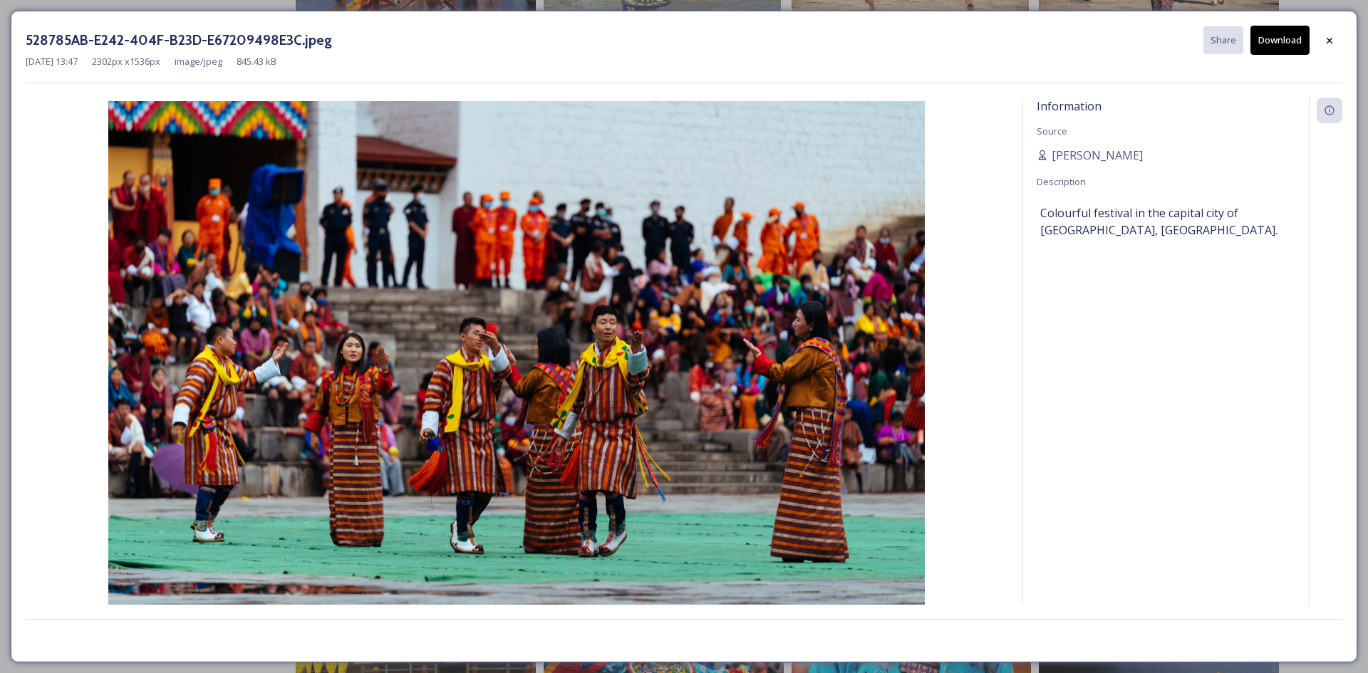
click at [1273, 44] on button "Download" at bounding box center [1280, 40] width 59 height 29
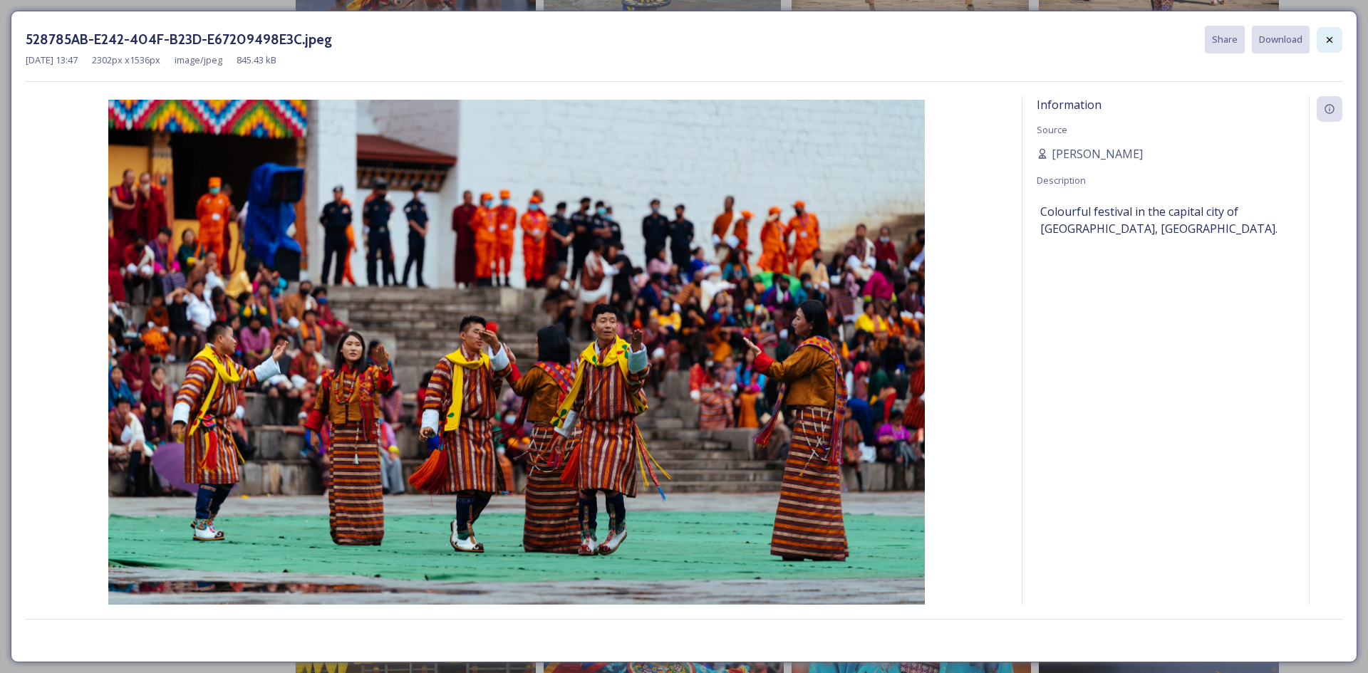
click at [1337, 38] on div at bounding box center [1330, 40] width 26 height 26
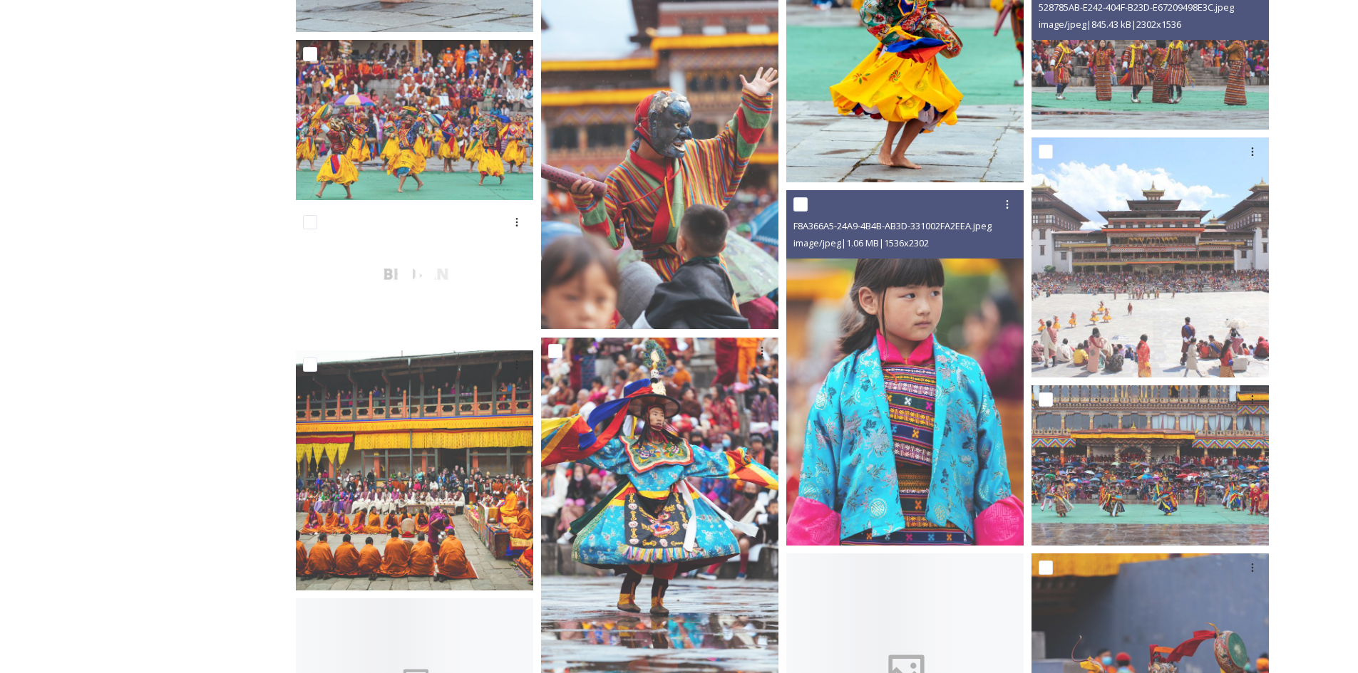
scroll to position [3563, 0]
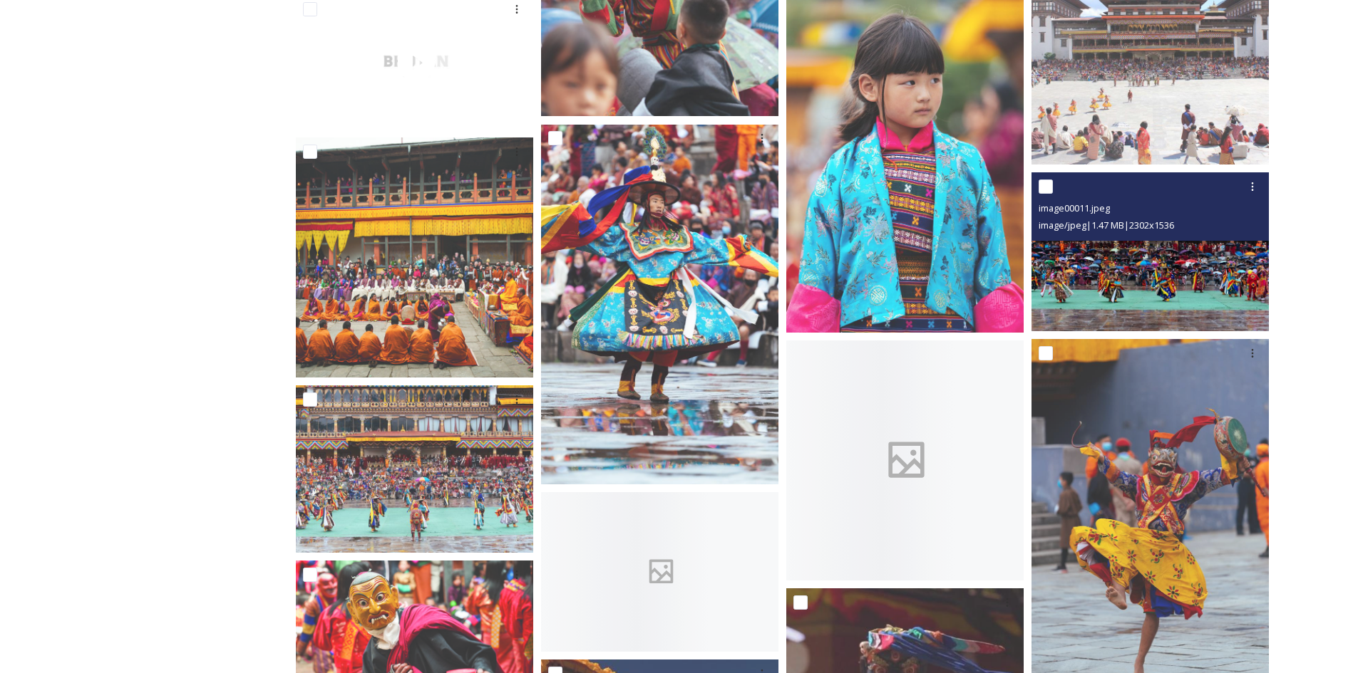
click at [1131, 264] on img at bounding box center [1149, 251] width 237 height 158
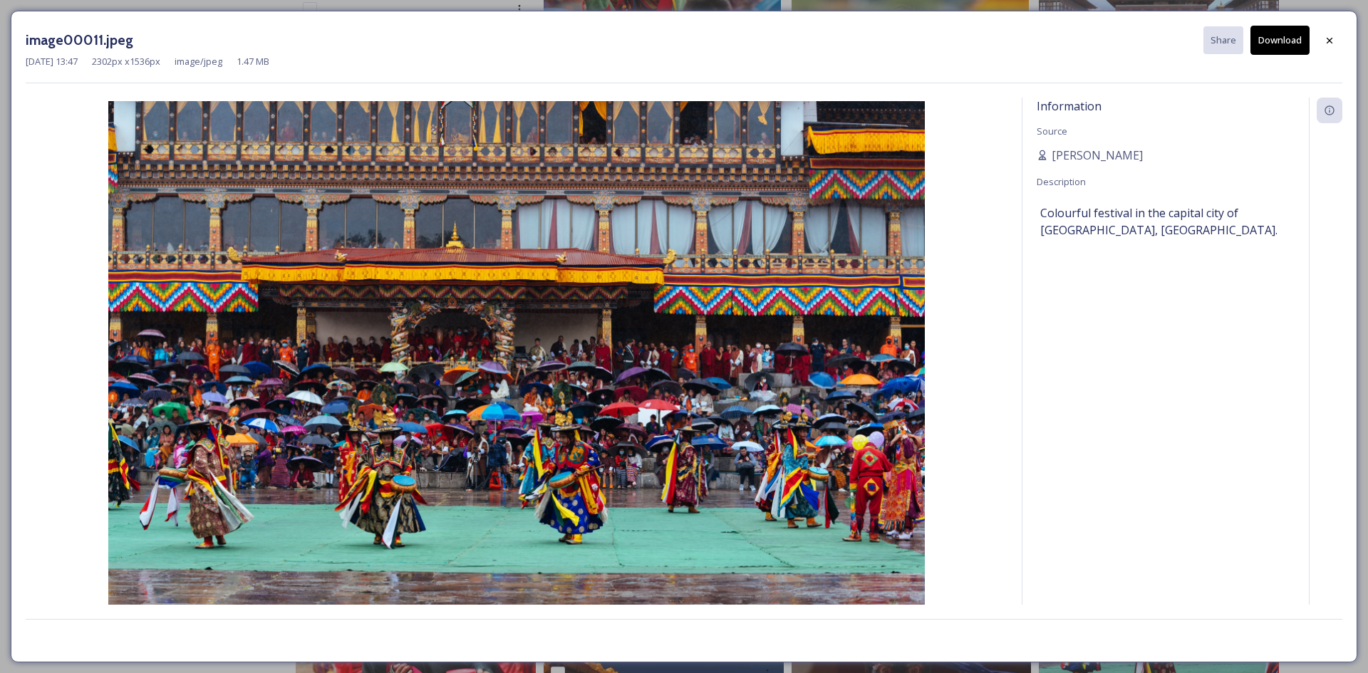
click at [1291, 40] on button "Download" at bounding box center [1280, 40] width 59 height 29
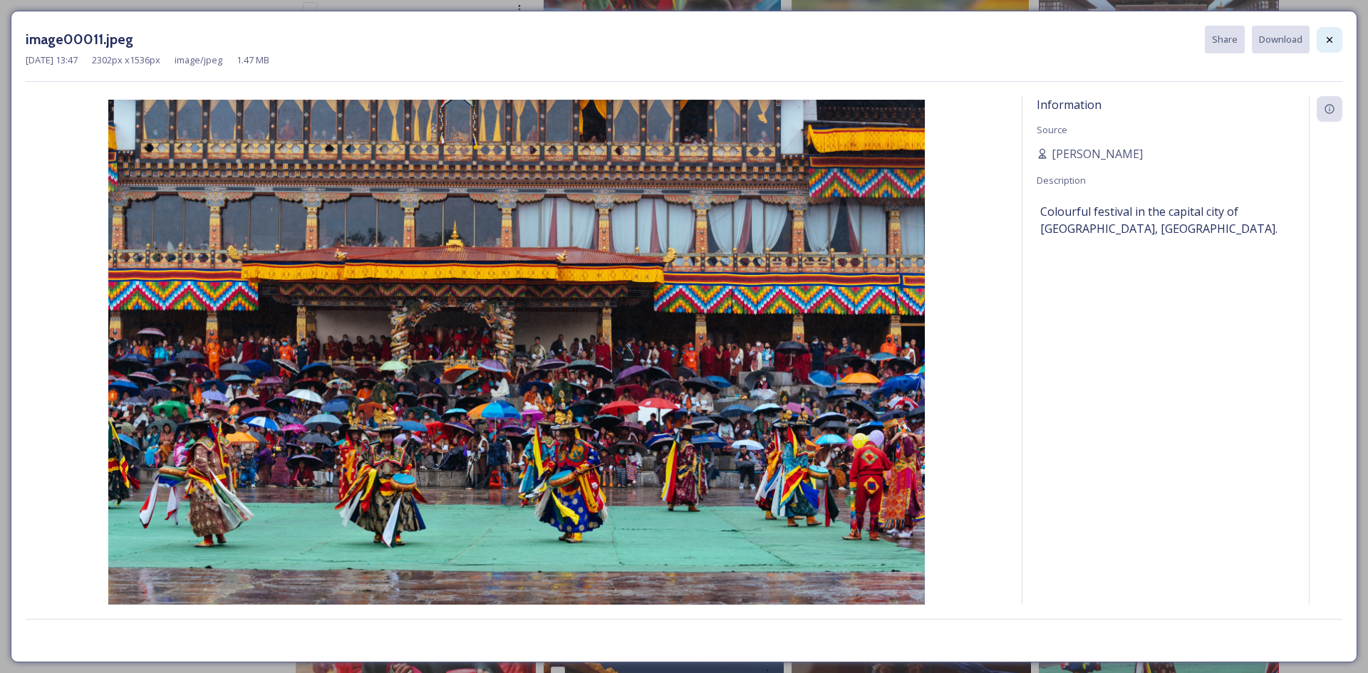
click at [1332, 40] on icon at bounding box center [1329, 39] width 11 height 11
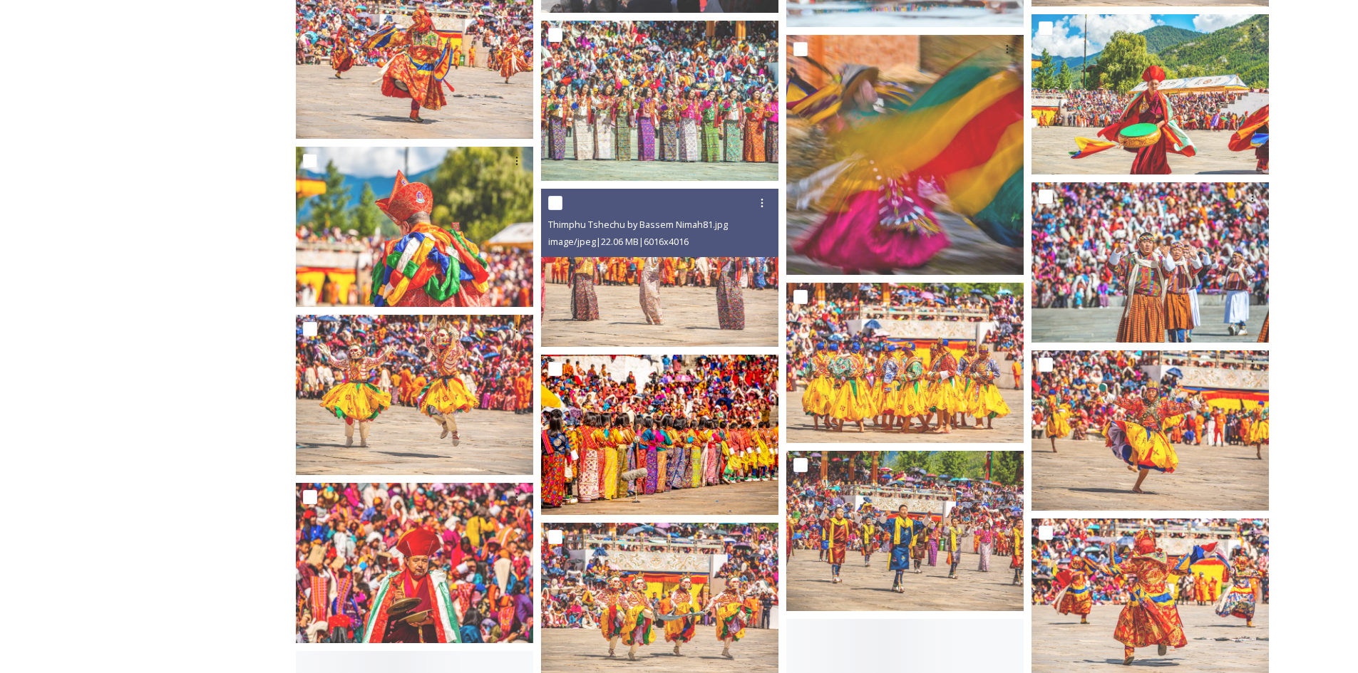
scroll to position [6699, 0]
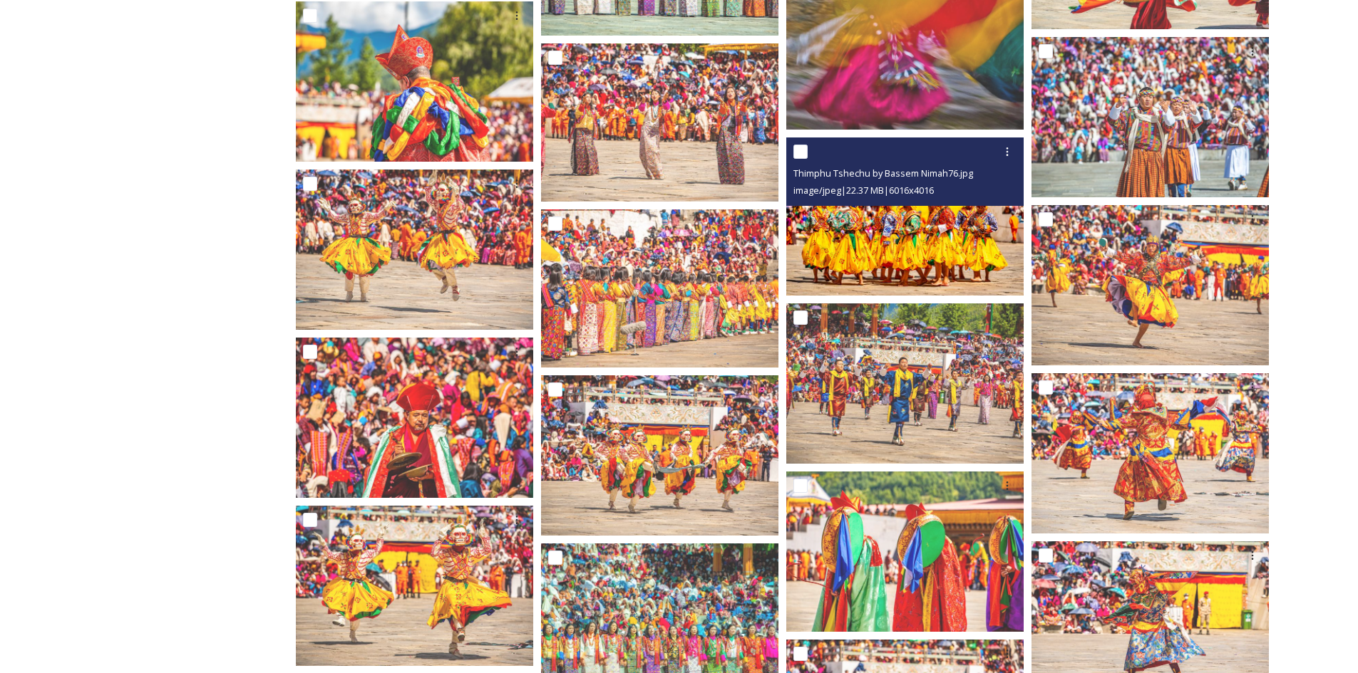
click at [840, 258] on img at bounding box center [904, 217] width 237 height 158
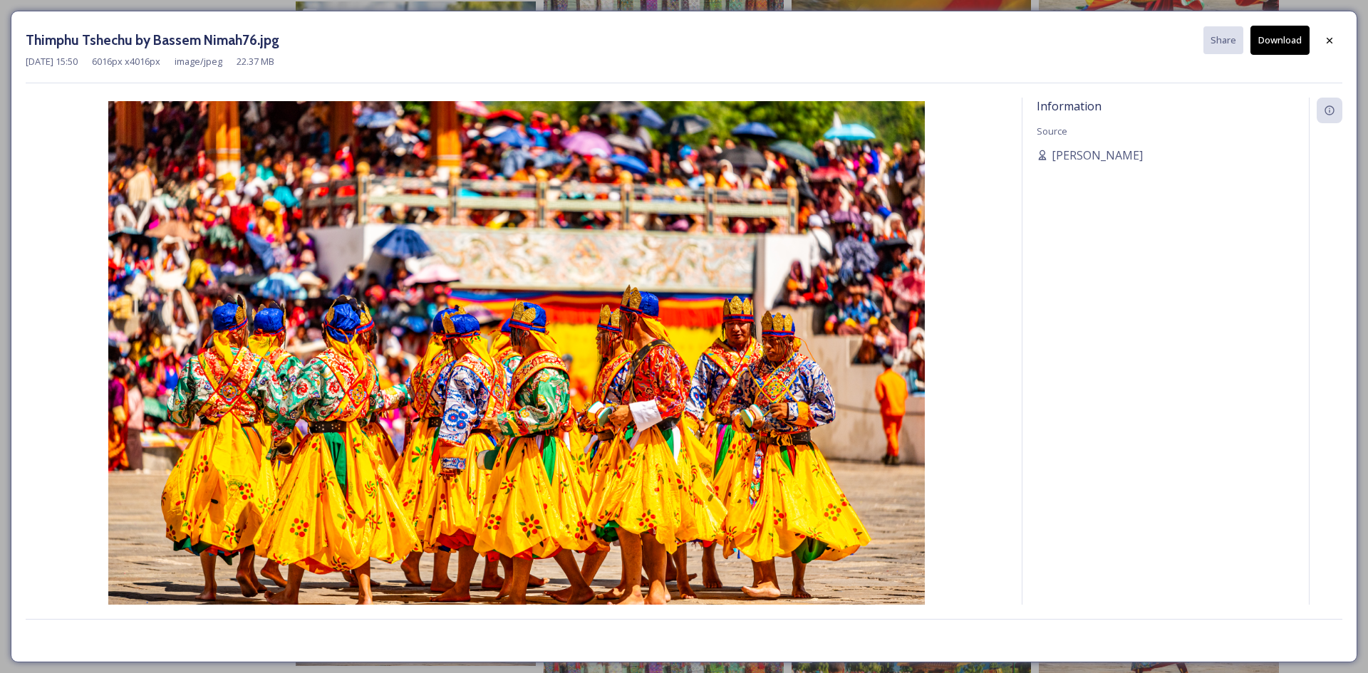
click at [1281, 43] on button "Download" at bounding box center [1280, 40] width 59 height 29
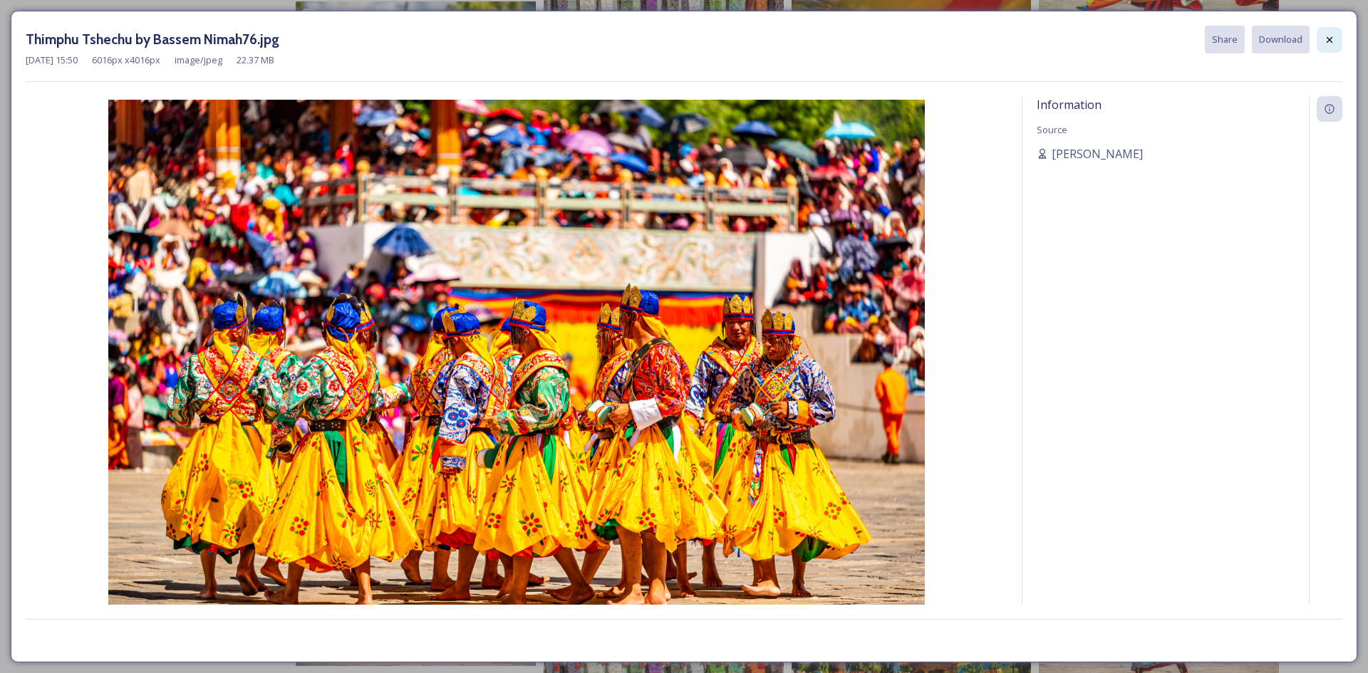
click at [1328, 41] on icon at bounding box center [1329, 39] width 11 height 11
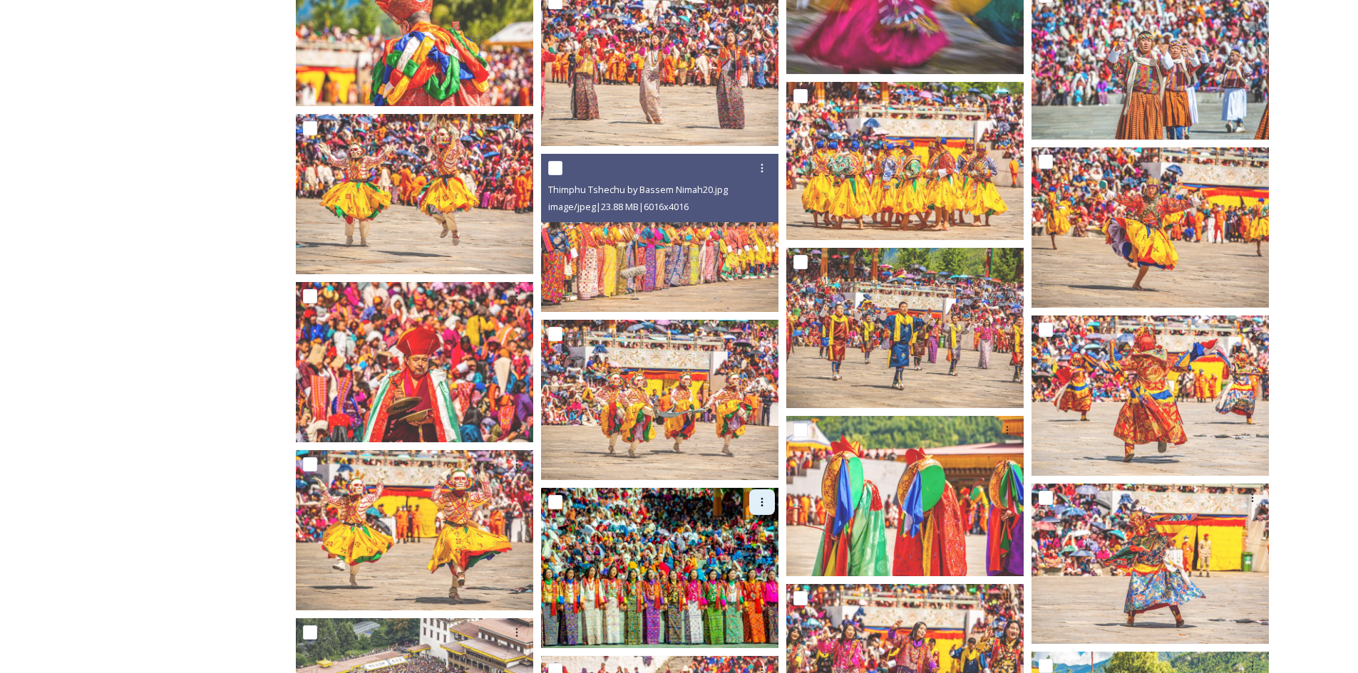
scroll to position [6984, 0]
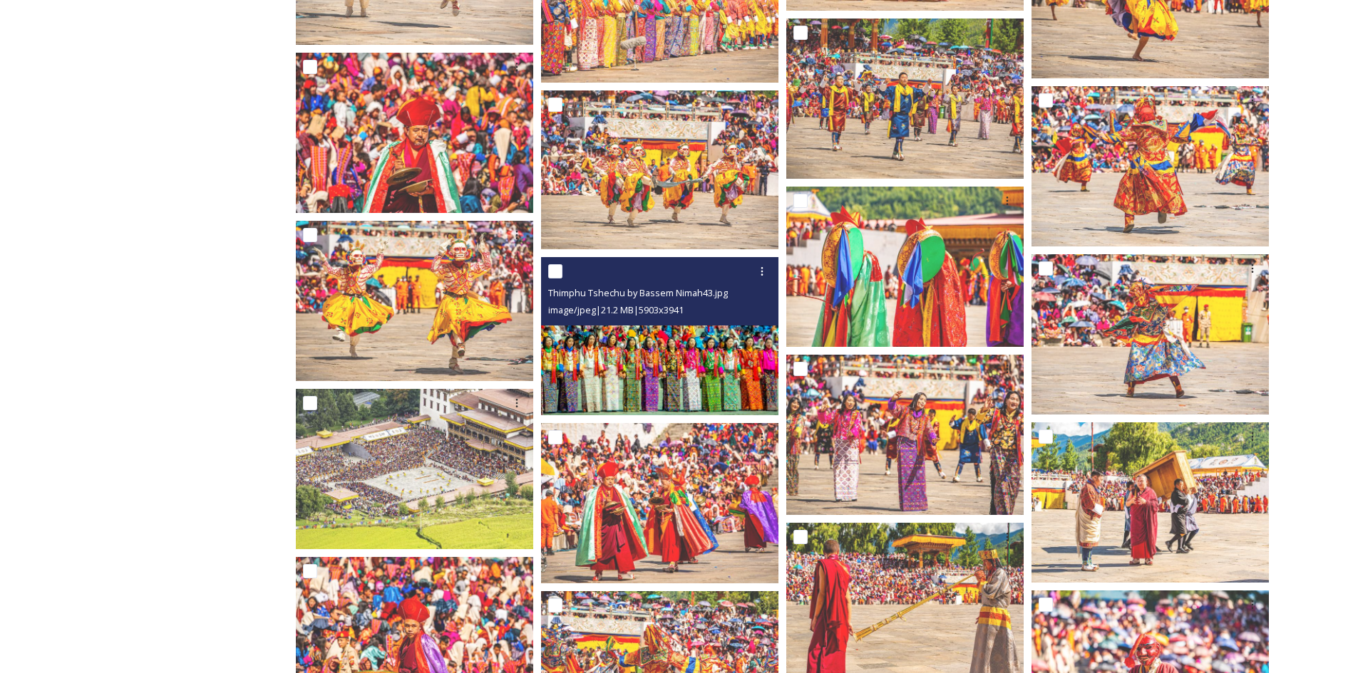
click at [677, 385] on img at bounding box center [659, 336] width 237 height 158
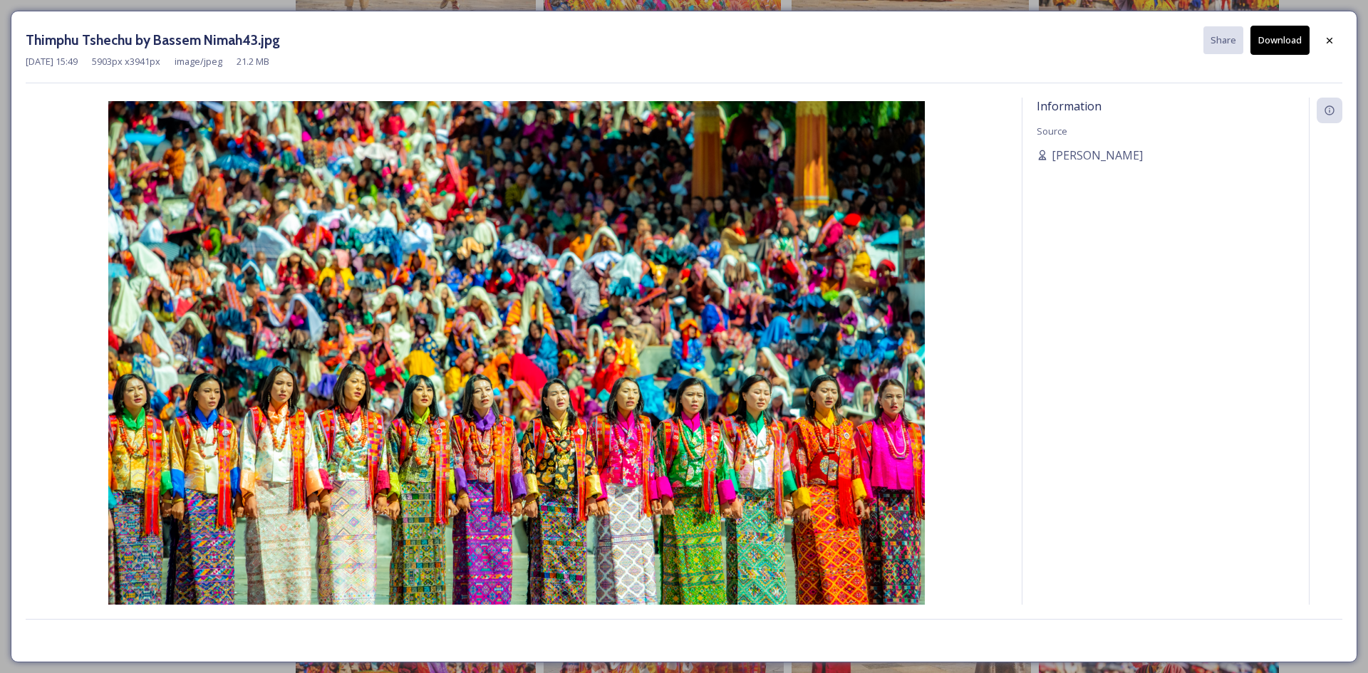
click at [1282, 44] on button "Download" at bounding box center [1280, 40] width 59 height 29
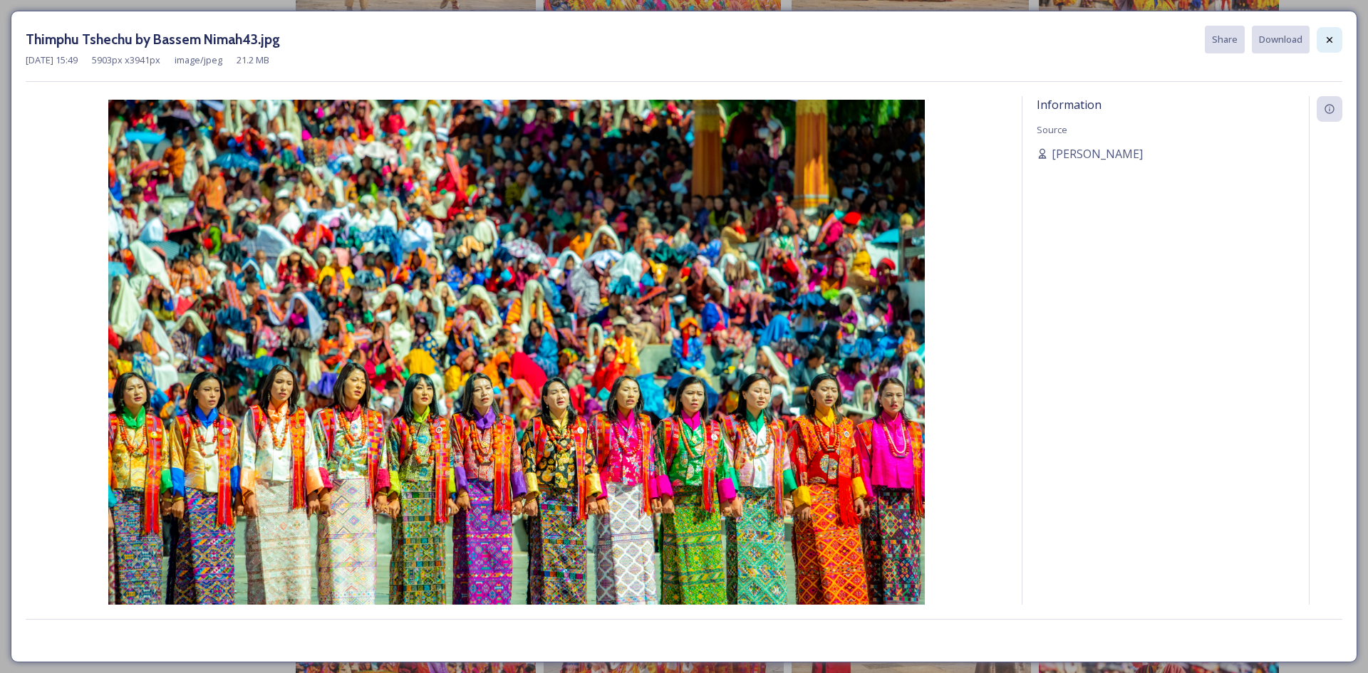
click at [1327, 44] on icon at bounding box center [1329, 39] width 11 height 11
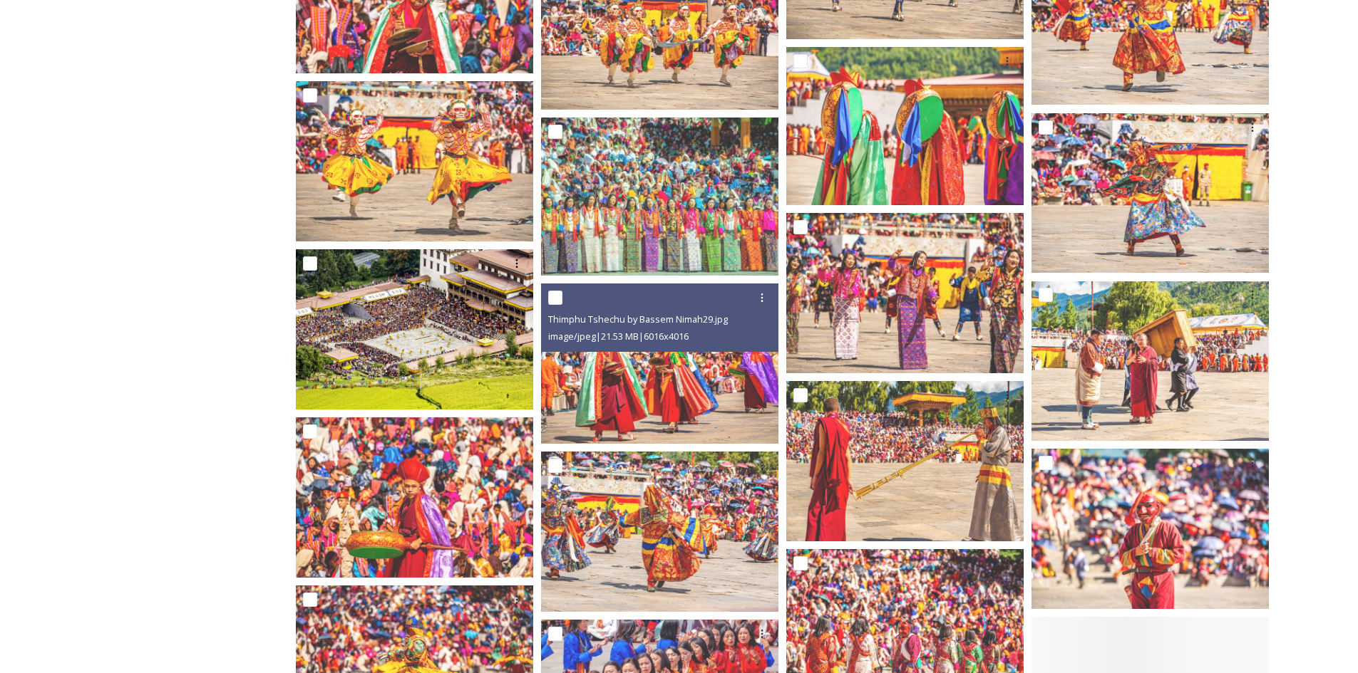
scroll to position [7126, 0]
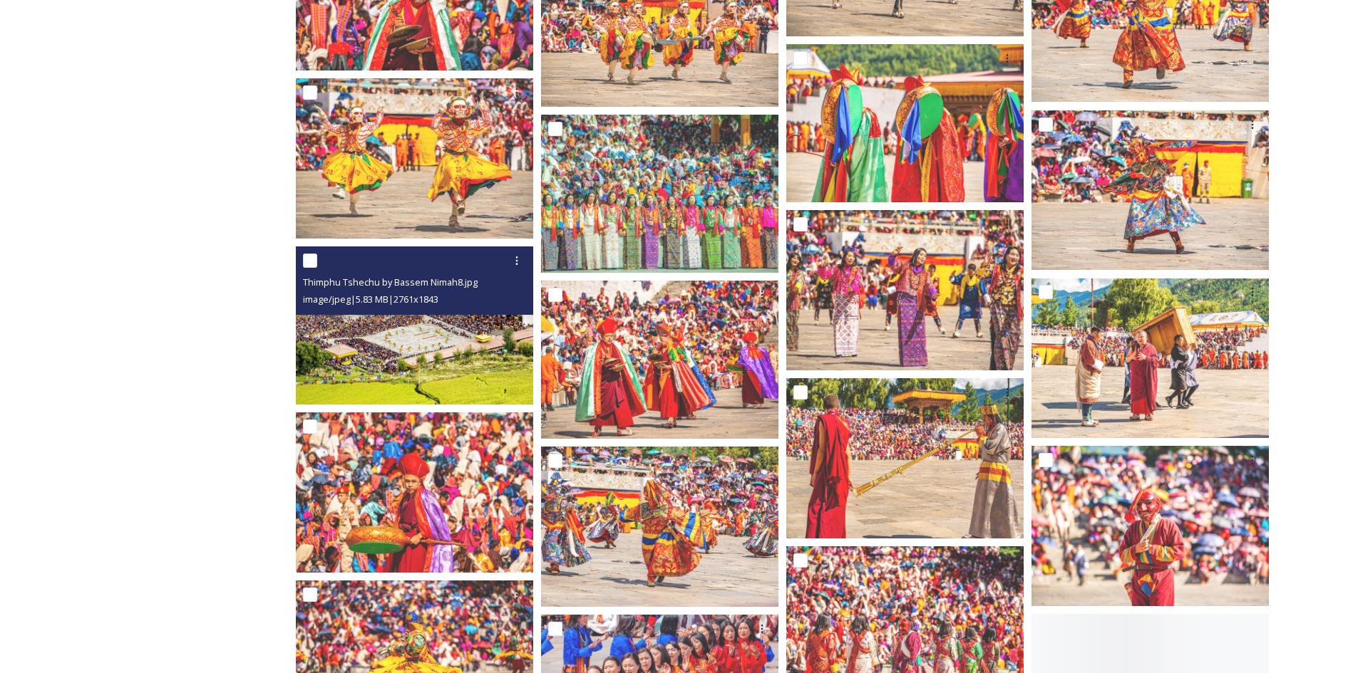
click at [363, 334] on img at bounding box center [414, 326] width 237 height 158
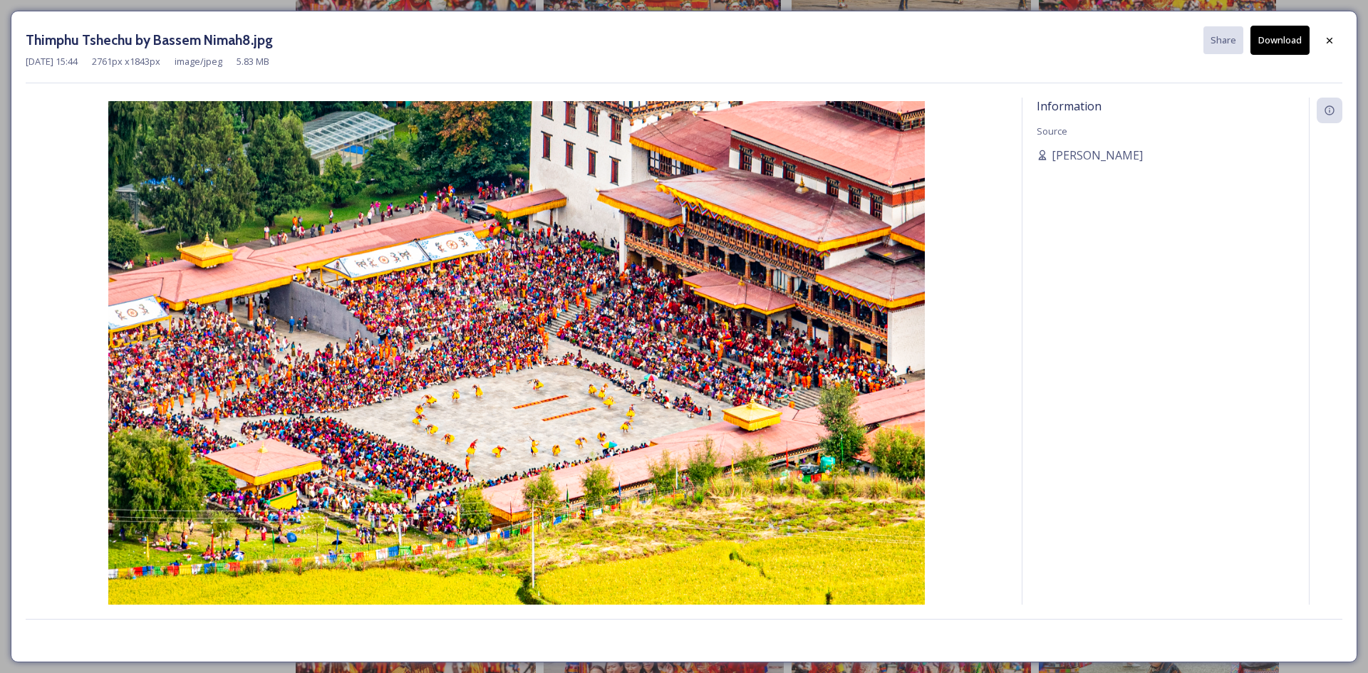
click at [1281, 51] on button "Download" at bounding box center [1280, 40] width 59 height 29
drag, startPoint x: 1323, startPoint y: 45, endPoint x: 1258, endPoint y: 67, distance: 68.5
click at [1323, 45] on div at bounding box center [1330, 41] width 26 height 26
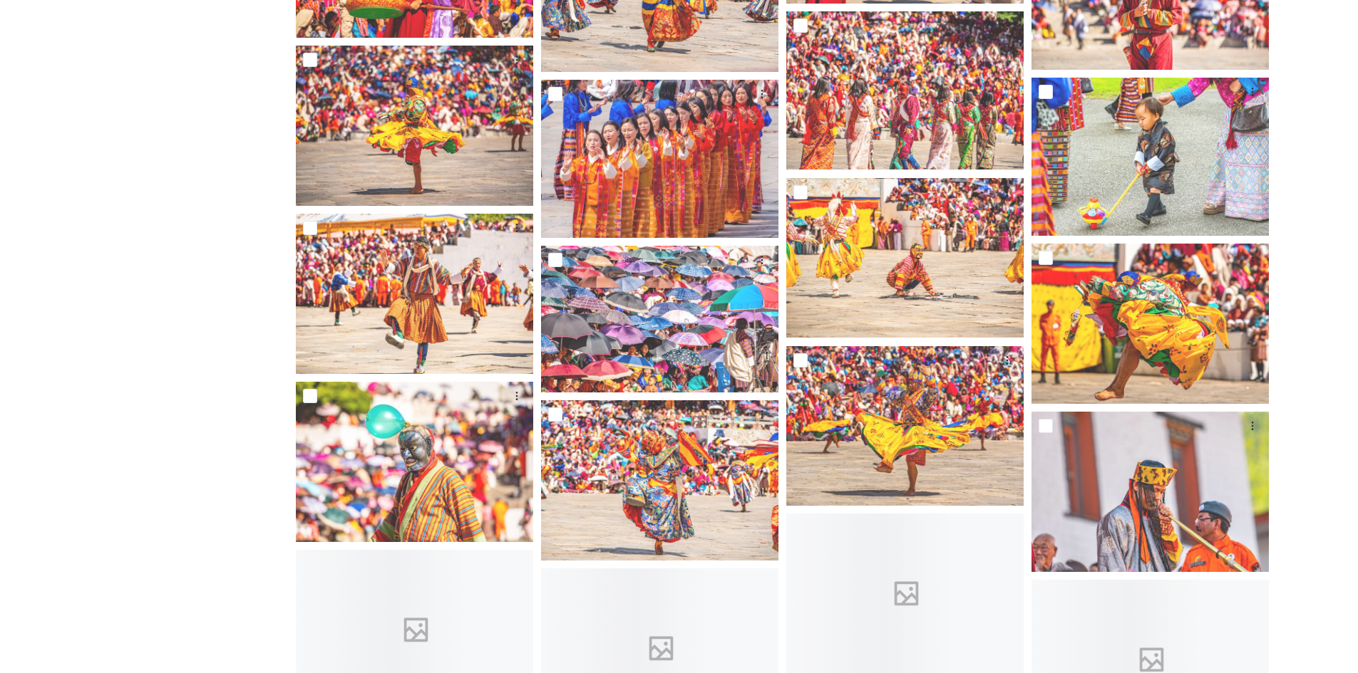
scroll to position [7696, 0]
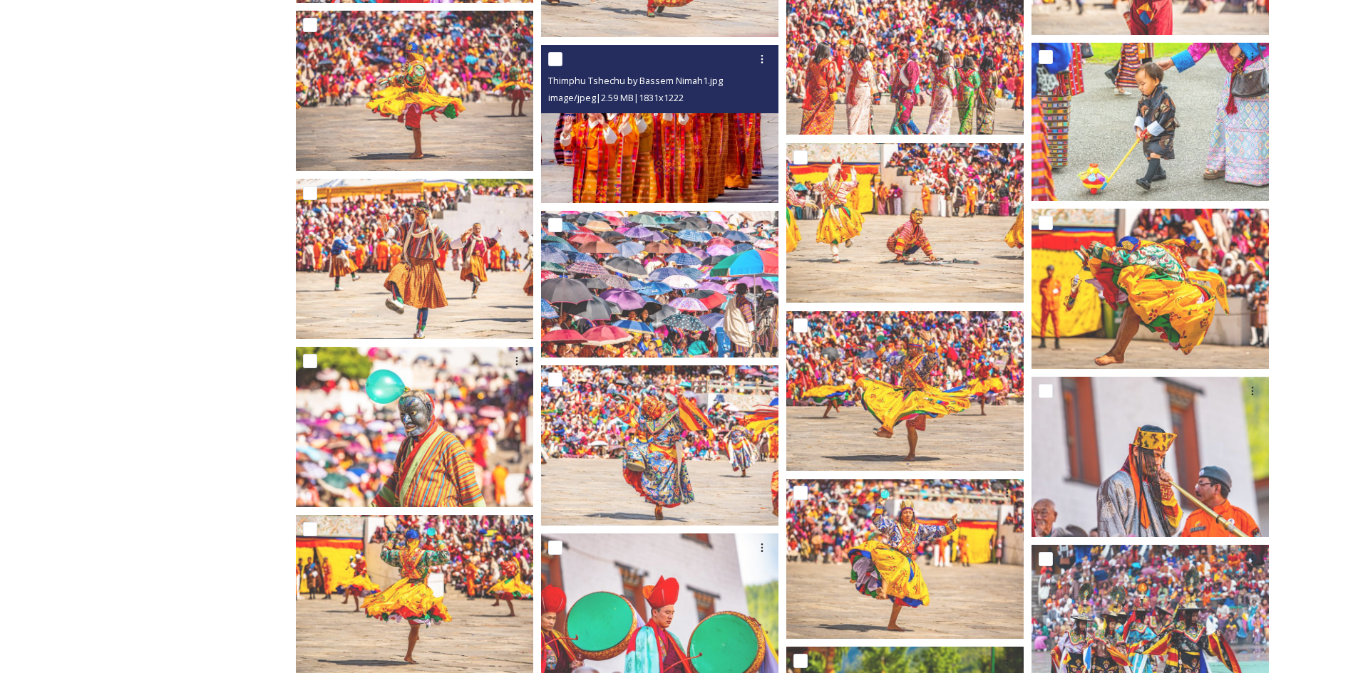
click at [696, 160] on img at bounding box center [659, 124] width 237 height 158
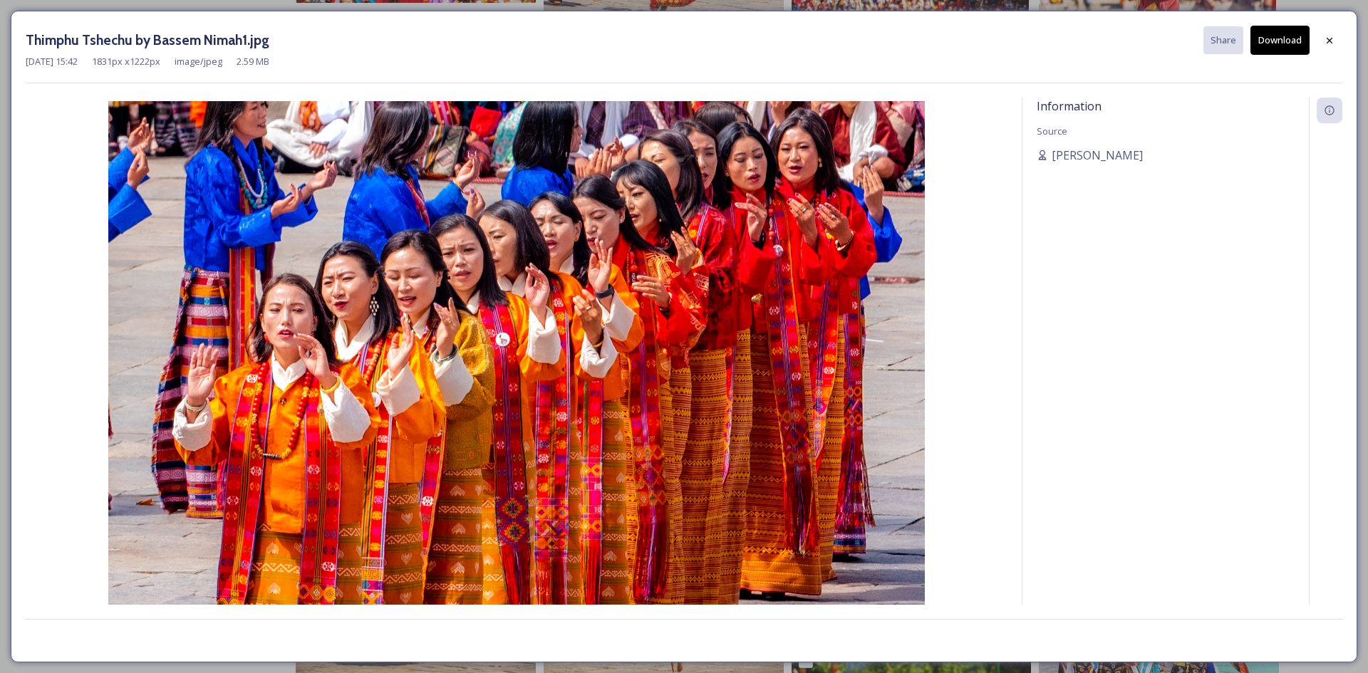
click at [1281, 42] on button "Download" at bounding box center [1280, 40] width 59 height 29
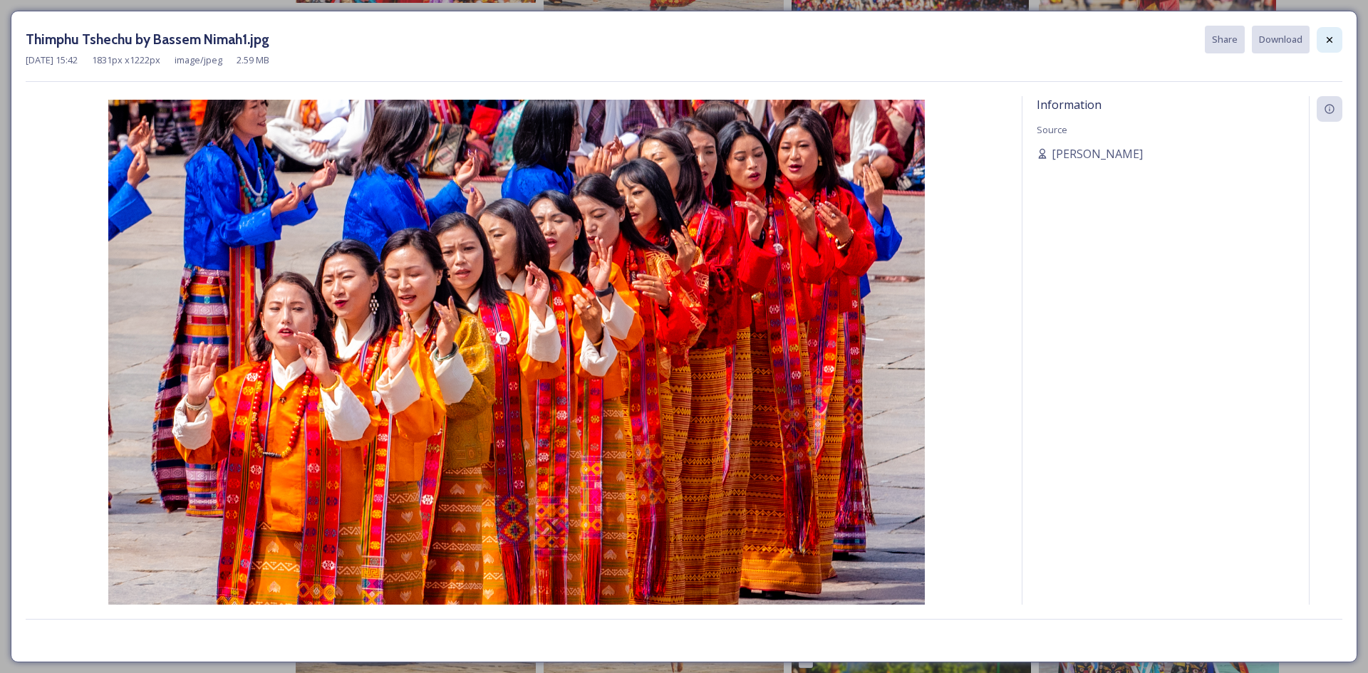
click at [1336, 42] on div at bounding box center [1330, 40] width 26 height 26
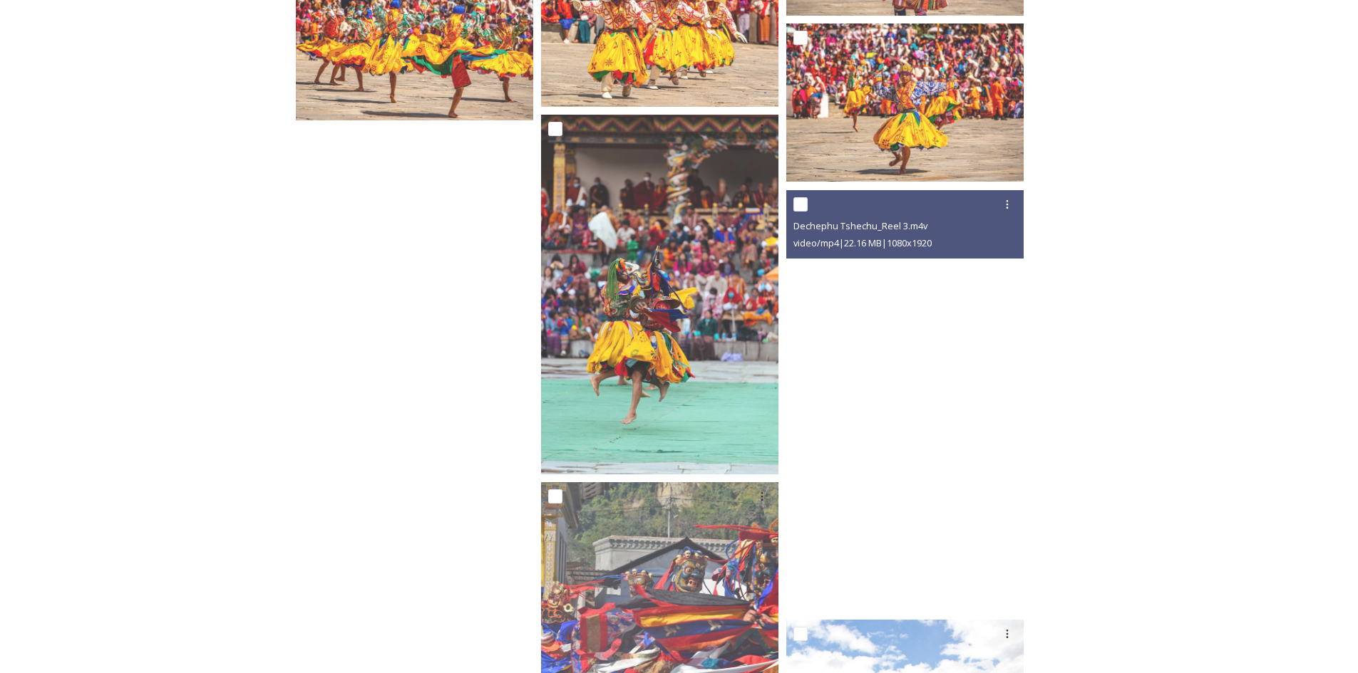
scroll to position [10832, 0]
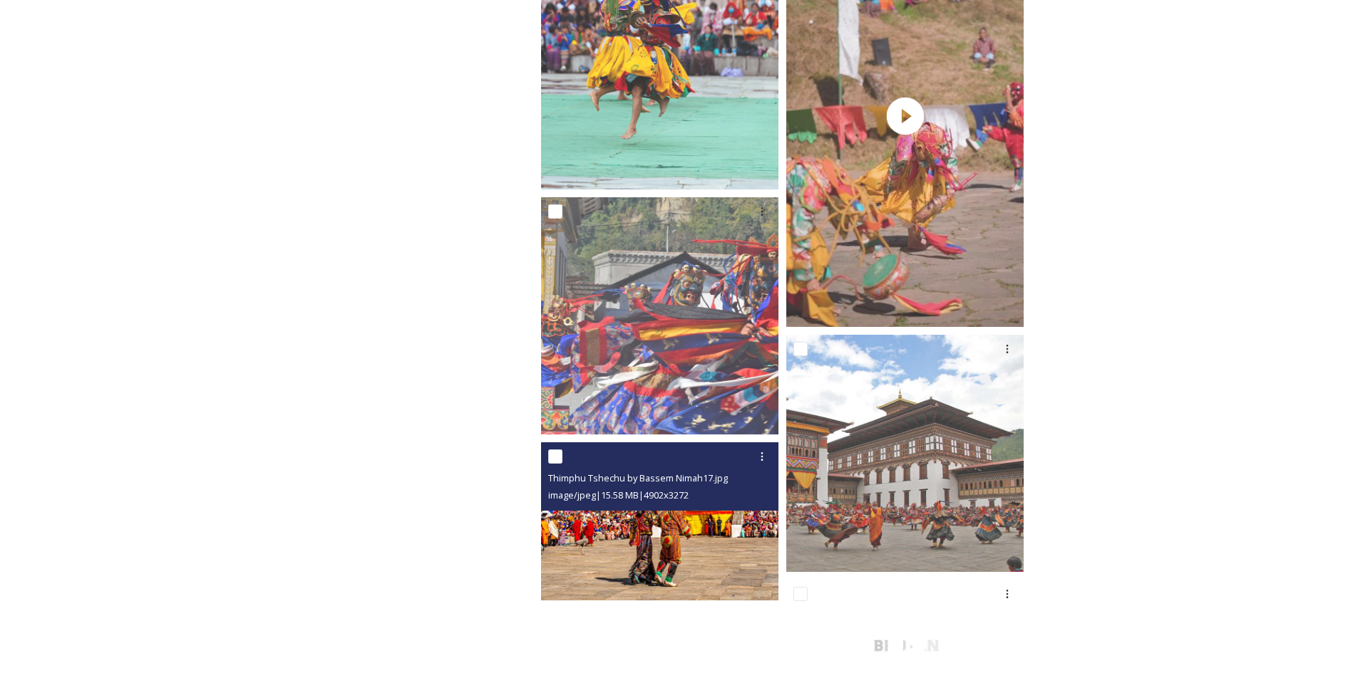
click at [681, 542] on img at bounding box center [659, 522] width 237 height 158
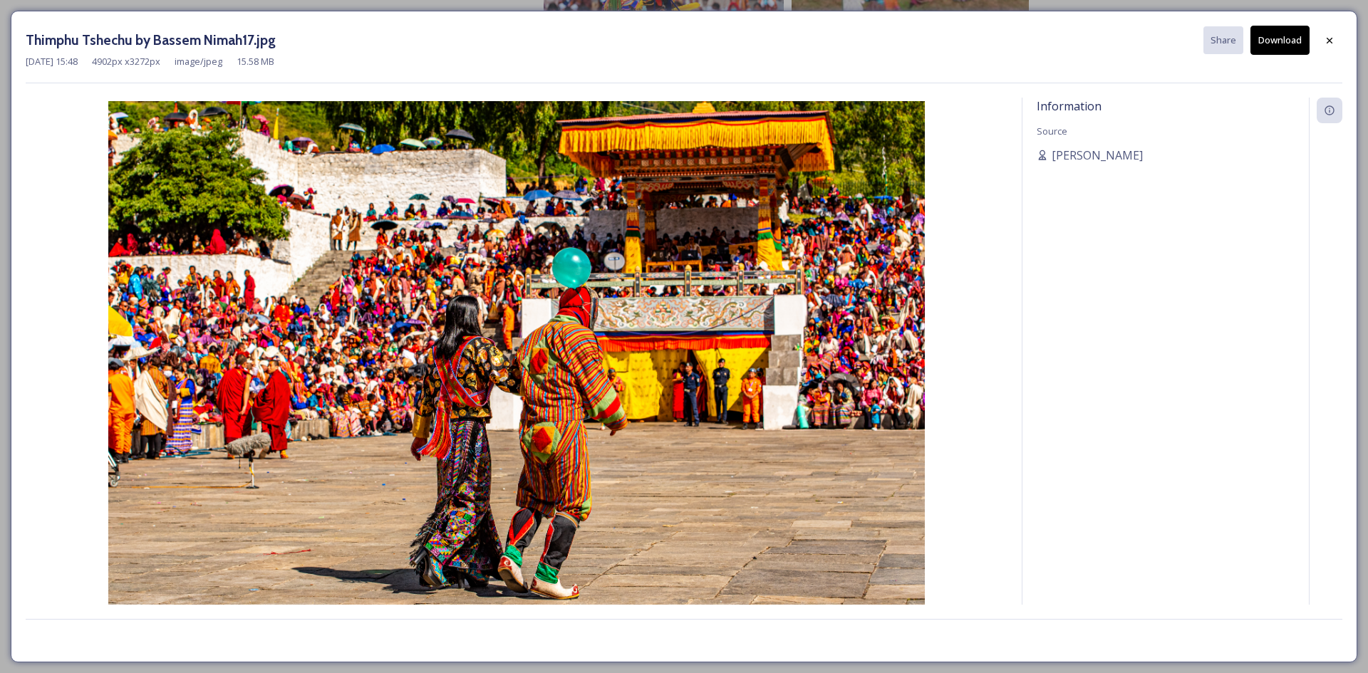
click at [1286, 33] on button "Download" at bounding box center [1280, 40] width 59 height 29
drag, startPoint x: 1333, startPoint y: 42, endPoint x: 1210, endPoint y: 100, distance: 136.1
click at [1333, 42] on icon at bounding box center [1329, 40] width 11 height 11
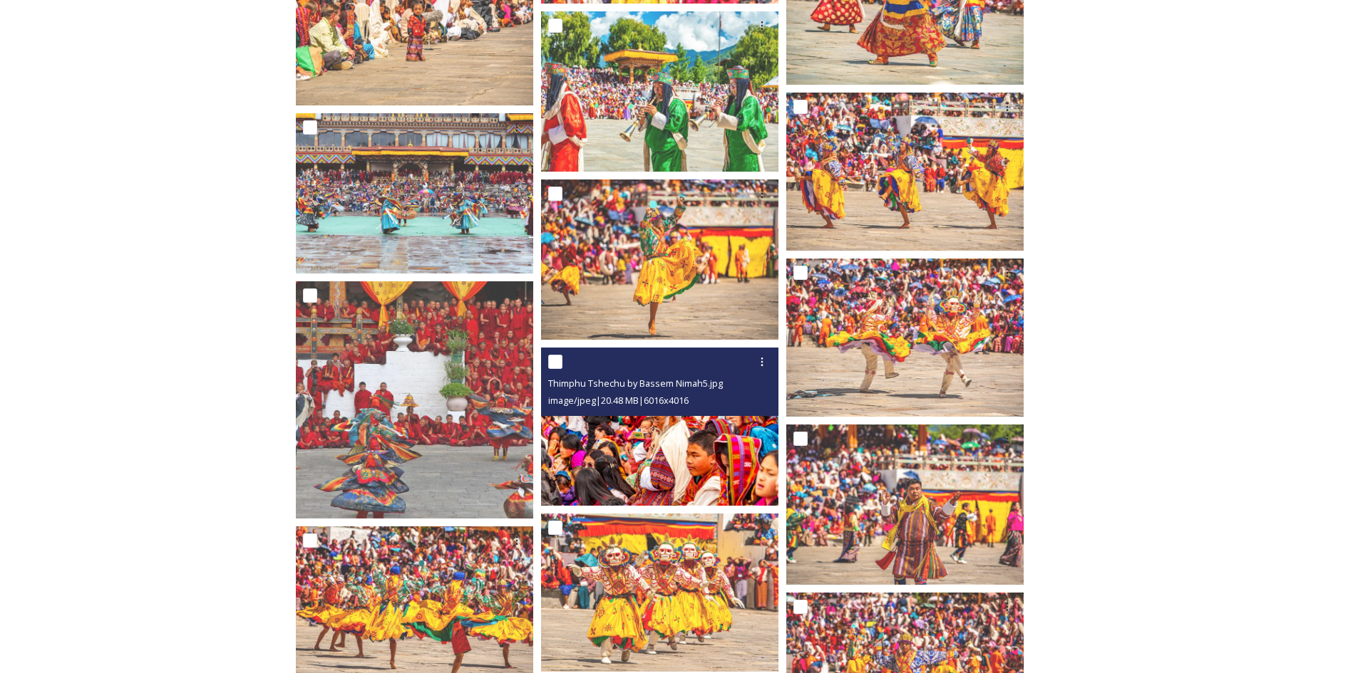
scroll to position [9977, 0]
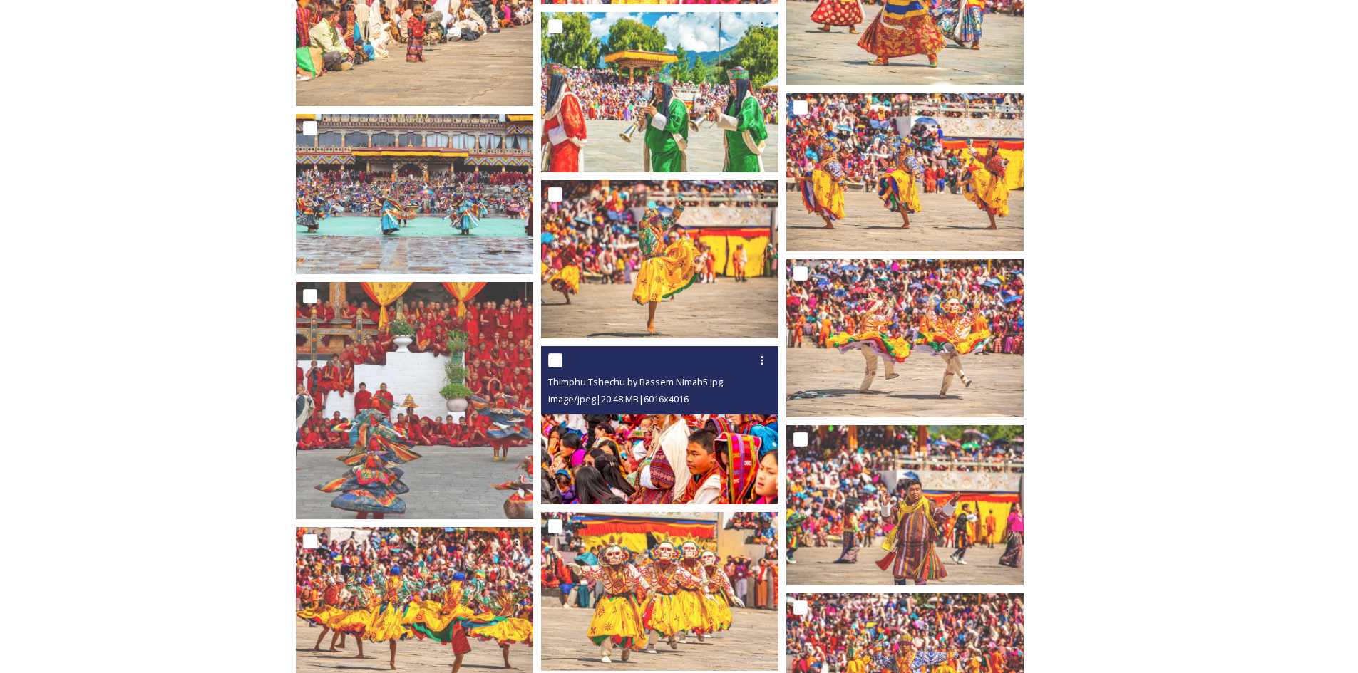
click at [625, 412] on div "Thimphu Tshechu by Bassem Nimah5.jpg image/jpeg | 20.48 MB | 6016 x 4016" at bounding box center [659, 380] width 237 height 68
click at [623, 430] on img at bounding box center [659, 425] width 237 height 158
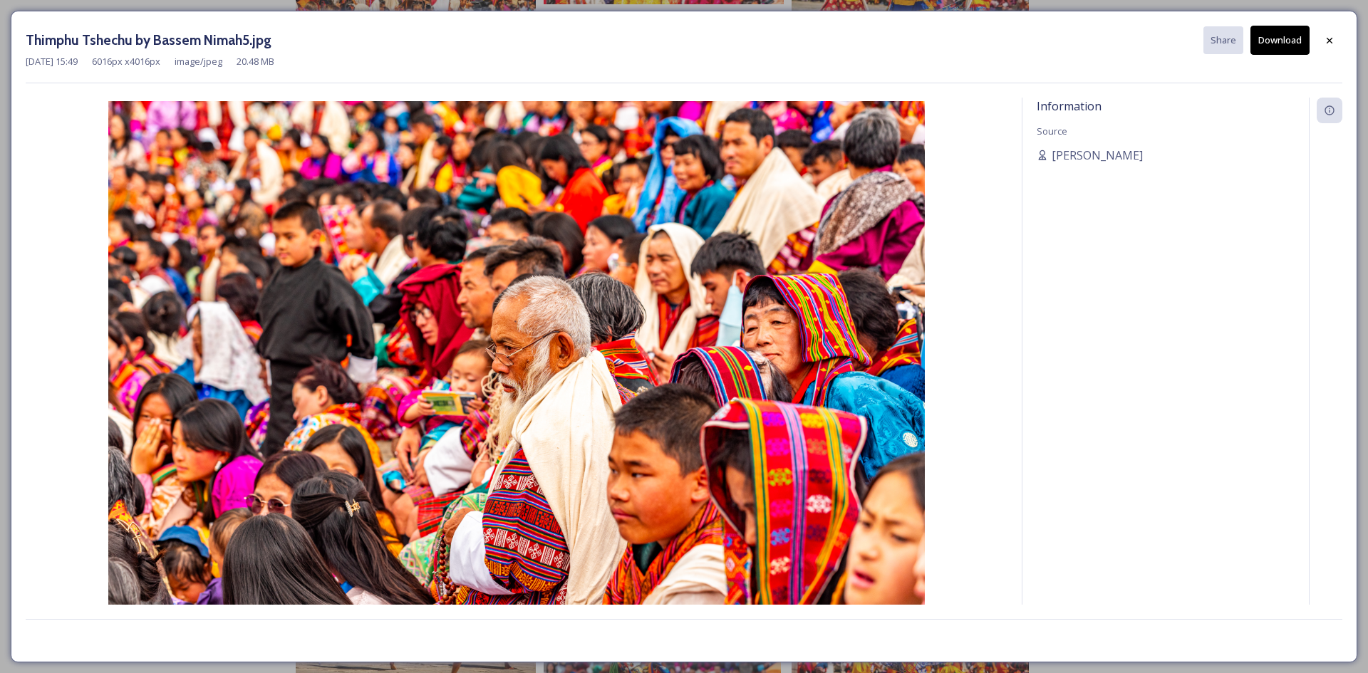
click at [1271, 39] on button "Download" at bounding box center [1280, 40] width 59 height 29
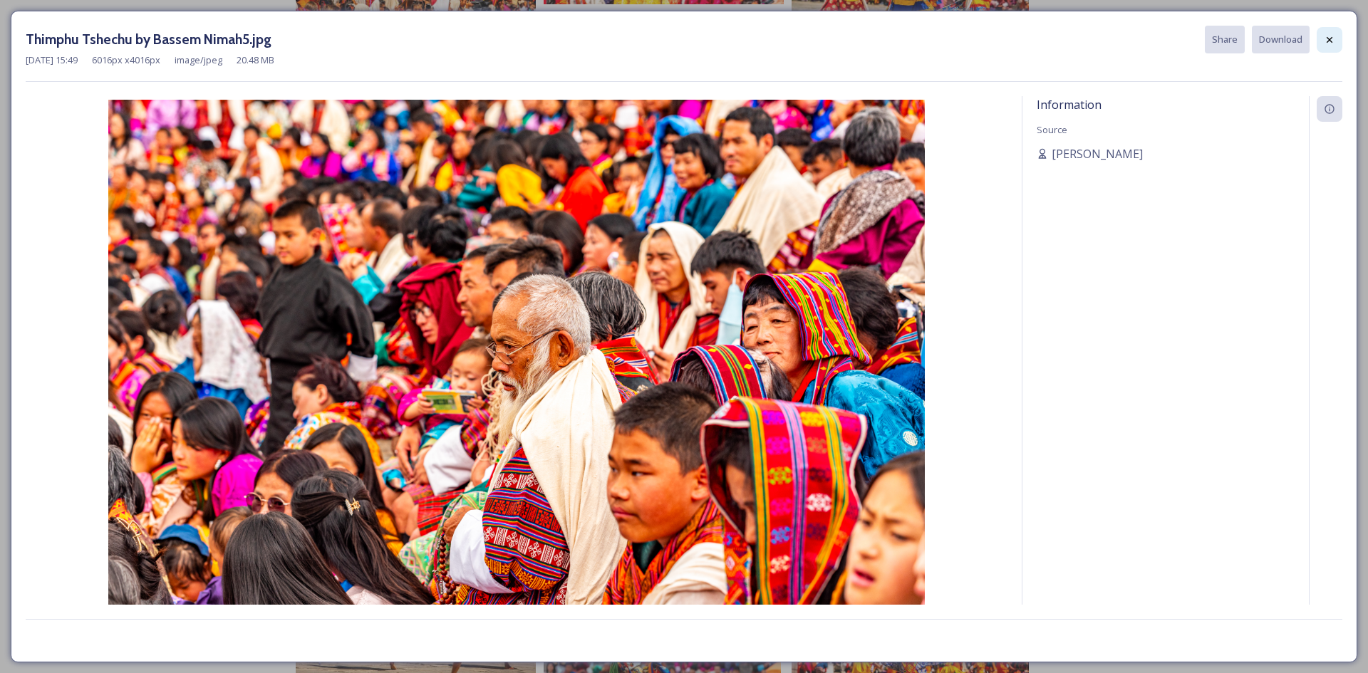
click at [1341, 39] on div at bounding box center [1330, 40] width 26 height 26
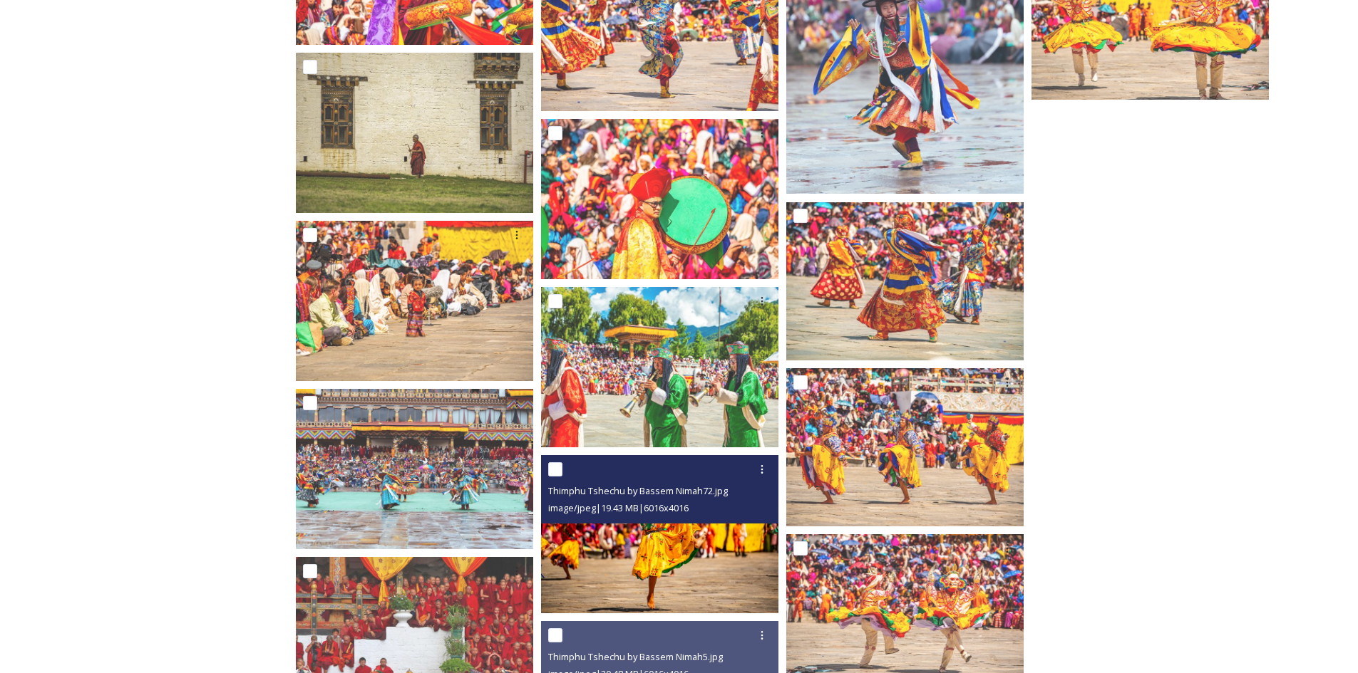
scroll to position [9692, 0]
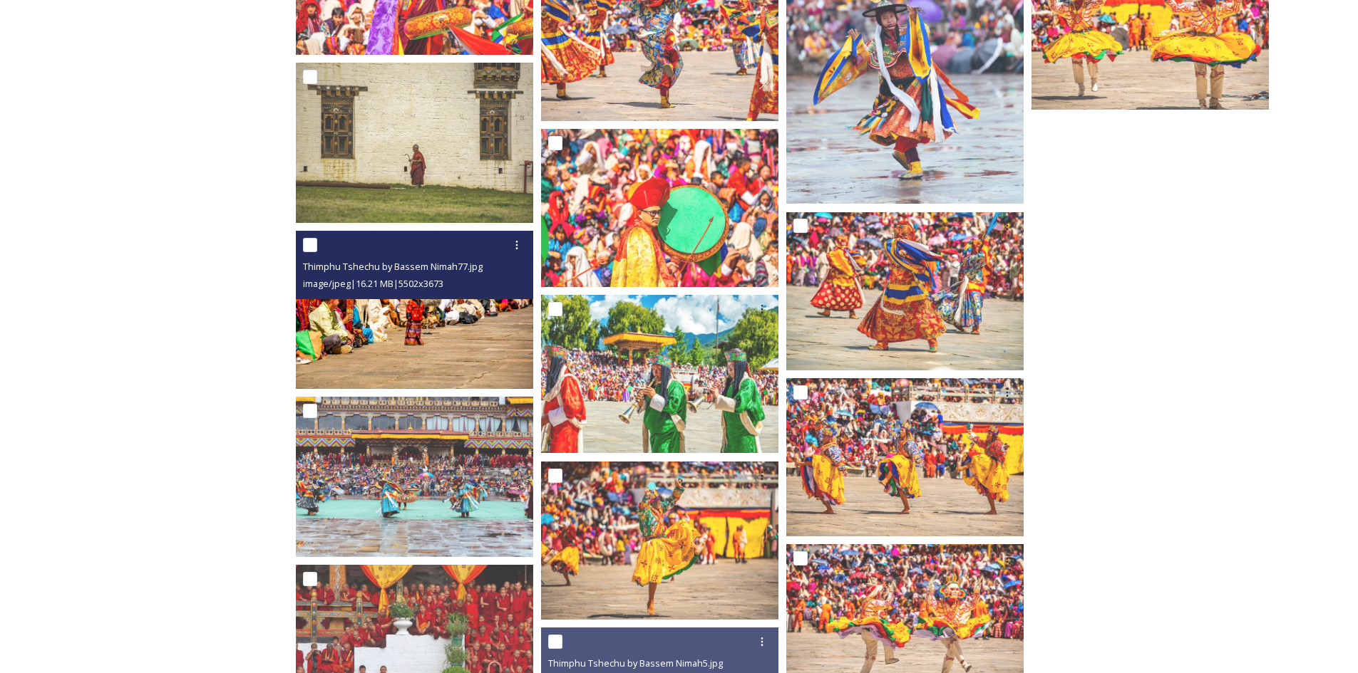
click at [367, 340] on img at bounding box center [414, 310] width 237 height 158
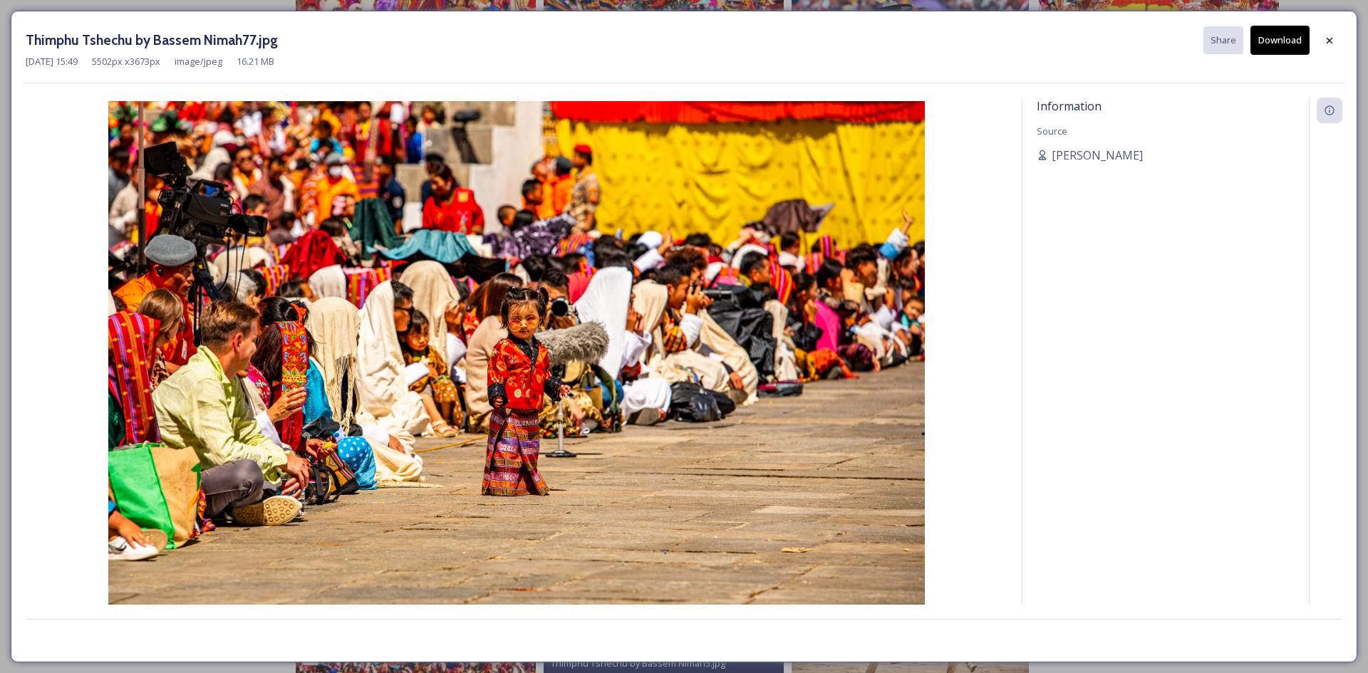
click at [1277, 41] on button "Download" at bounding box center [1280, 40] width 59 height 29
drag, startPoint x: 1328, startPoint y: 38, endPoint x: 1231, endPoint y: 75, distance: 104.4
click at [1328, 38] on icon at bounding box center [1329, 40] width 11 height 11
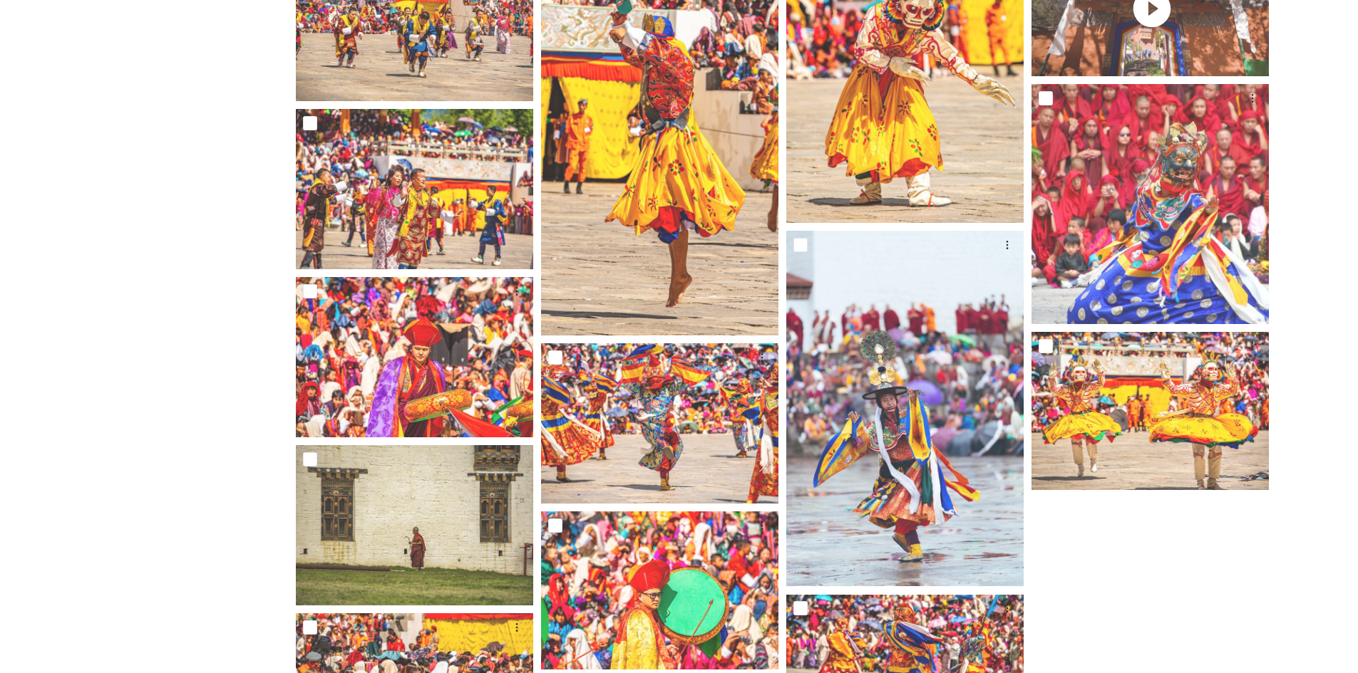
scroll to position [9264, 0]
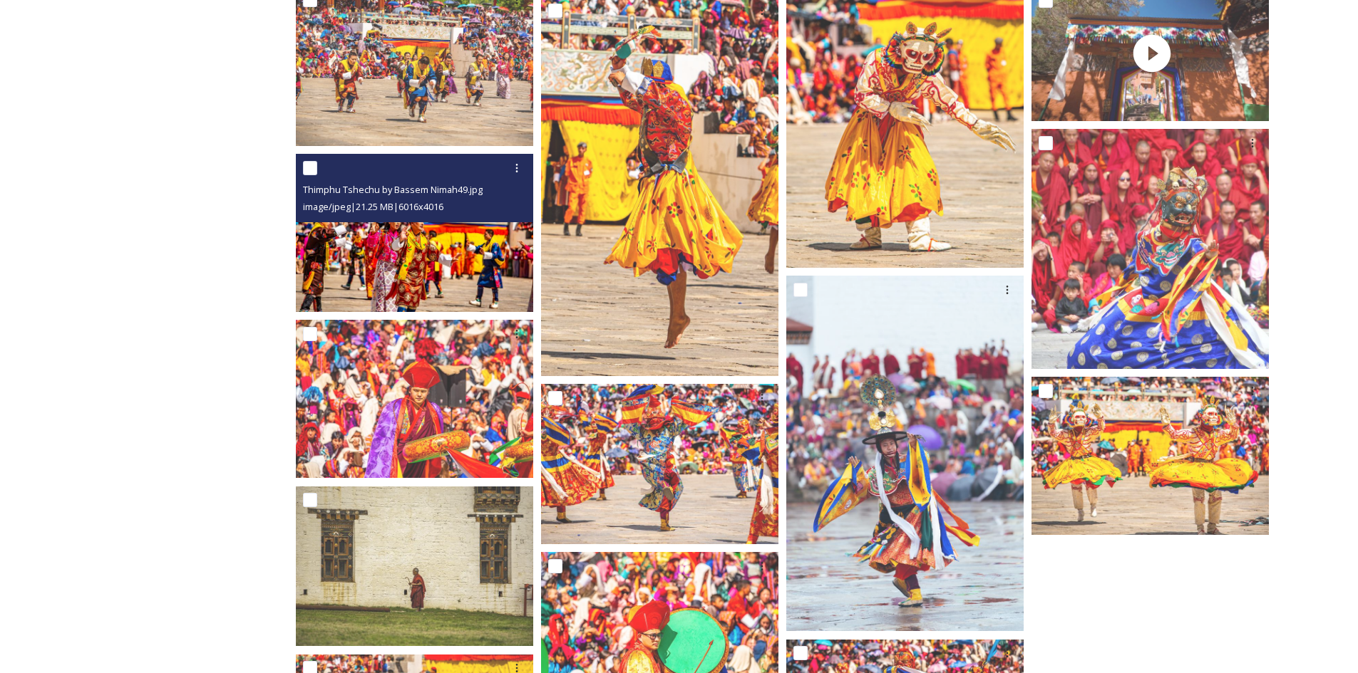
click at [442, 270] on img at bounding box center [414, 233] width 237 height 158
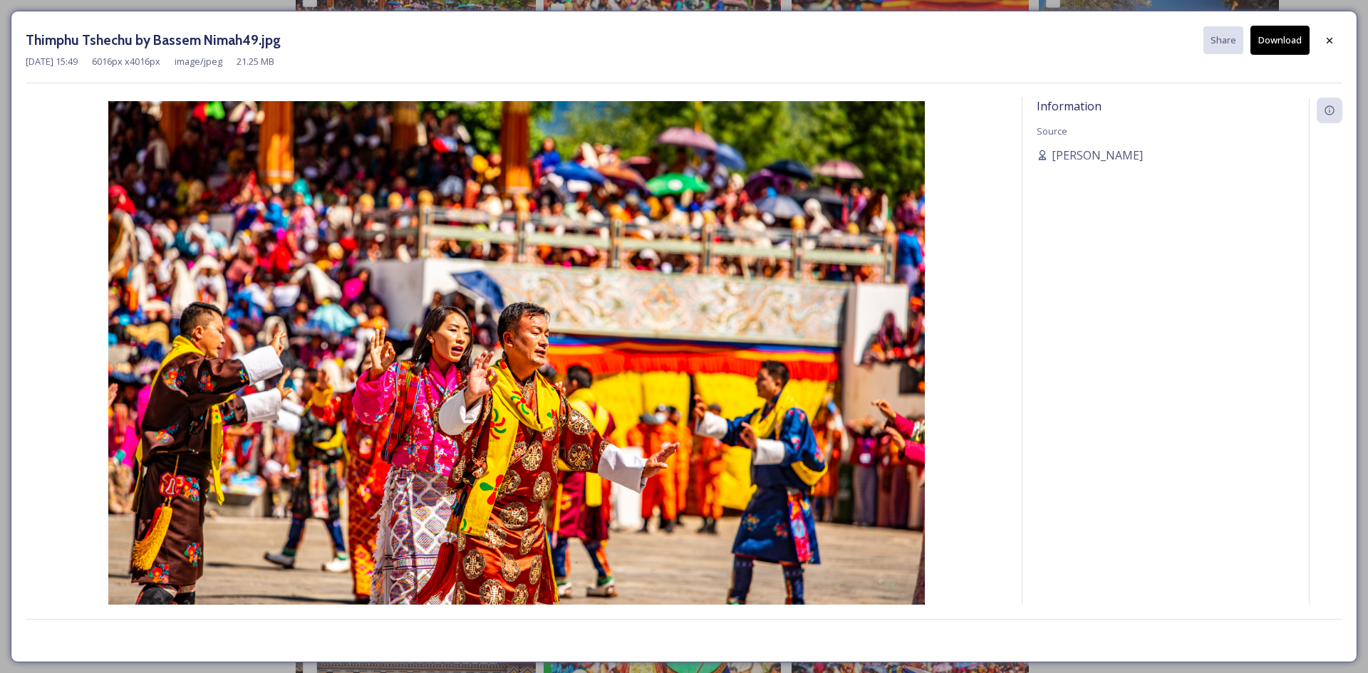
click at [1279, 45] on button "Download" at bounding box center [1280, 40] width 59 height 29
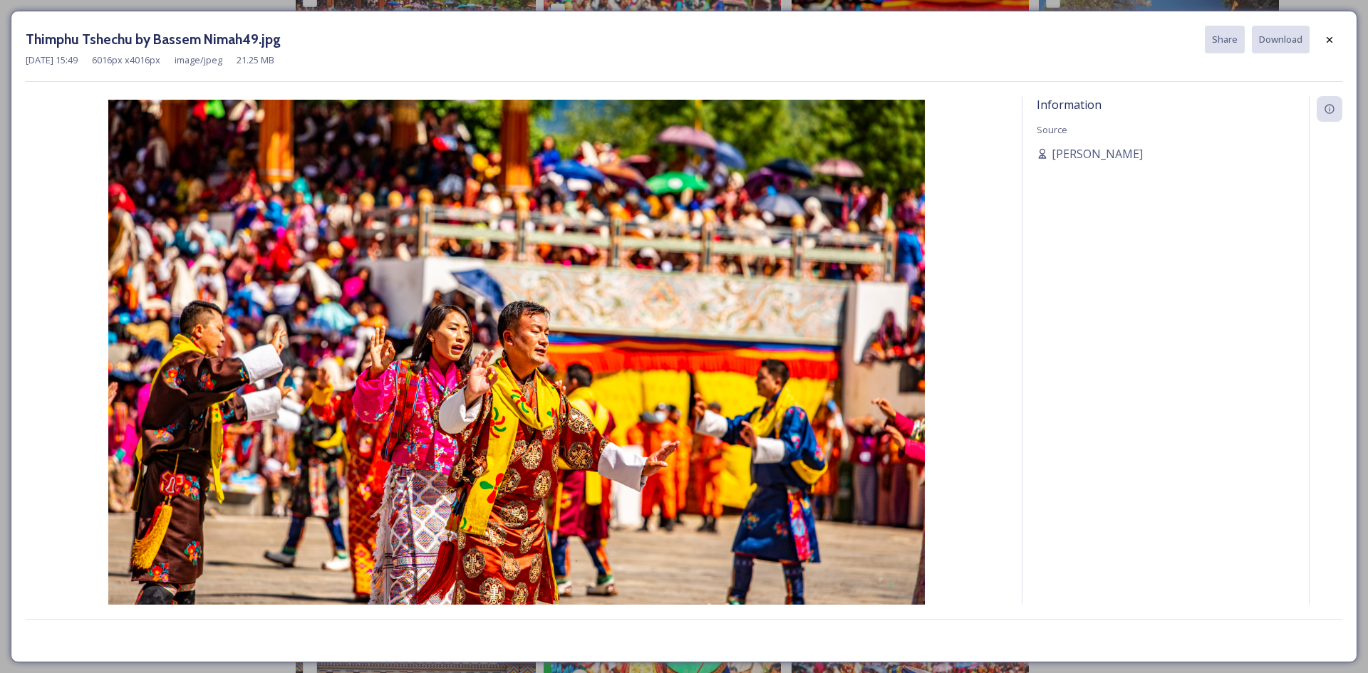
drag, startPoint x: 1332, startPoint y: 44, endPoint x: 856, endPoint y: 194, distance: 499.0
click at [1331, 44] on icon at bounding box center [1329, 39] width 11 height 11
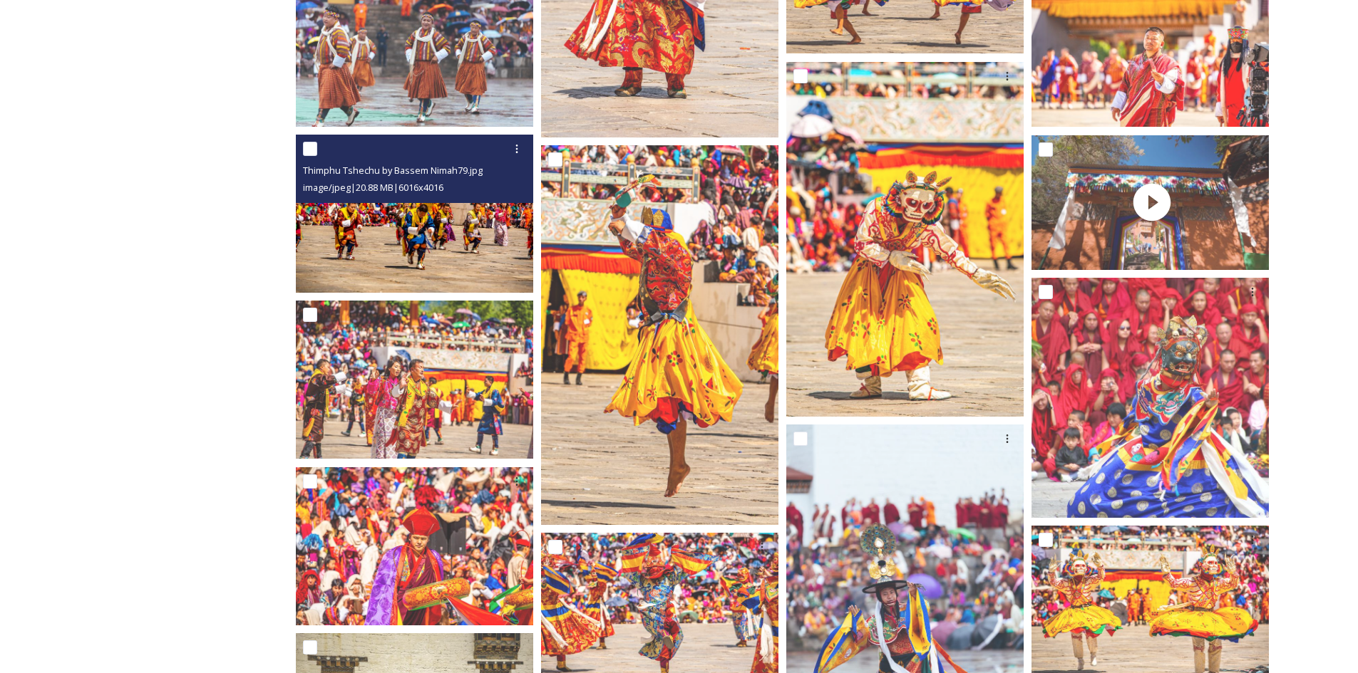
scroll to position [8979, 0]
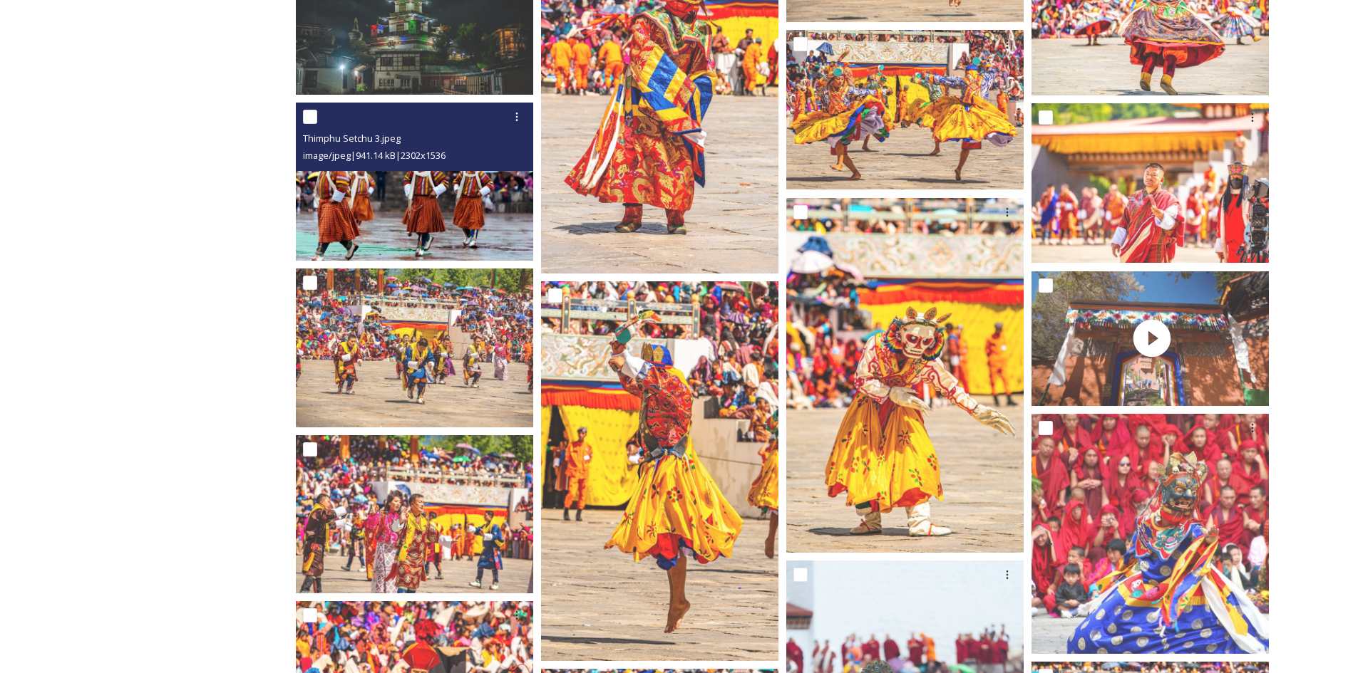
click at [423, 225] on img at bounding box center [414, 182] width 237 height 158
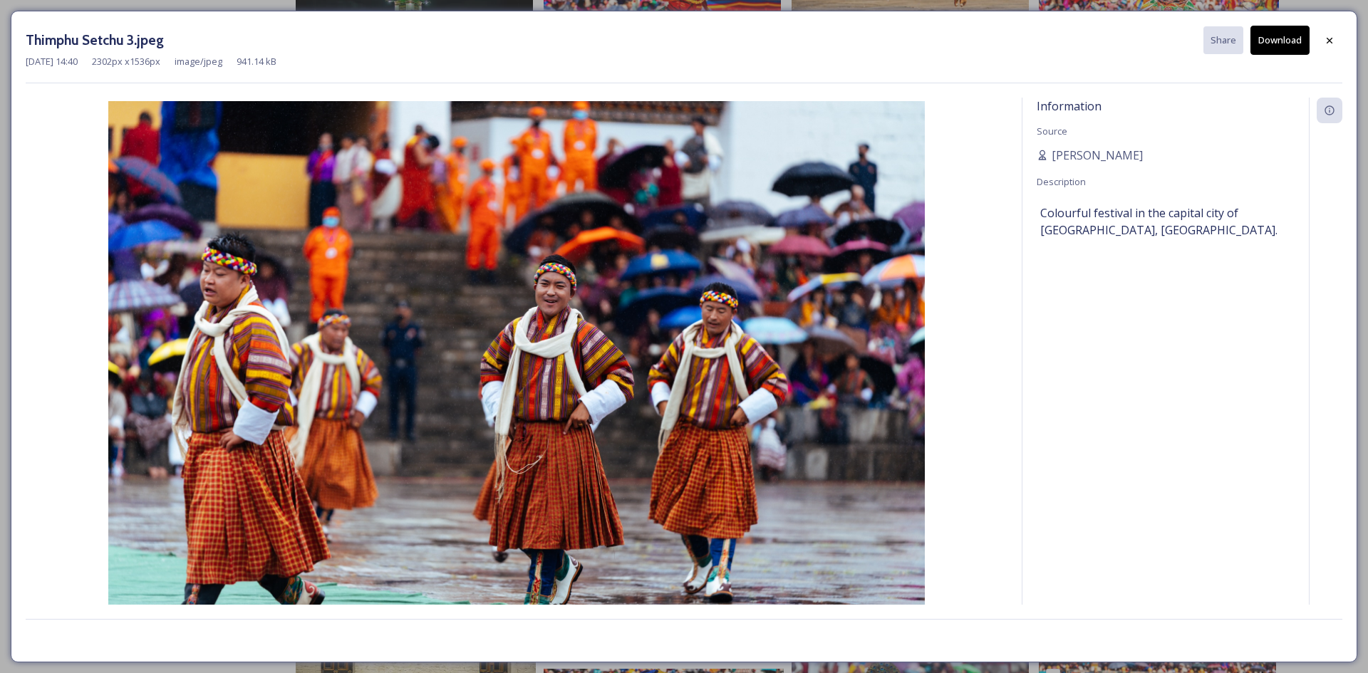
click at [1278, 38] on button "Download" at bounding box center [1280, 40] width 59 height 29
click at [1330, 46] on div at bounding box center [1330, 41] width 26 height 26
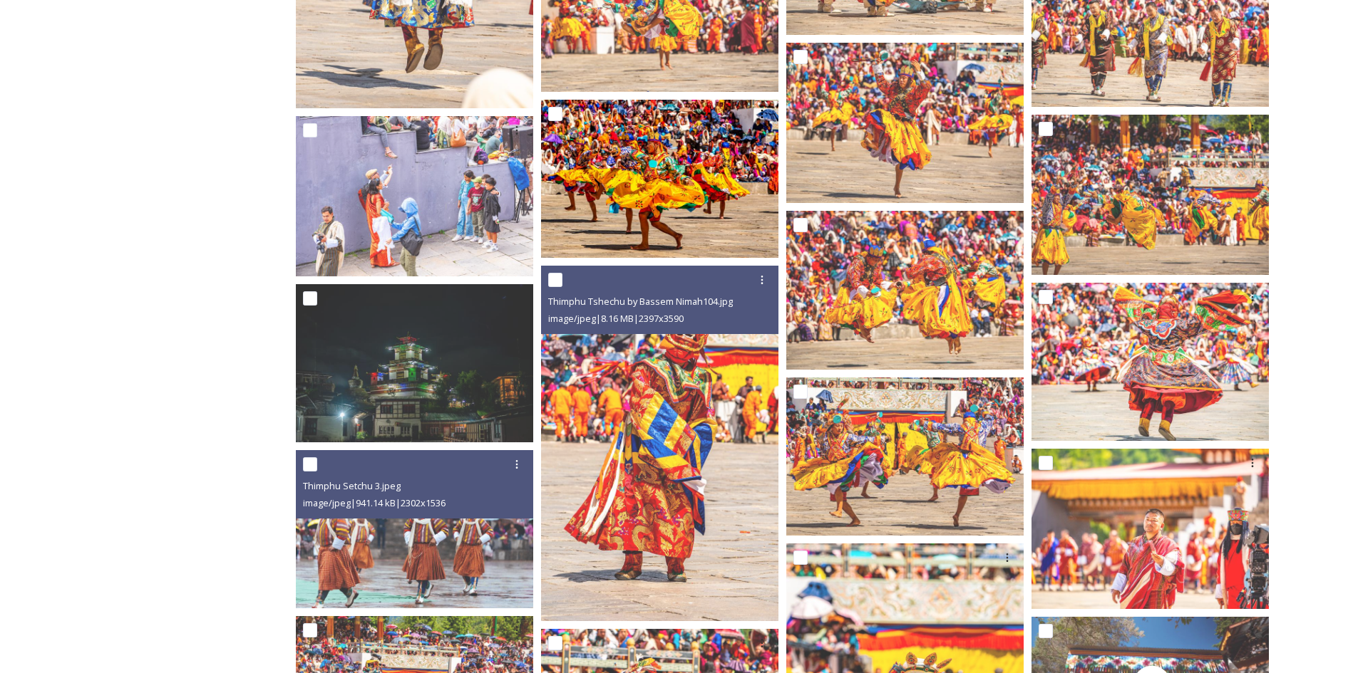
scroll to position [8552, 0]
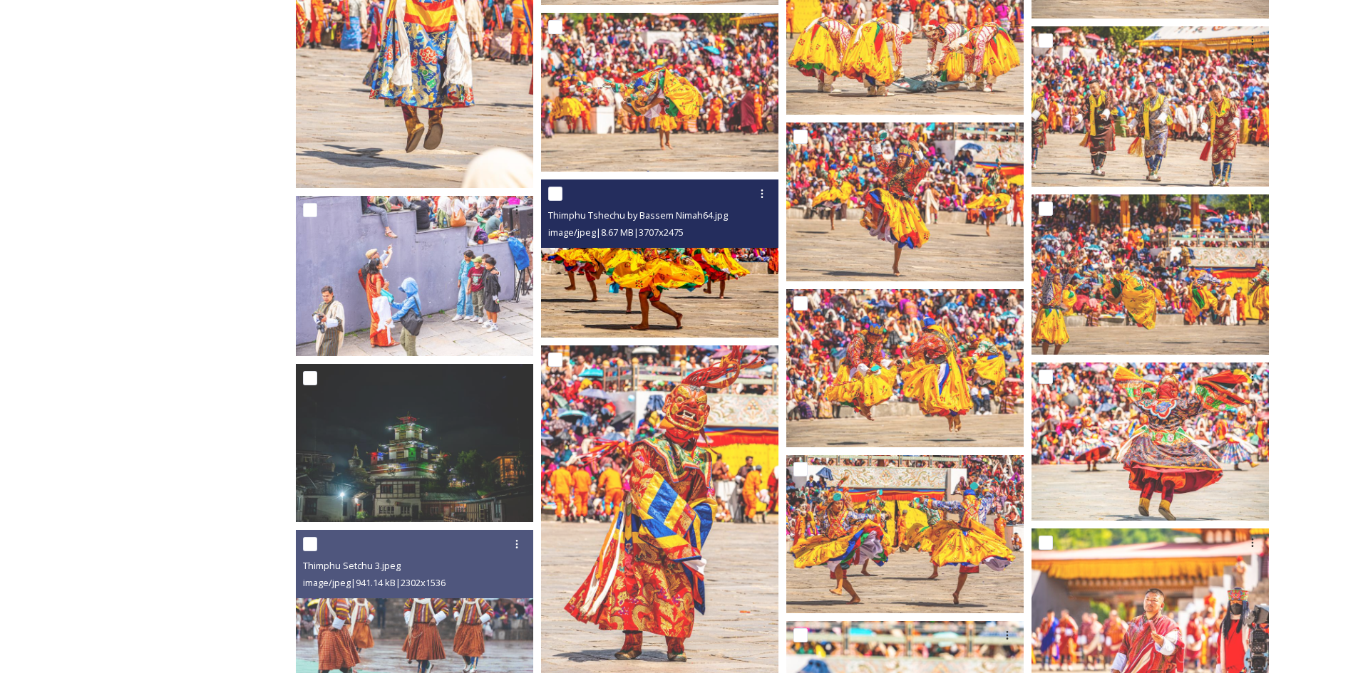
click at [664, 274] on img at bounding box center [659, 259] width 237 height 158
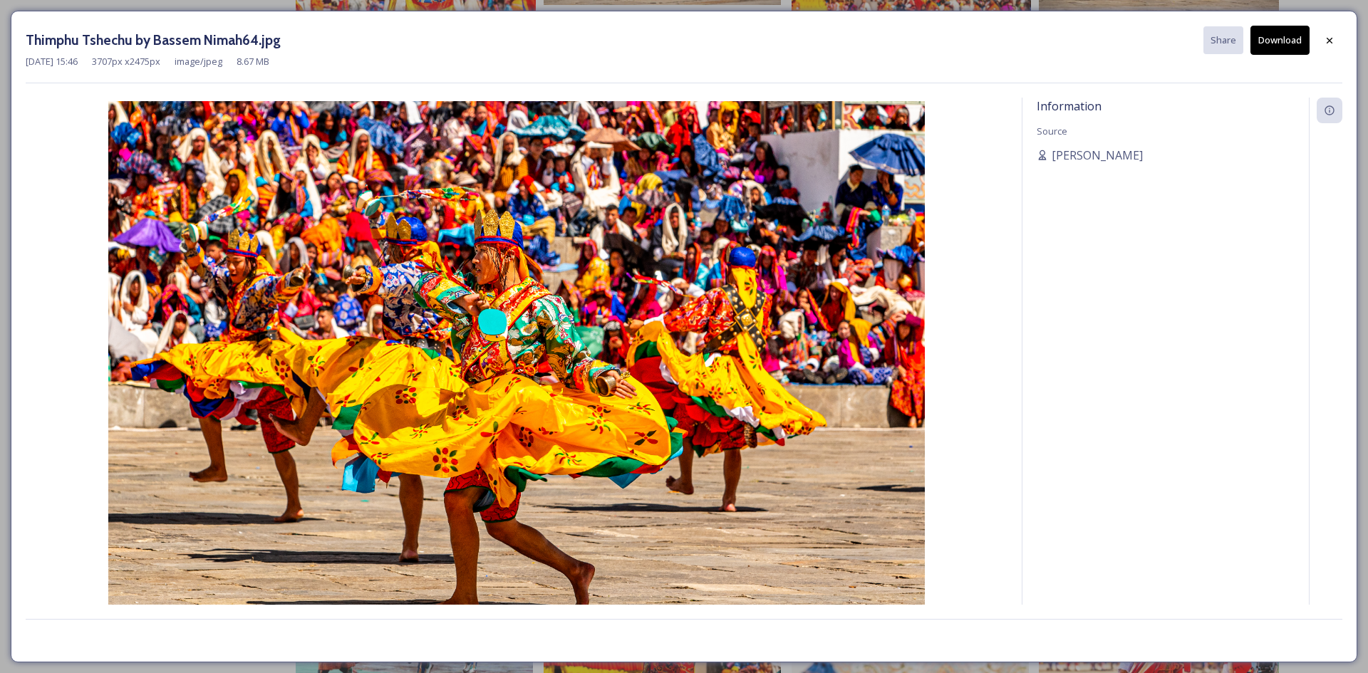
click at [1294, 46] on button "Download" at bounding box center [1280, 40] width 59 height 29
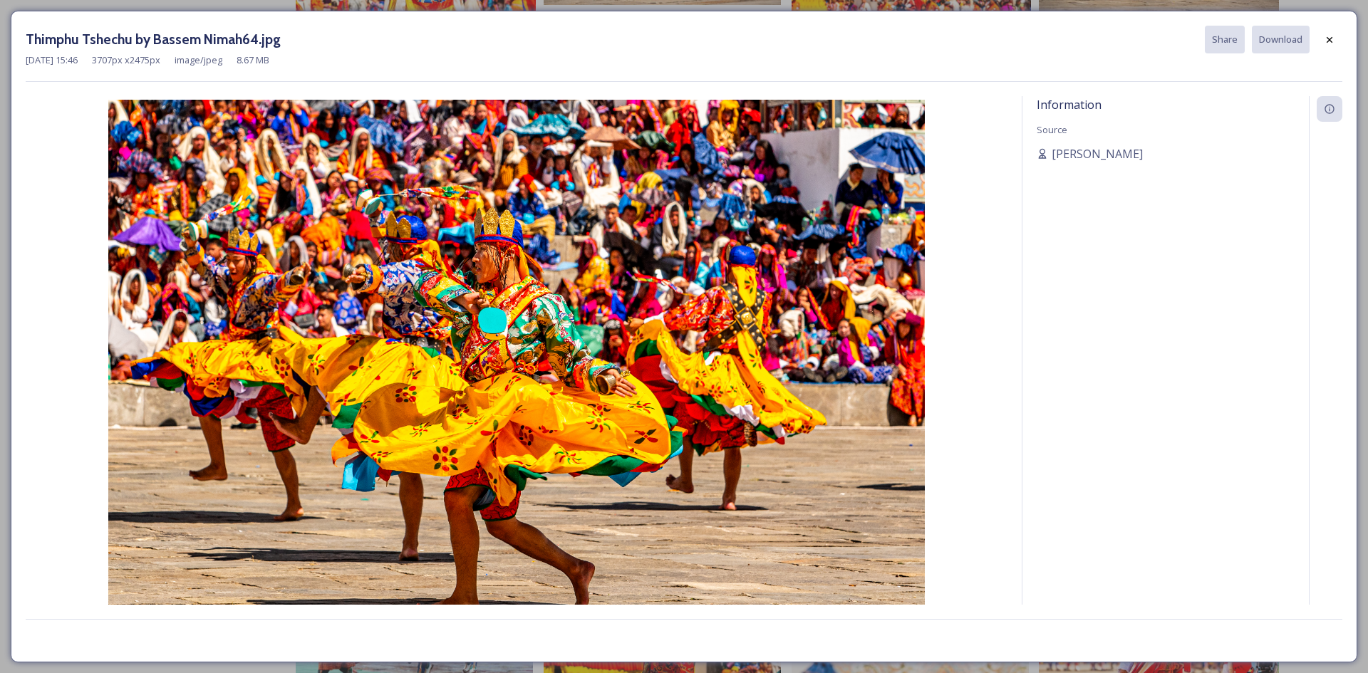
click at [1327, 42] on icon at bounding box center [1329, 39] width 11 height 11
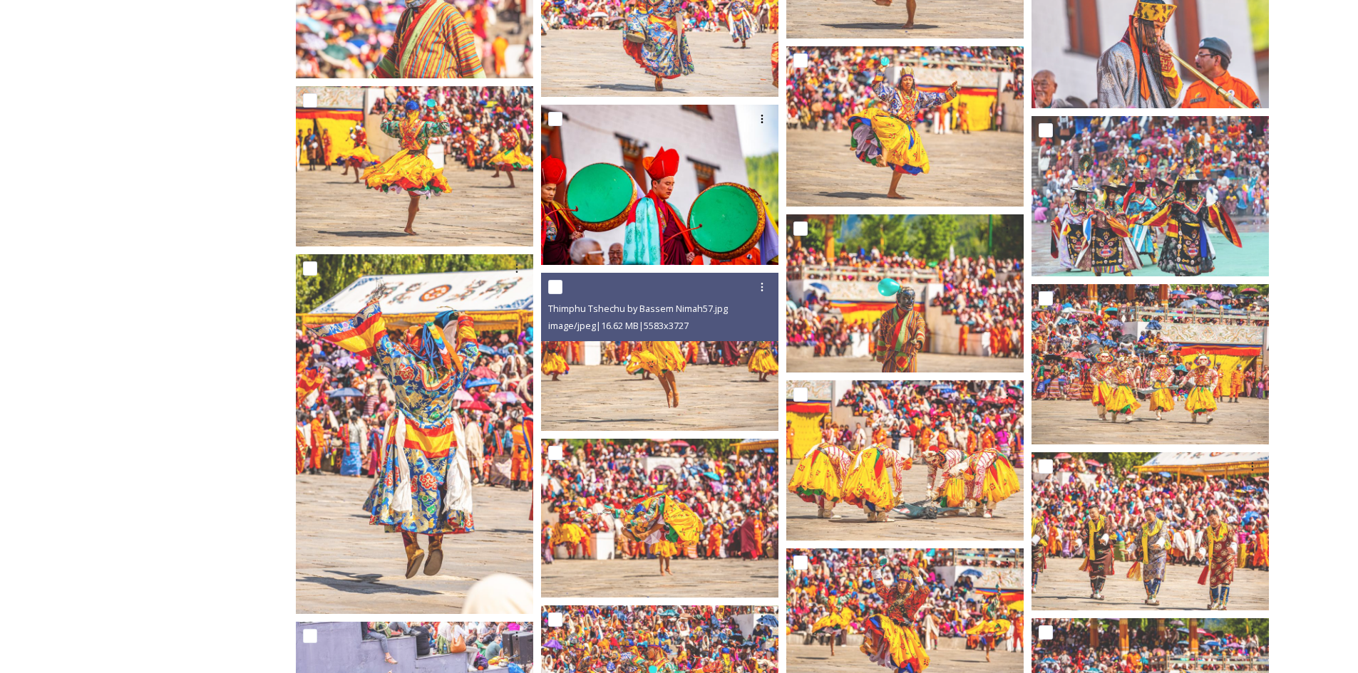
scroll to position [8124, 0]
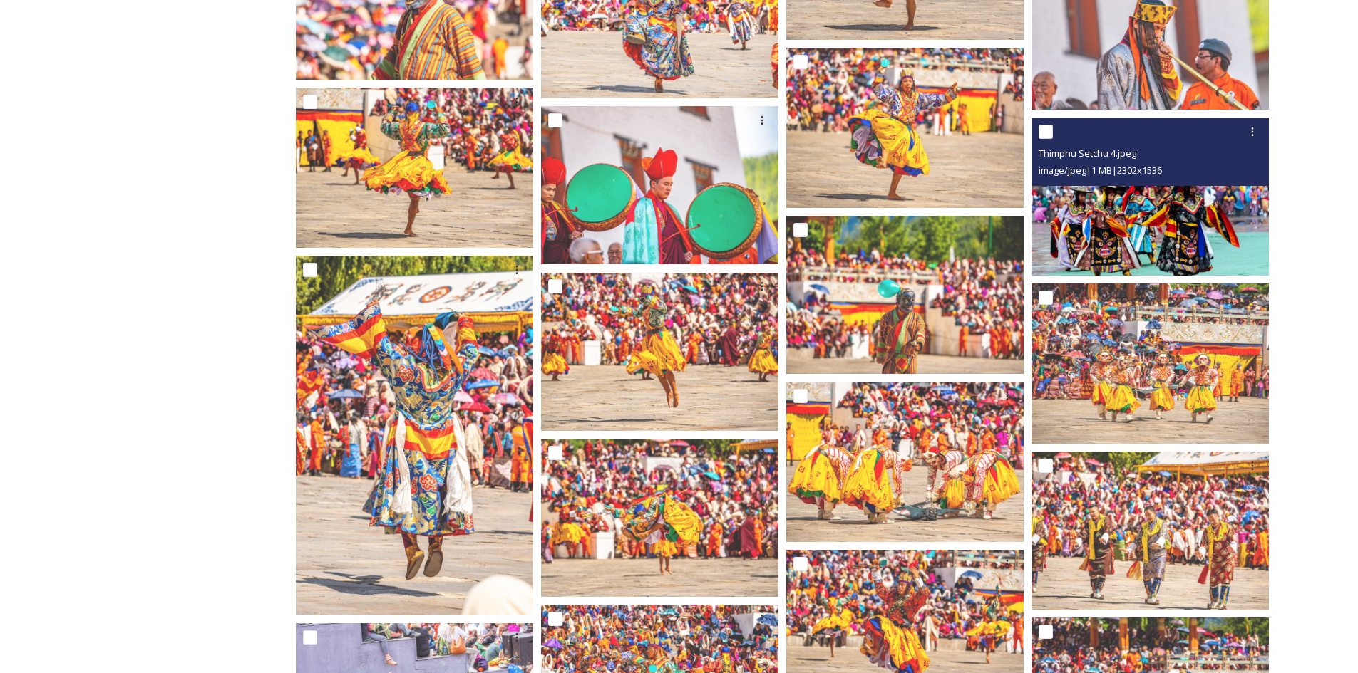
click at [1196, 250] on img at bounding box center [1149, 197] width 237 height 158
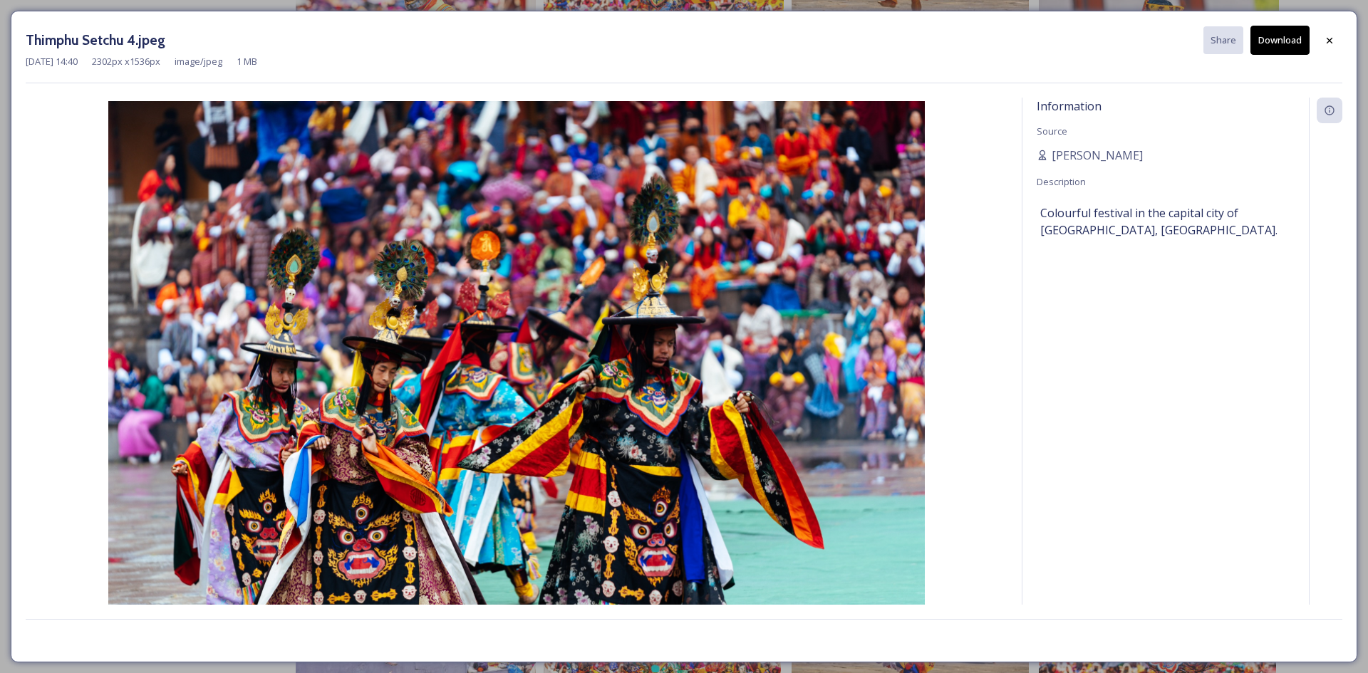
click at [1288, 36] on button "Download" at bounding box center [1280, 40] width 59 height 29
click at [1326, 41] on icon at bounding box center [1329, 40] width 11 height 11
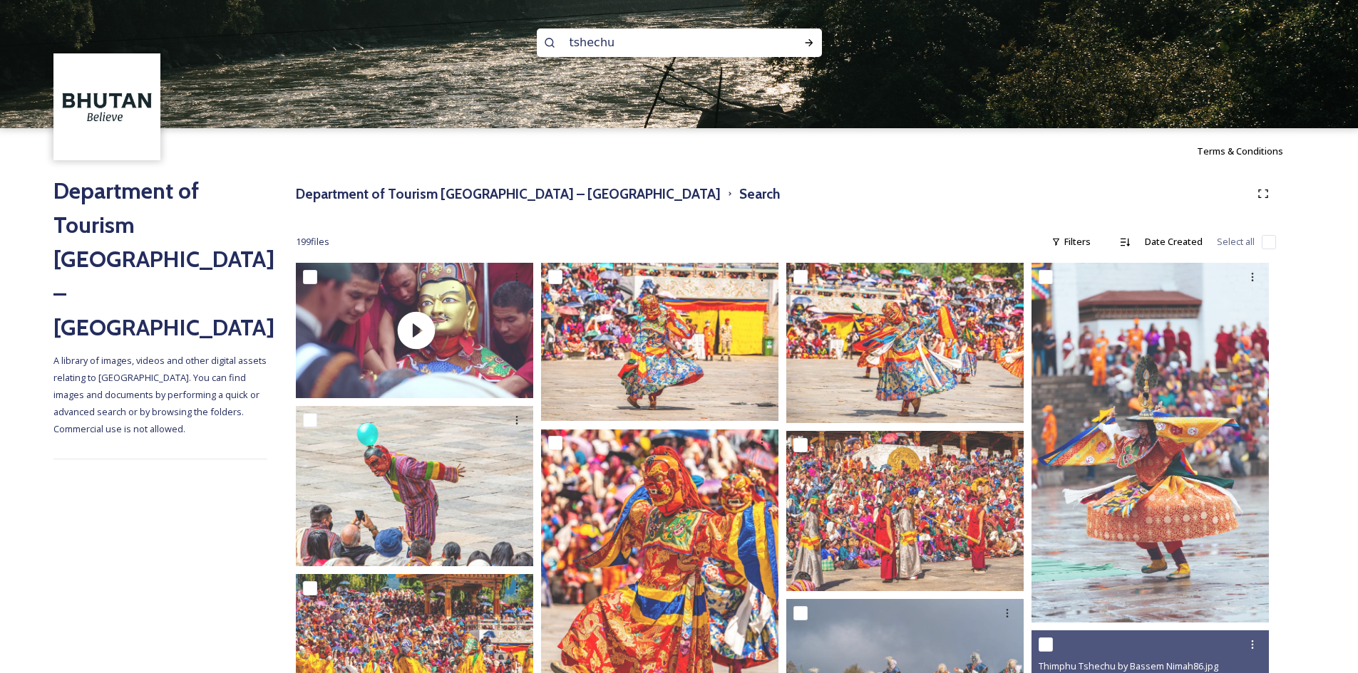
click at [574, 40] on input "tshechu" at bounding box center [659, 42] width 195 height 31
click at [569, 41] on input "tshechu" at bounding box center [659, 42] width 195 height 31
type input "[PERSON_NAME]"
click at [804, 49] on div at bounding box center [809, 43] width 26 height 26
click at [806, 44] on icon at bounding box center [808, 42] width 11 height 11
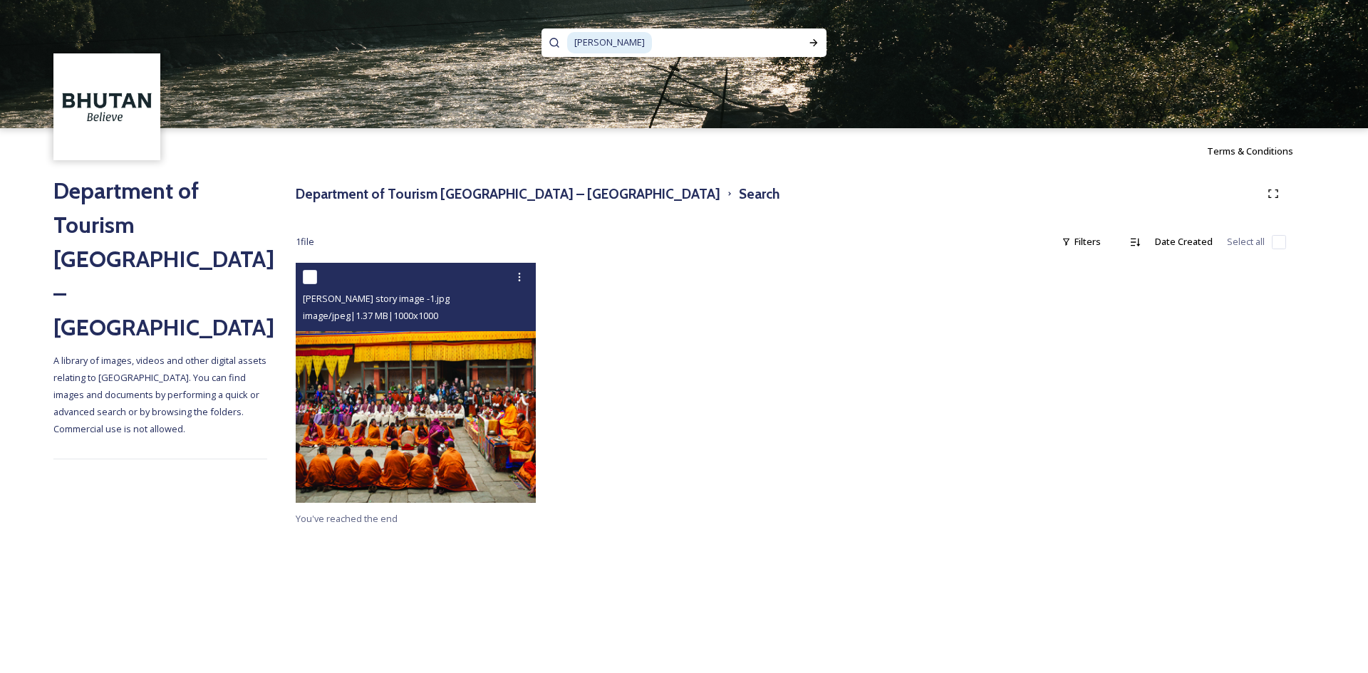
click at [404, 344] on img at bounding box center [416, 383] width 240 height 240
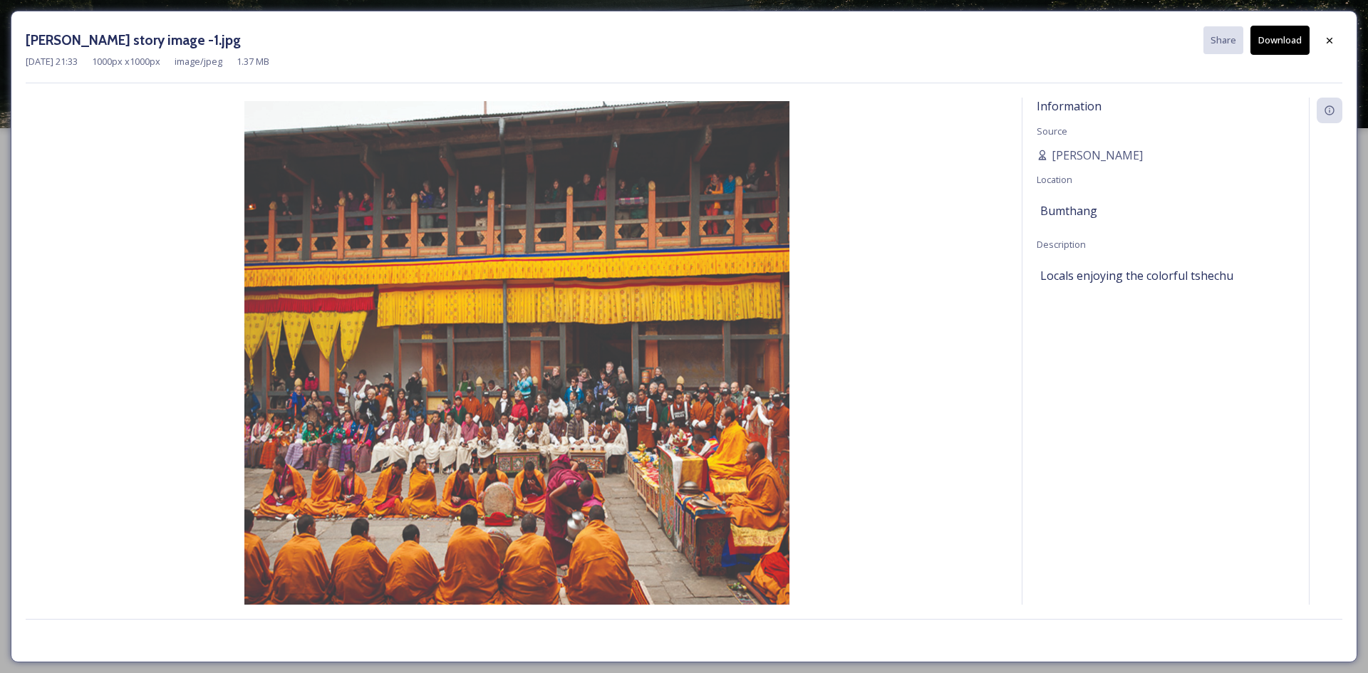
click at [1266, 46] on button "Download" at bounding box center [1280, 40] width 59 height 29
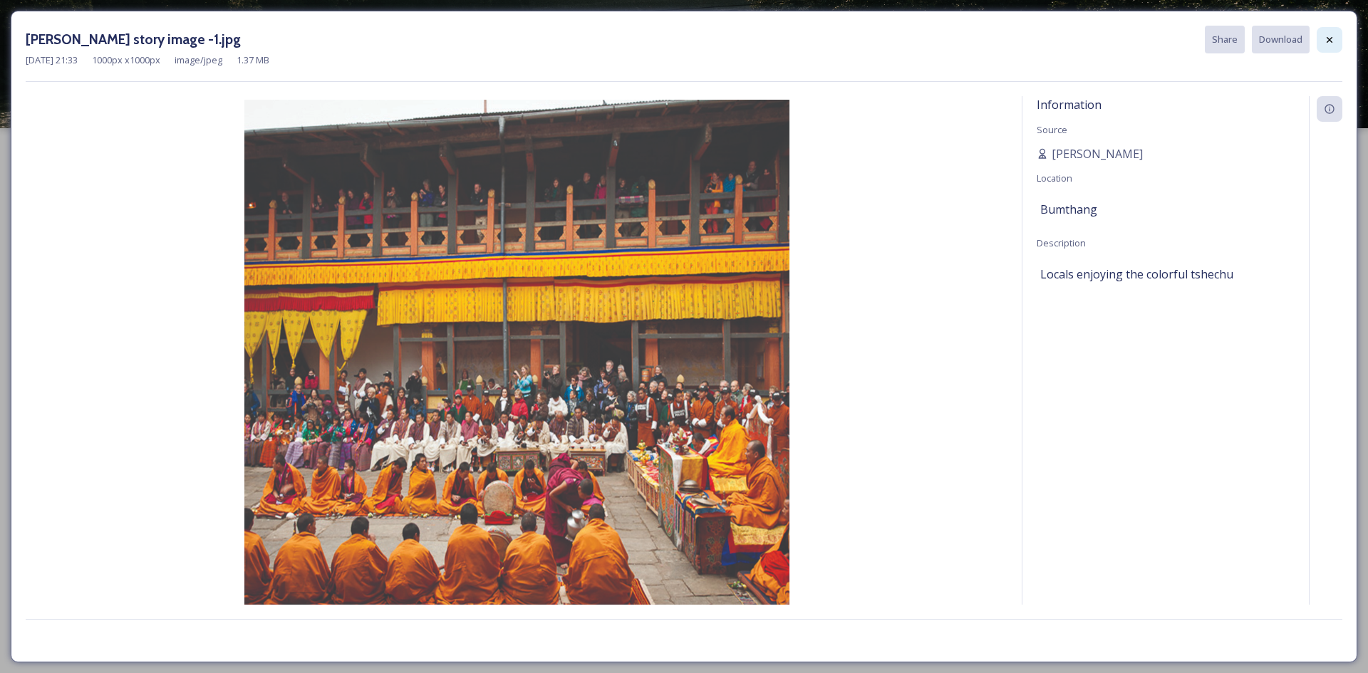
click at [1322, 38] on div at bounding box center [1330, 40] width 26 height 26
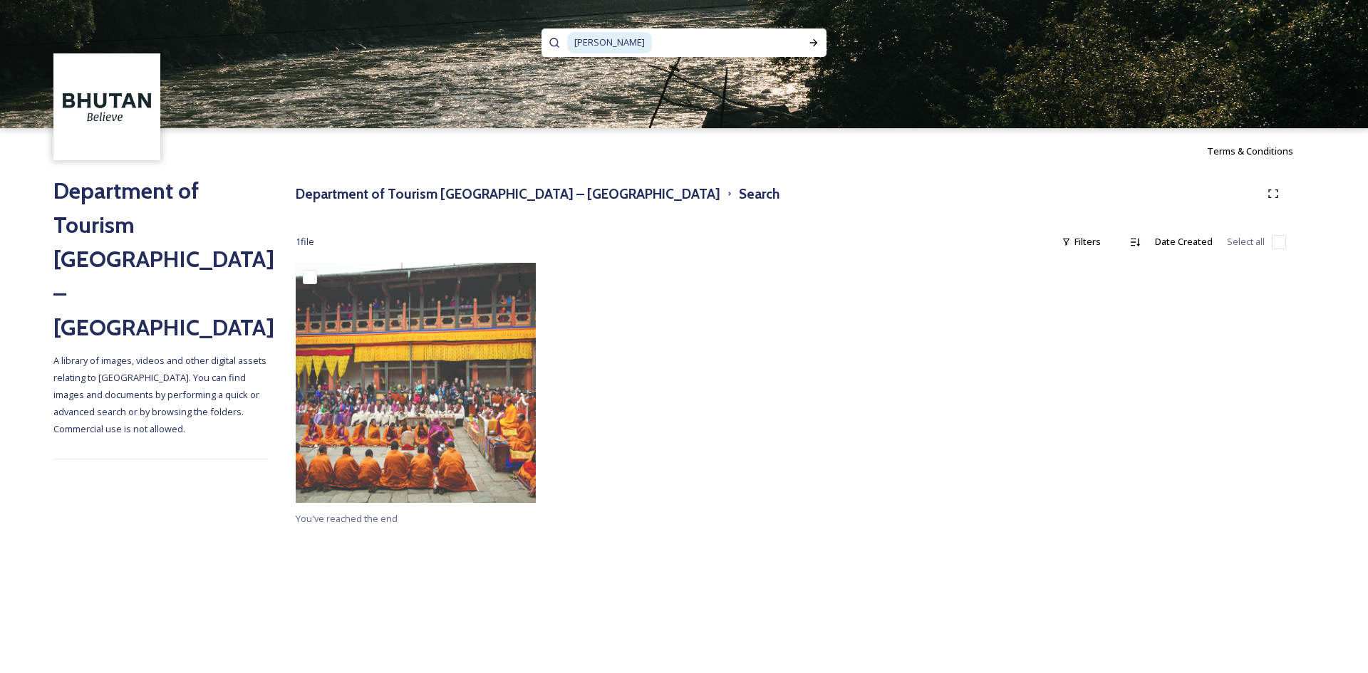
click at [624, 396] on div at bounding box center [667, 386] width 247 height 247
click at [693, 43] on input at bounding box center [727, 42] width 148 height 31
click at [634, 42] on span "[PERSON_NAME]" at bounding box center [609, 42] width 85 height 21
paste span
click at [728, 45] on span "Black Necked Crane Festival" at bounding box center [670, 43] width 192 height 14
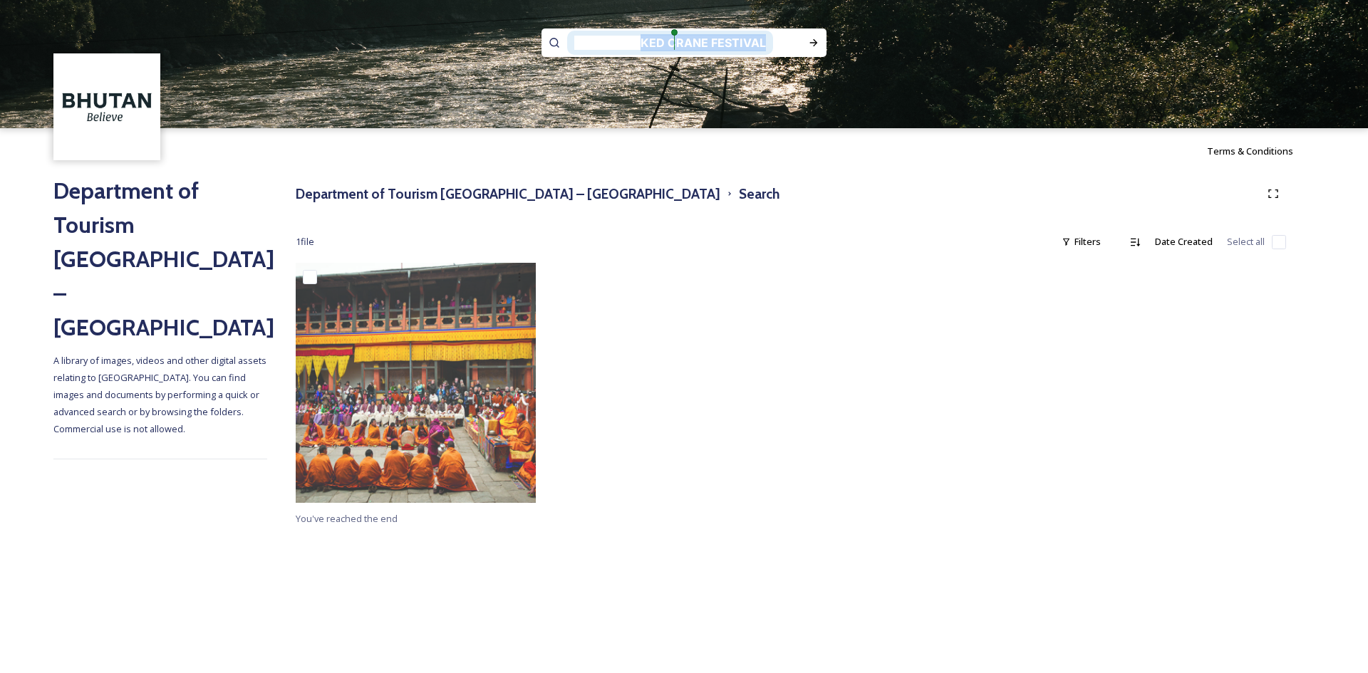
scroll to position [1, 0]
drag, startPoint x: 762, startPoint y: 42, endPoint x: 453, endPoint y: 58, distance: 309.7
click at [453, 58] on div "Black Necked Crane Festival" at bounding box center [684, 64] width 1368 height 128
click at [810, 45] on icon at bounding box center [813, 42] width 11 height 11
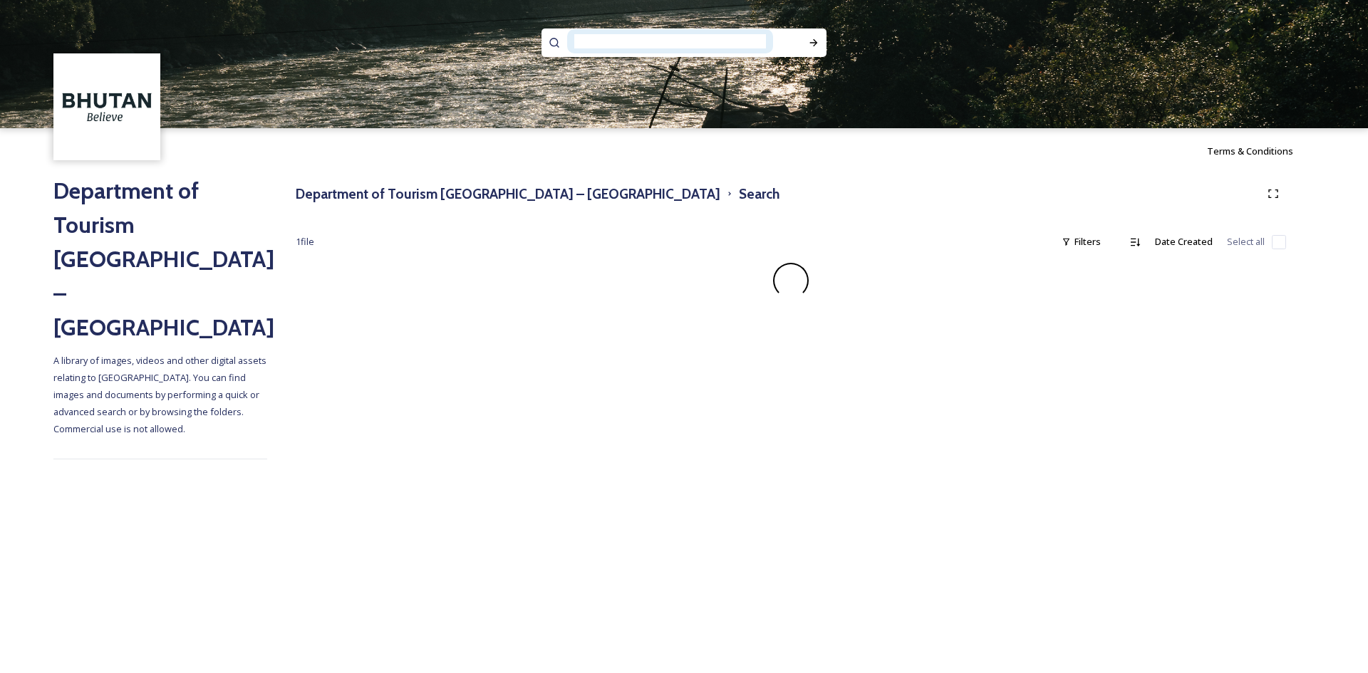
click at [0, 0] on div "1" at bounding box center [0, 0] width 0 height 0
click at [729, 44] on span "Black Necked Crane Festival" at bounding box center [670, 41] width 192 height 14
click at [0, 0] on span "-Necked" at bounding box center [0, 0] width 0 height 0
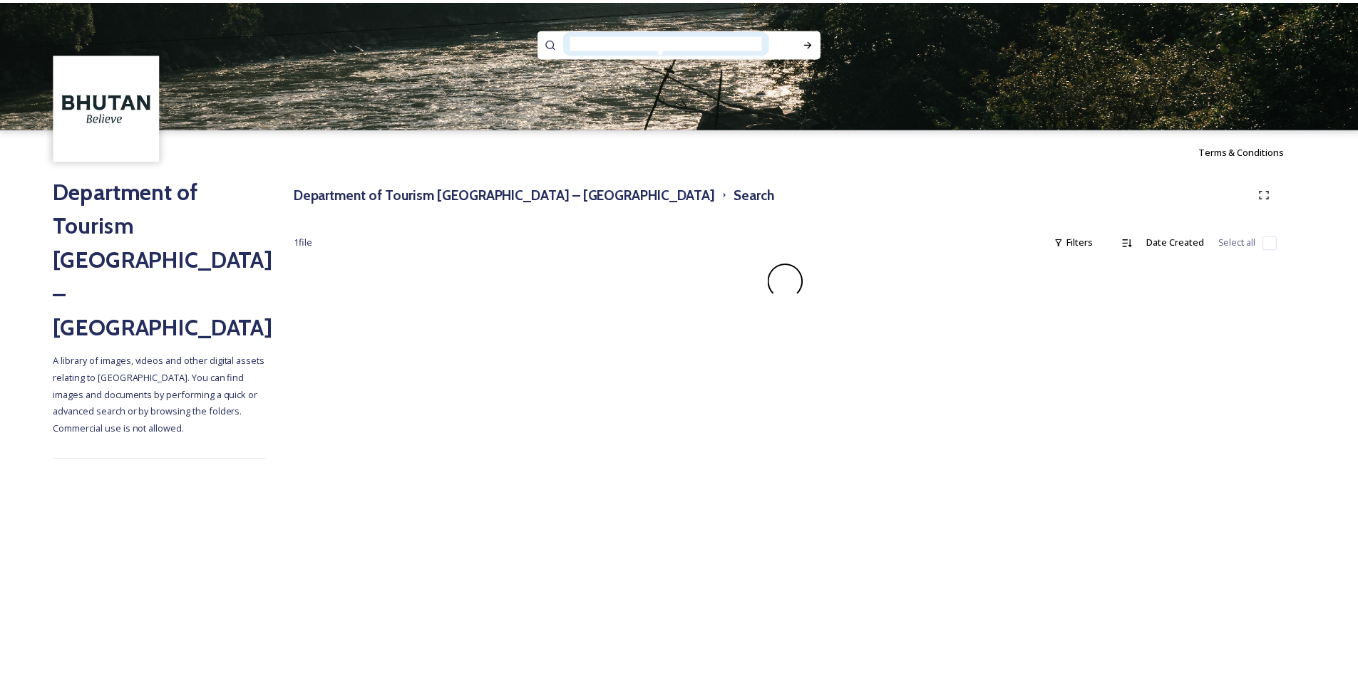
scroll to position [0, 0]
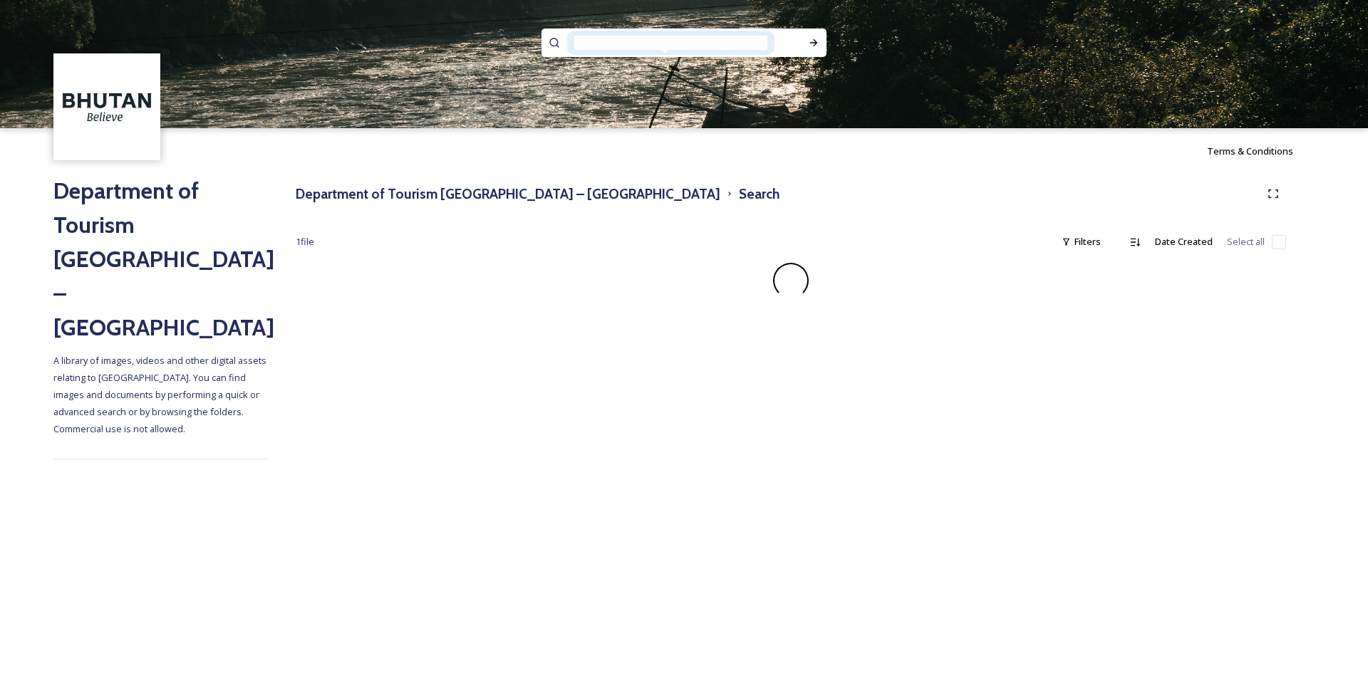
click at [723, 37] on span "Black-Necked Crane Festival" at bounding box center [670, 43] width 193 height 14
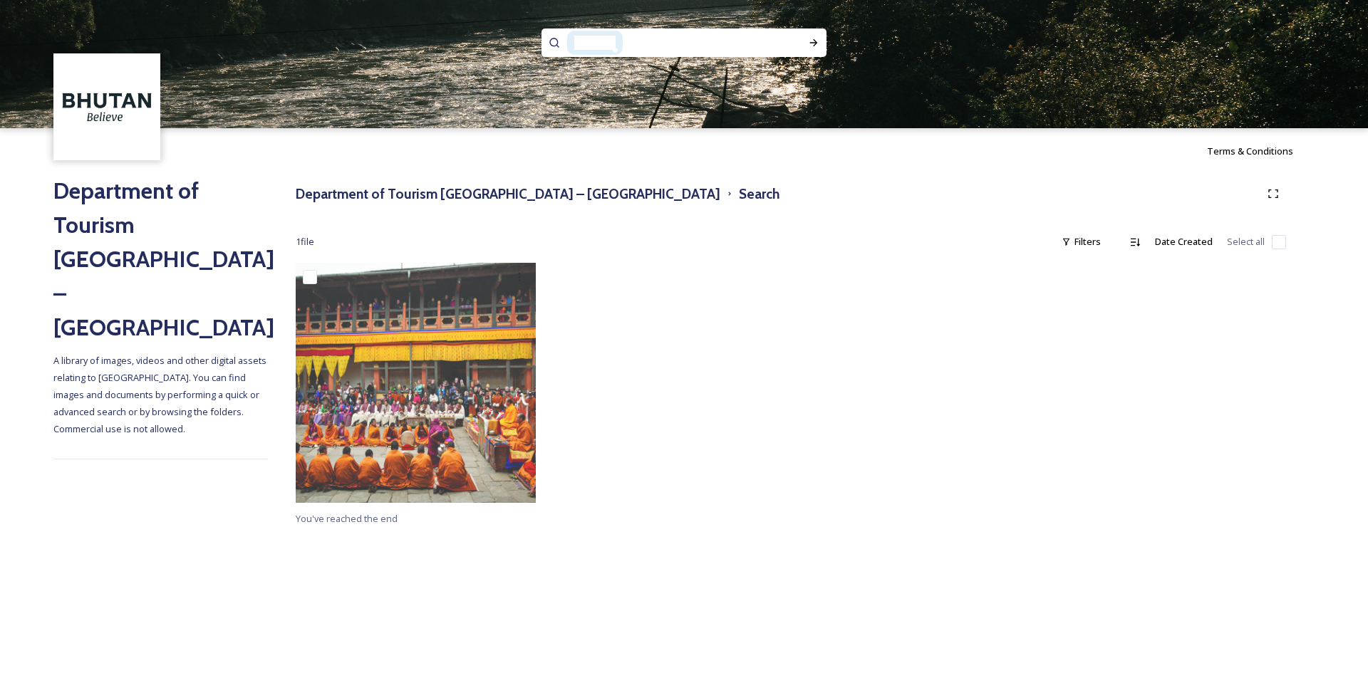
click at [617, 46] on span "stival" at bounding box center [595, 43] width 56 height 24
click at [418, 196] on h3 "Department of Tourism [GEOGRAPHIC_DATA] – [GEOGRAPHIC_DATA]" at bounding box center [508, 194] width 425 height 21
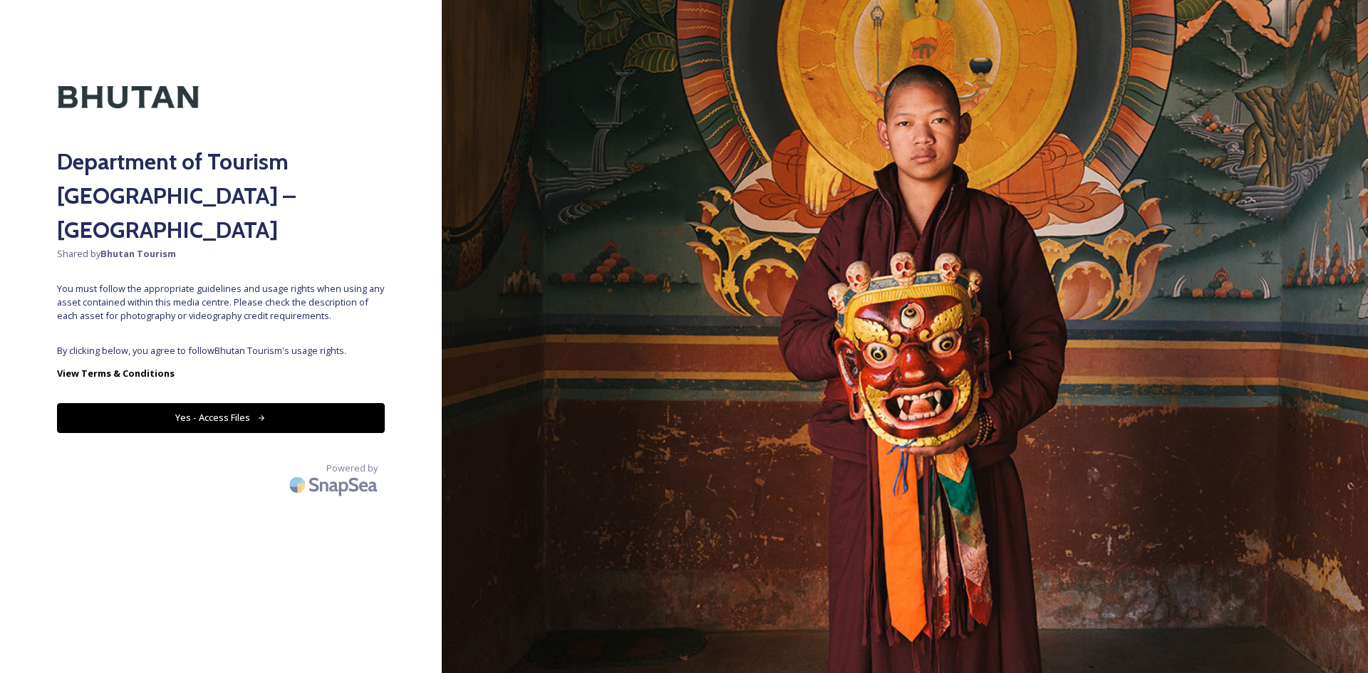
click at [309, 306] on div "Department of Tourism [GEOGRAPHIC_DATA] – Brand Centre Shared by Bhutan Tourism…" at bounding box center [221, 336] width 442 height 559
drag, startPoint x: 289, startPoint y: 358, endPoint x: 285, endPoint y: 369, distance: 11.9
click at [286, 365] on div "Department of Tourism [GEOGRAPHIC_DATA] – Brand Centre Shared by Bhutan Tourism…" at bounding box center [221, 336] width 442 height 559
click at [278, 403] on button "Yes - Access Files" at bounding box center [221, 417] width 328 height 29
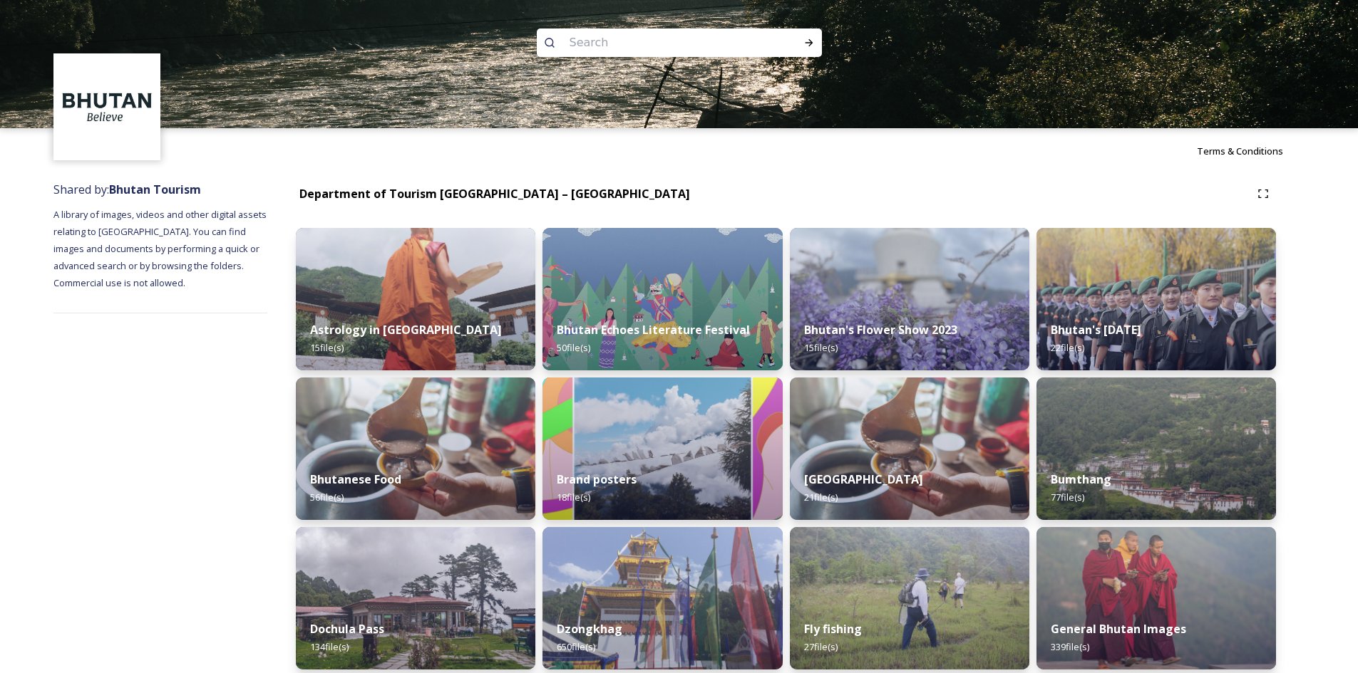
click at [630, 36] on input at bounding box center [659, 42] width 195 height 31
paste input "Black Necked Crane Festival"
type input "Black Necked Crane Festival"
click at [816, 35] on div "Run Search" at bounding box center [809, 43] width 26 height 26
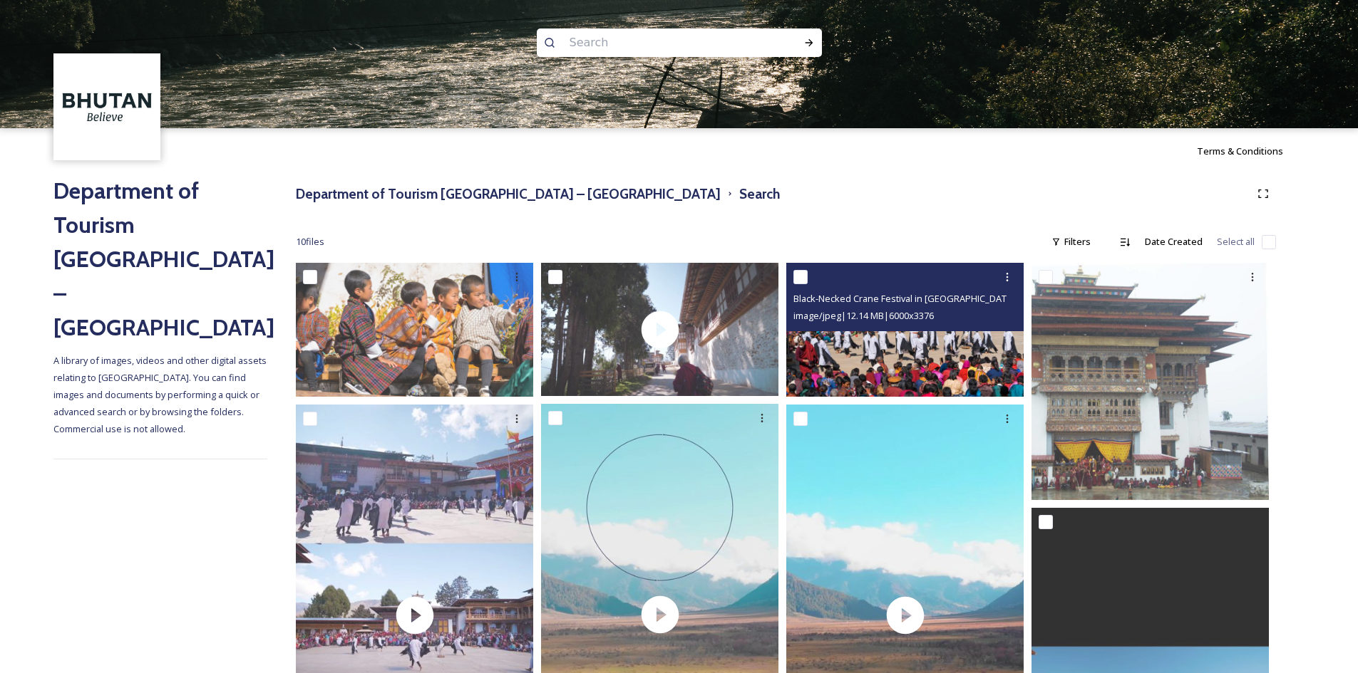
click at [879, 352] on img at bounding box center [904, 329] width 237 height 133
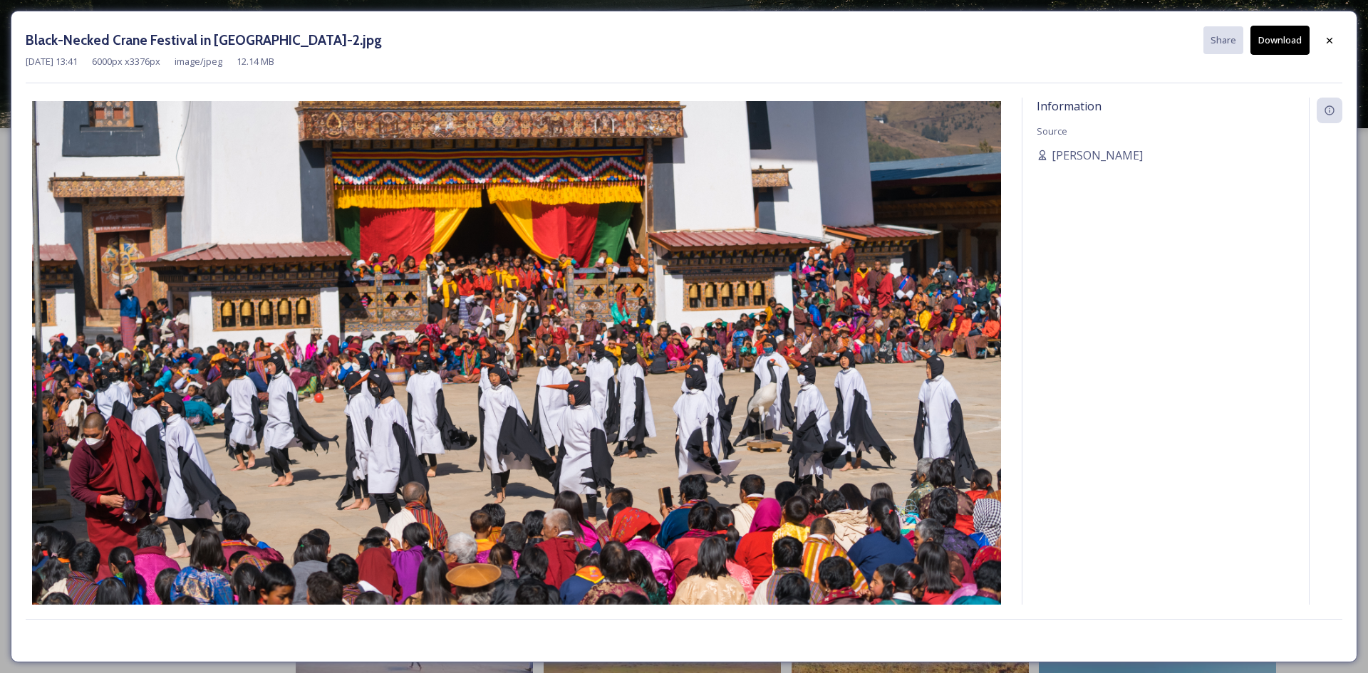
click at [1278, 50] on button "Download" at bounding box center [1280, 40] width 59 height 29
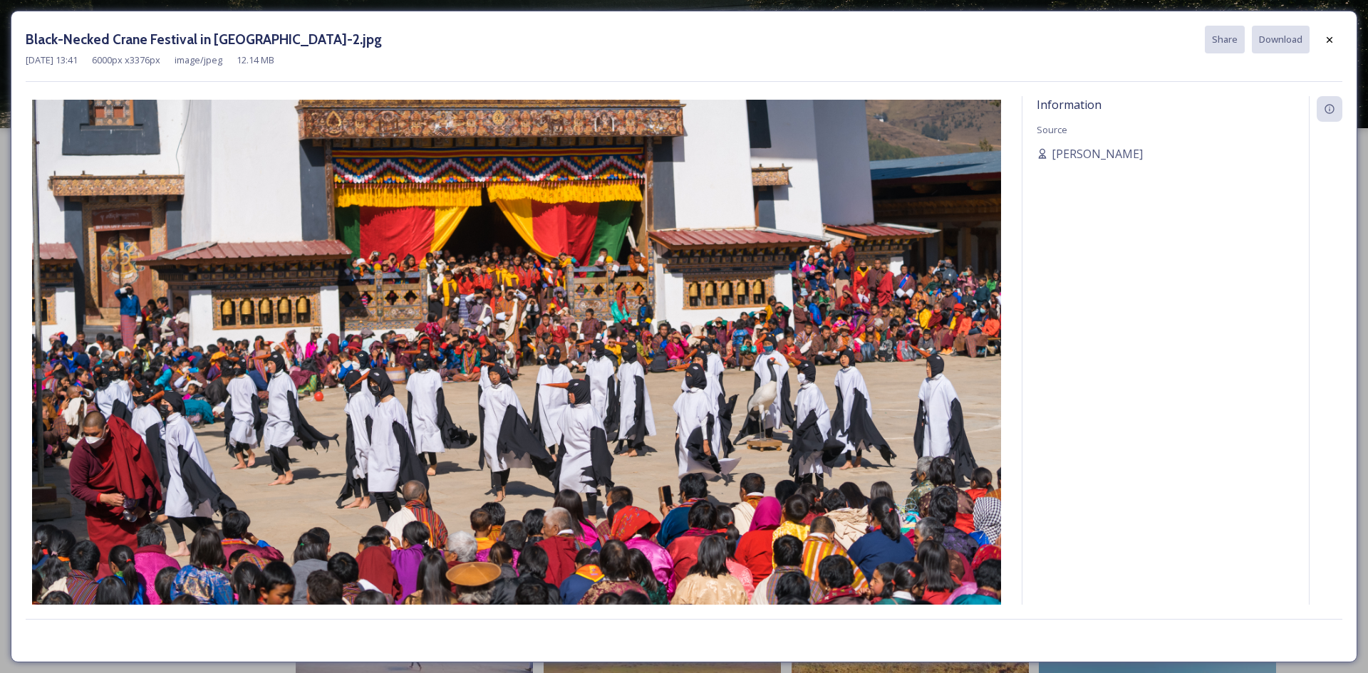
click at [1354, 43] on div "Black-Necked Crane Festival in [GEOGRAPHIC_DATA]-2.jpg Share Download [DATE] 13…" at bounding box center [684, 337] width 1347 height 652
click at [1331, 43] on icon at bounding box center [1329, 39] width 11 height 11
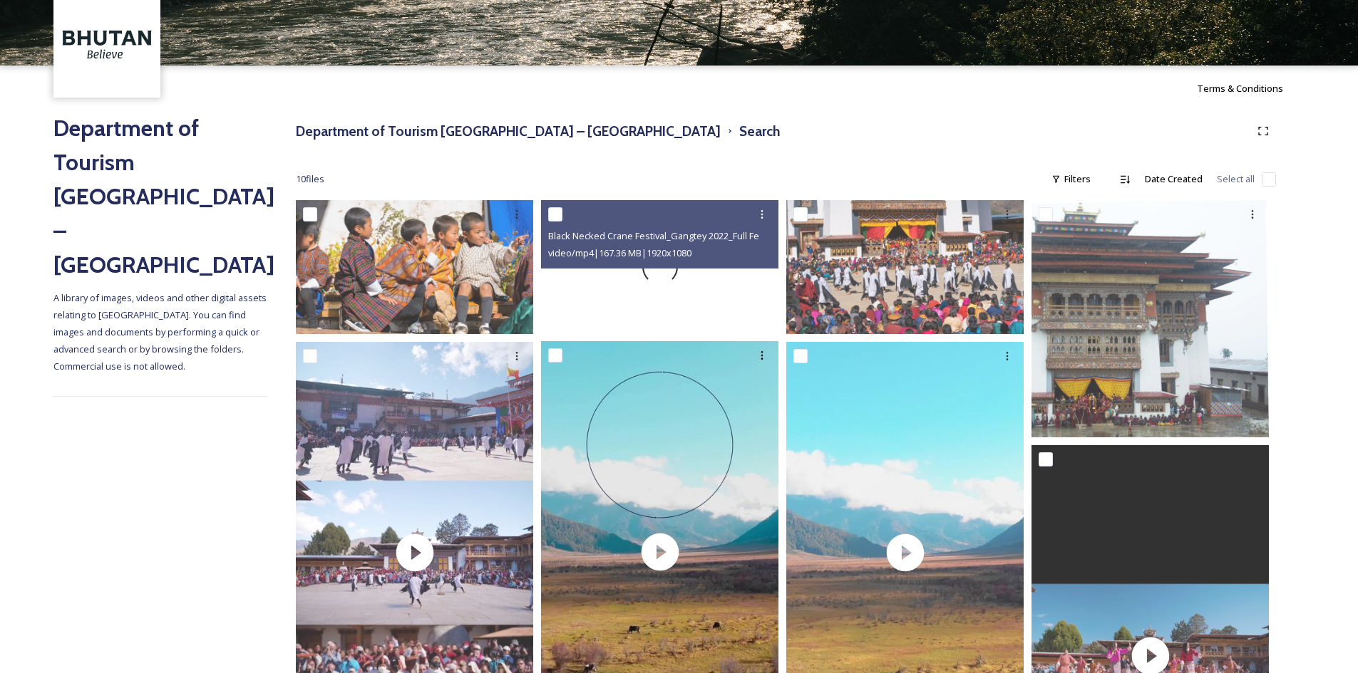
scroll to position [44, 0]
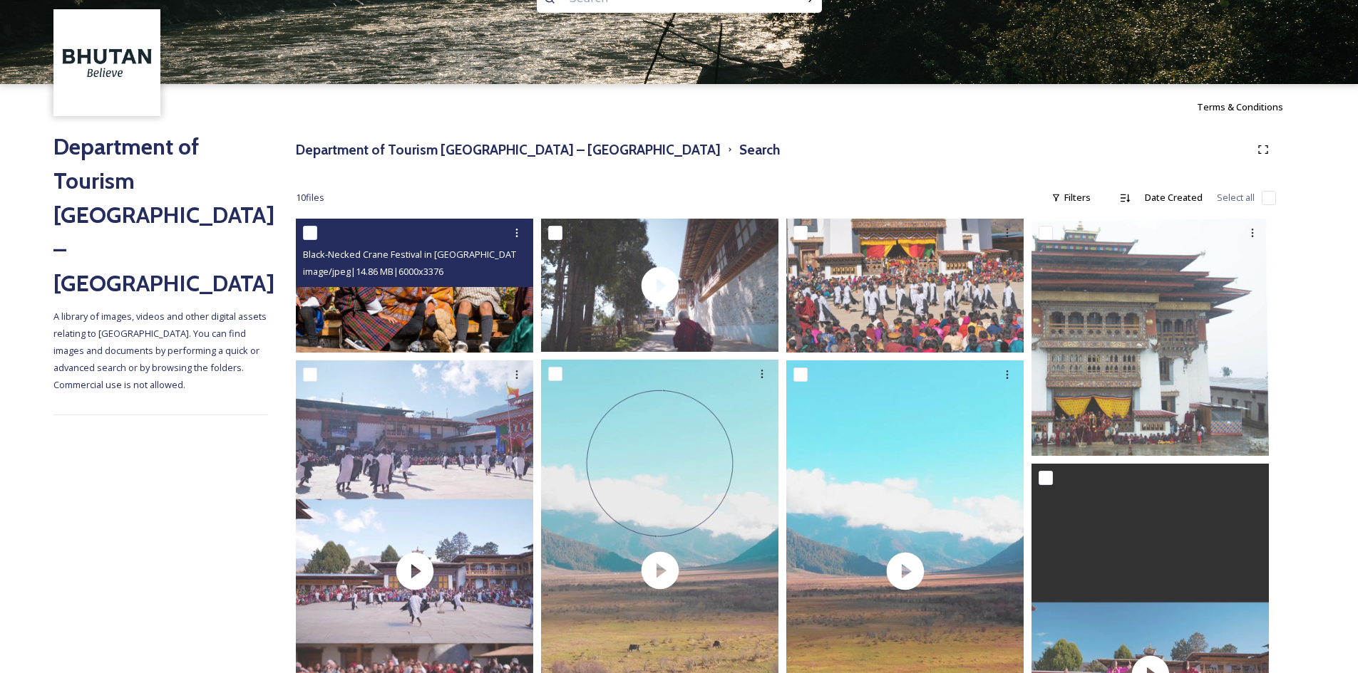
click at [403, 287] on div "Black-Necked Crane Festival in [GEOGRAPHIC_DATA]-3.jpg image/jpeg | 14.86 MB | …" at bounding box center [414, 253] width 237 height 68
click at [418, 321] on img at bounding box center [414, 285] width 237 height 133
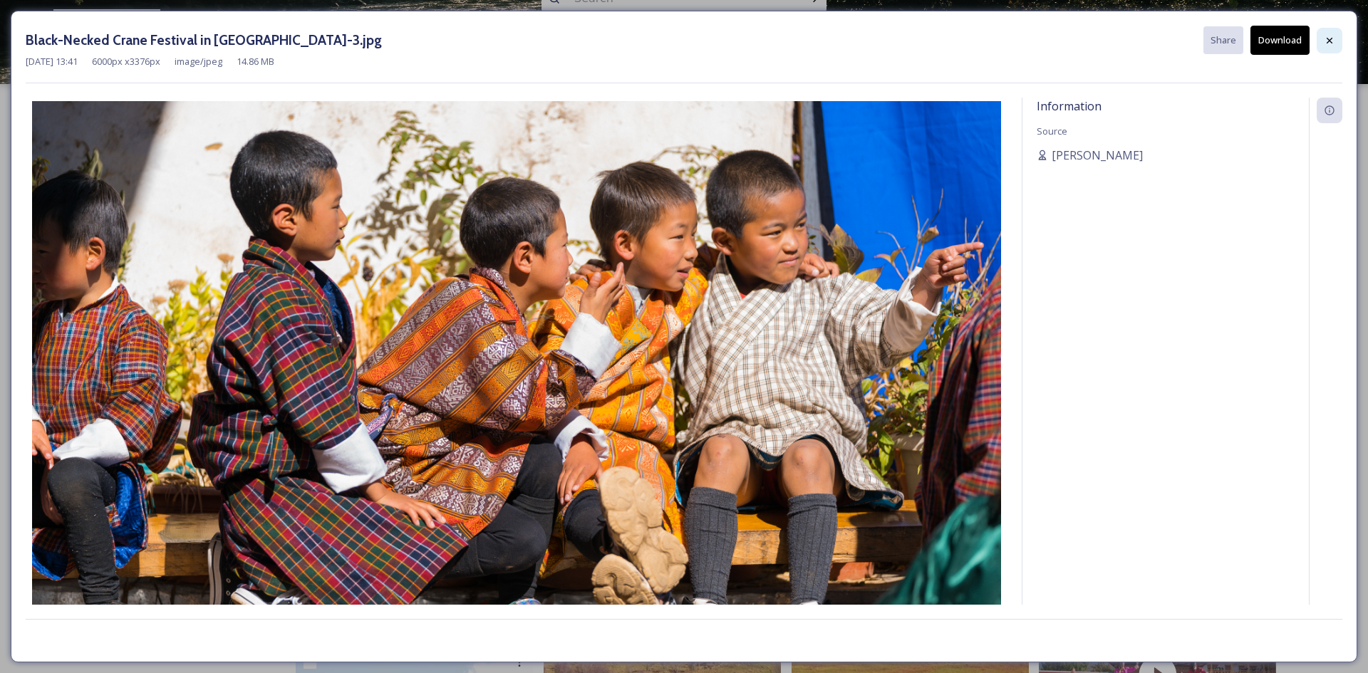
click at [1320, 46] on div at bounding box center [1330, 41] width 26 height 26
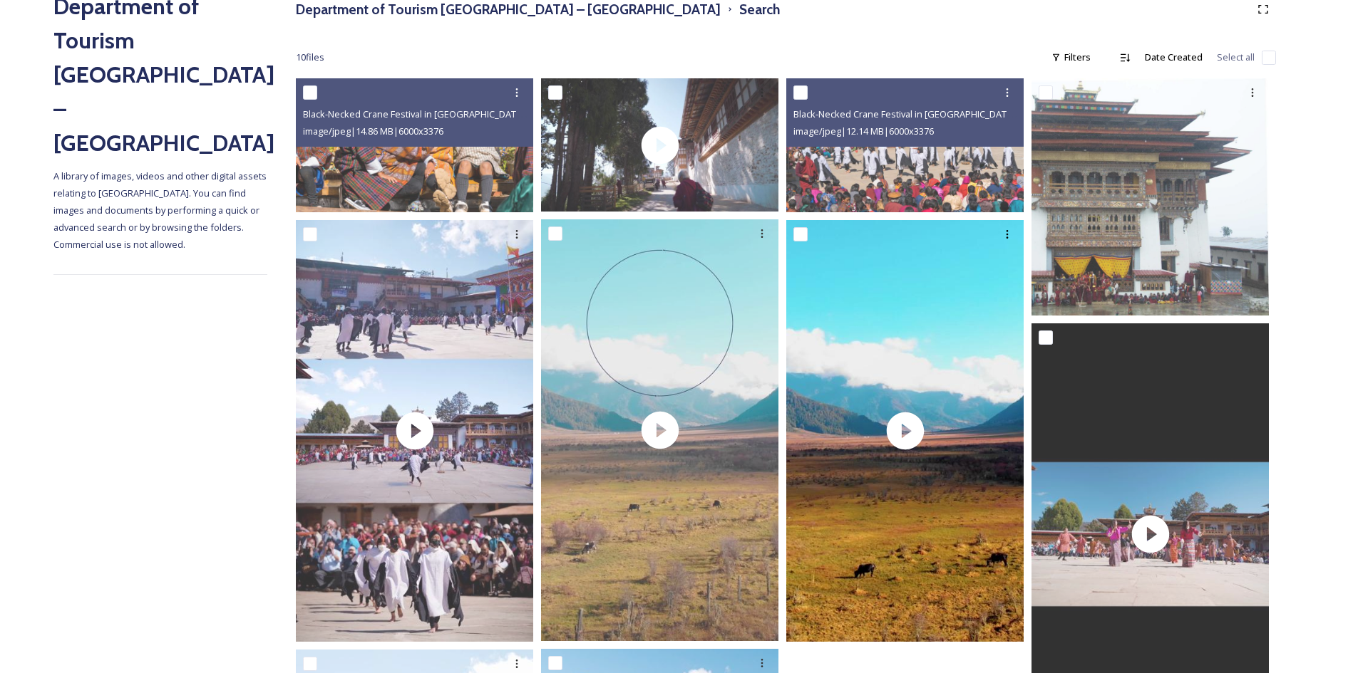
scroll to position [187, 0]
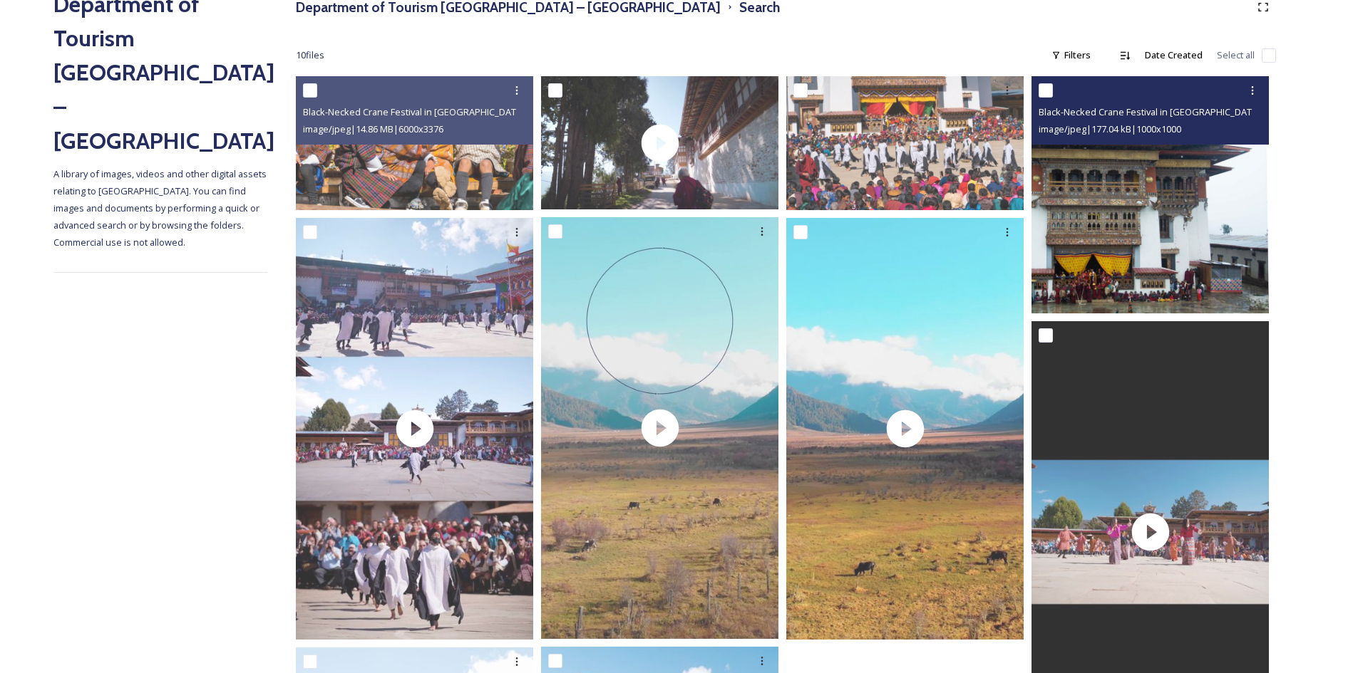
click at [1122, 232] on img at bounding box center [1149, 194] width 237 height 237
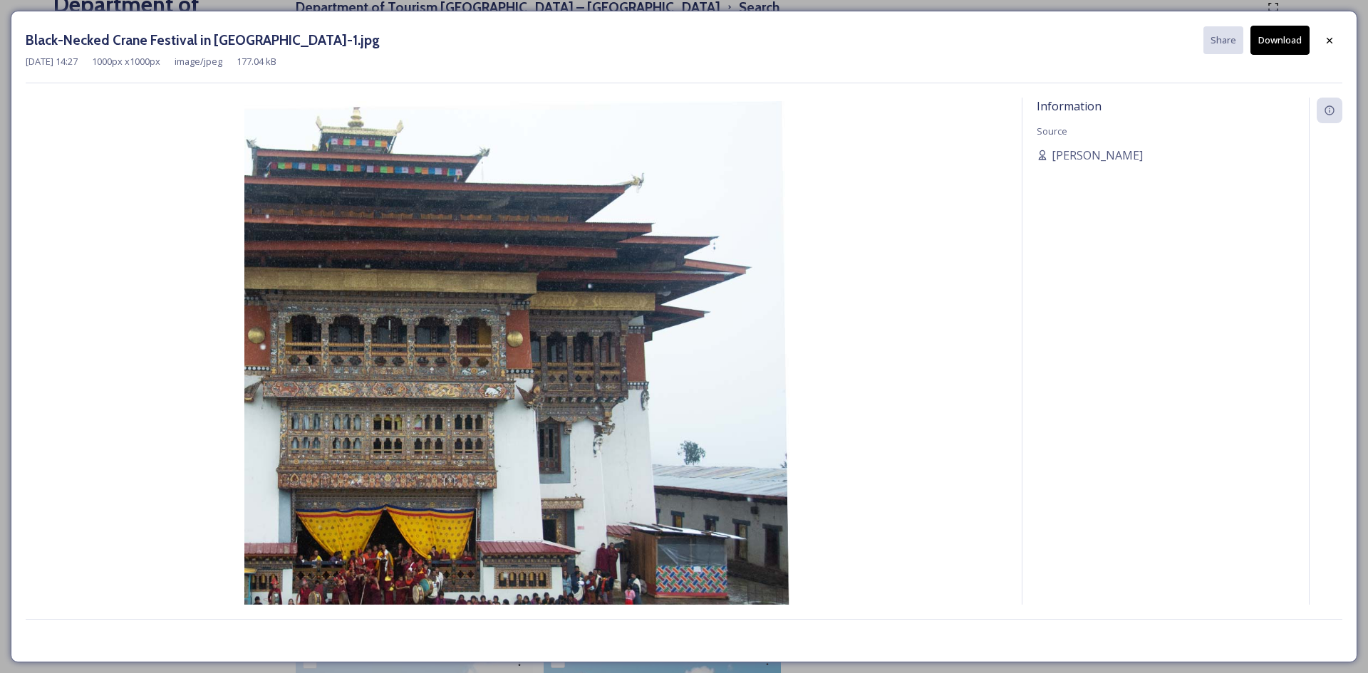
click at [1268, 40] on button "Download" at bounding box center [1280, 40] width 59 height 29
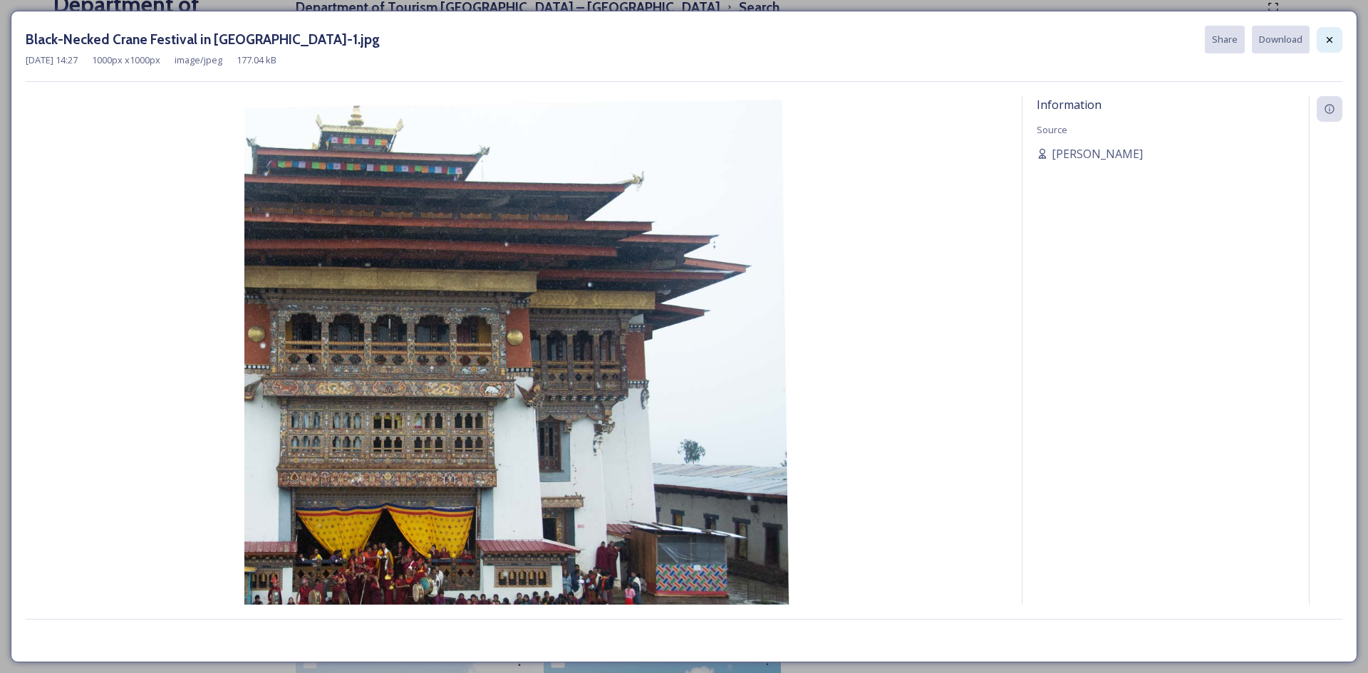
click at [1334, 36] on icon at bounding box center [1329, 39] width 11 height 11
